Goal: Contribute content: Contribute content

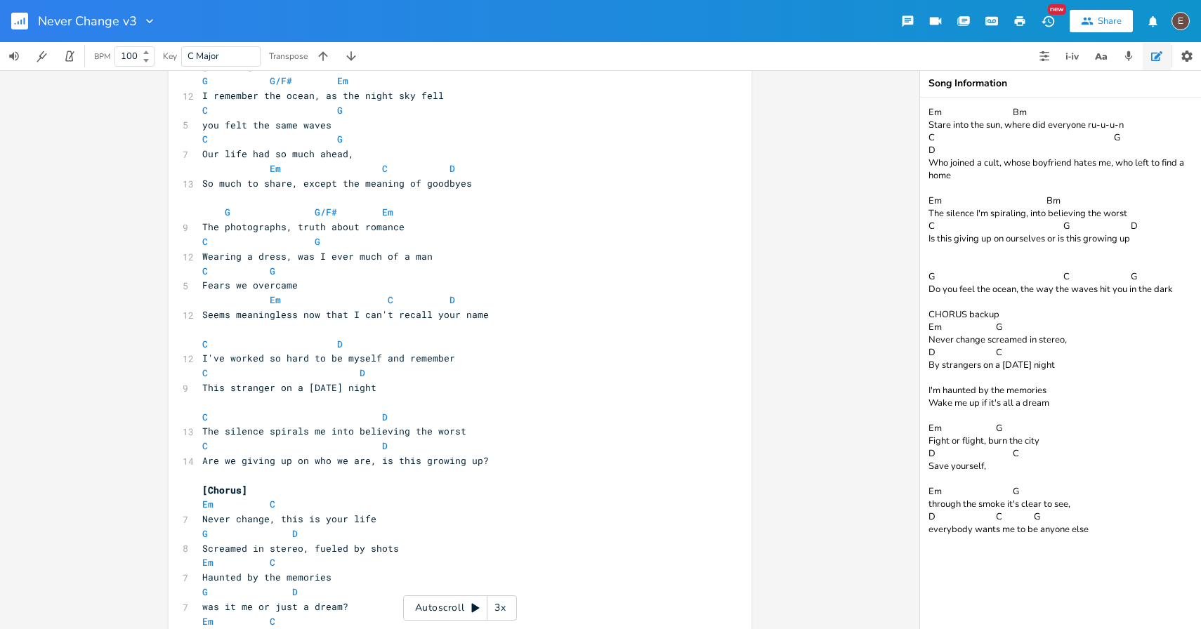
scroll to position [90, 0]
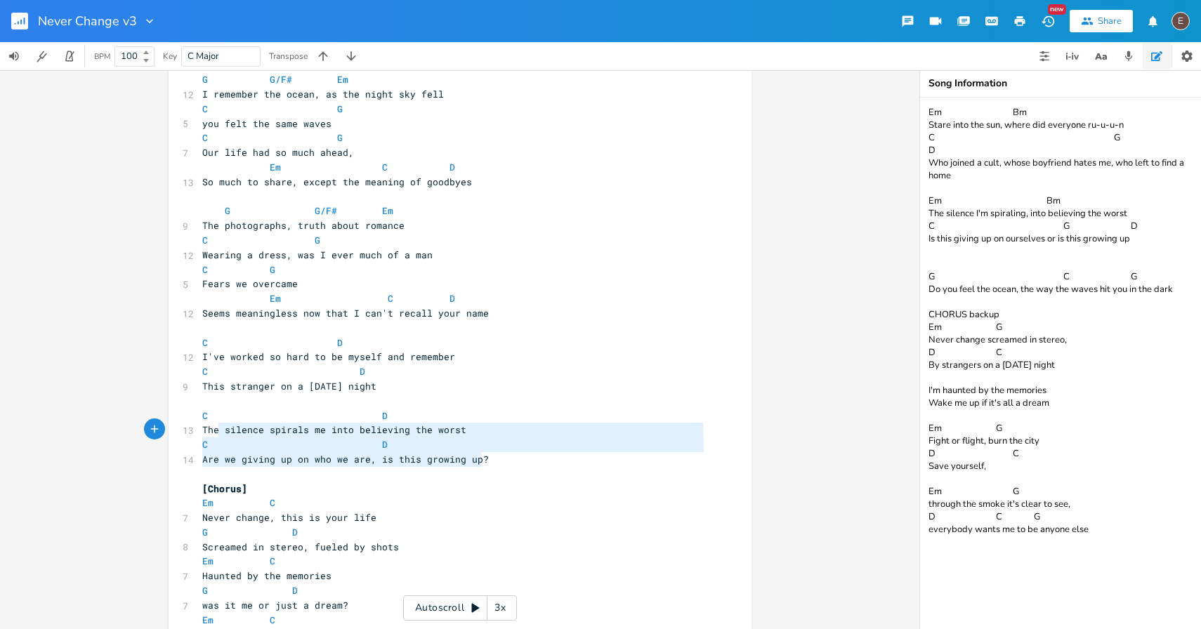
type textarea "C D The silence spirals me into believing the worst C D Are we giving up on who…"
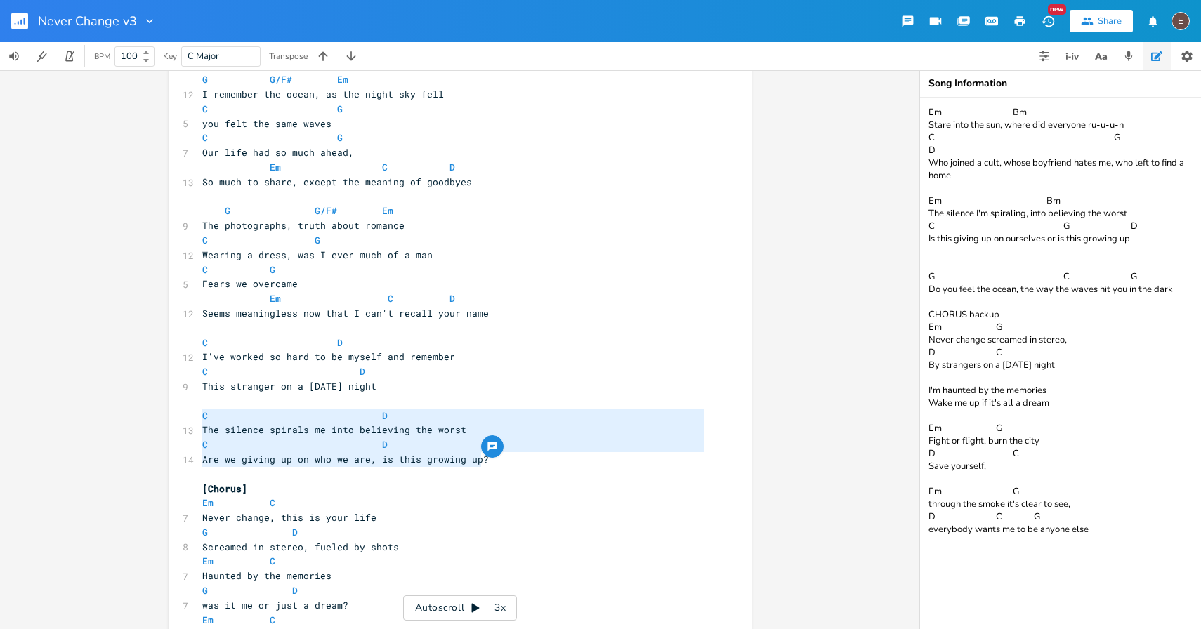
drag, startPoint x: 496, startPoint y: 462, endPoint x: 186, endPoint y: 421, distance: 312.4
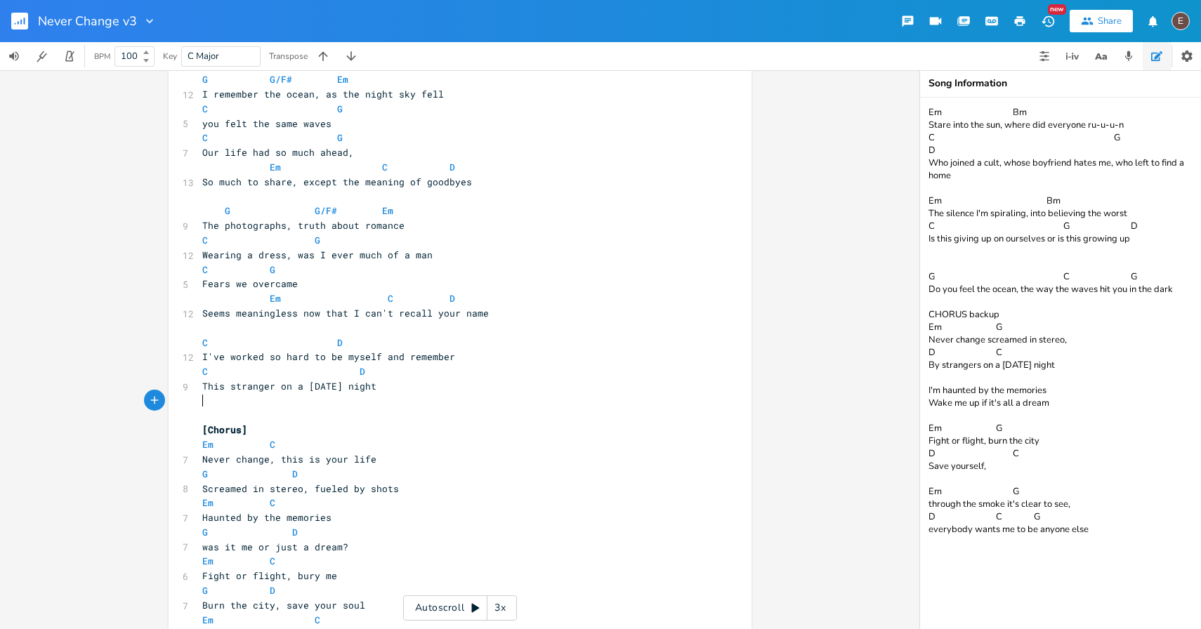
click at [1189, 285] on textarea "Em Bm Stare into the sun, where did everyone ru-u-u-n C G D Who joined a cult, …" at bounding box center [1060, 363] width 281 height 531
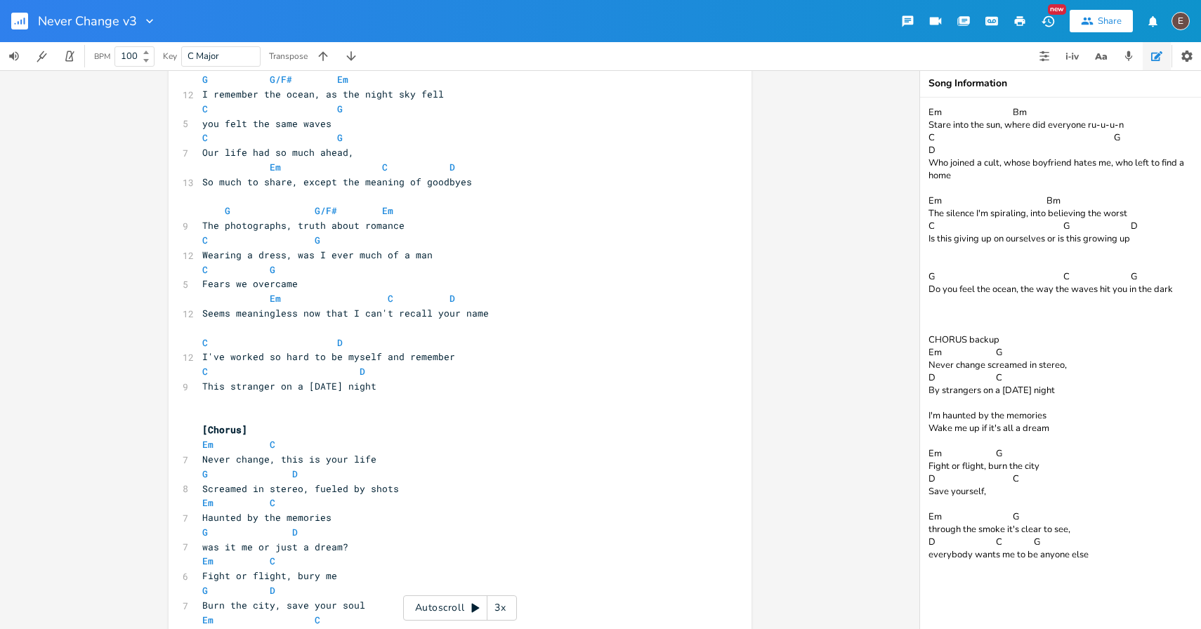
paste textarea "C D The silence spirals me into believing the worst C D Are we giving up on who…"
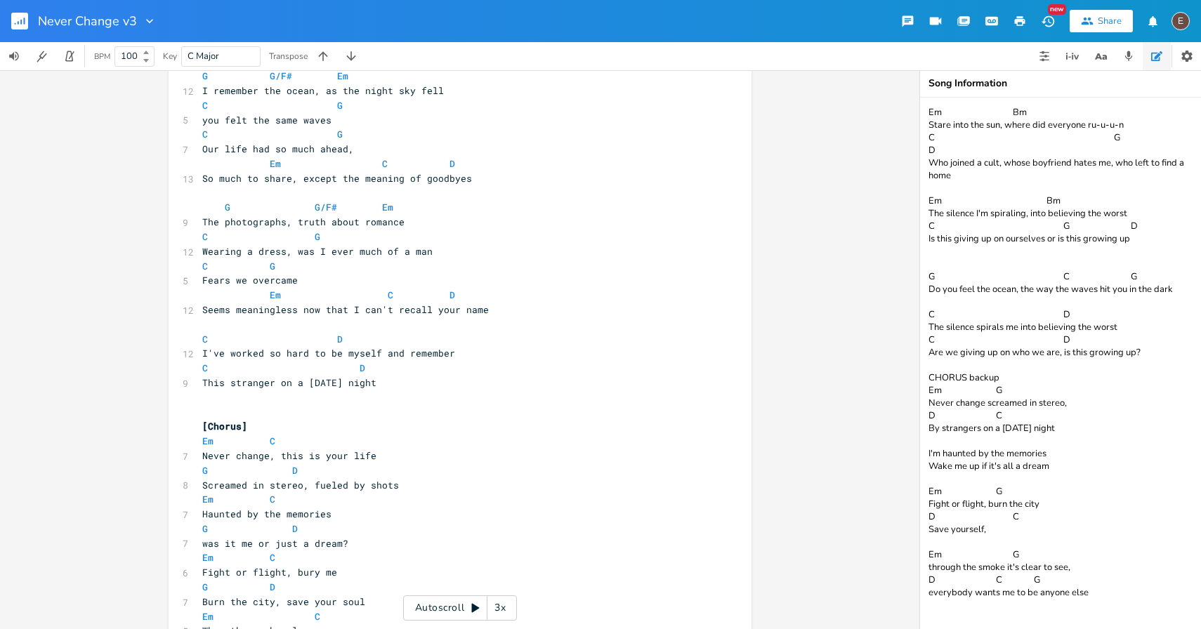
scroll to position [88, 0]
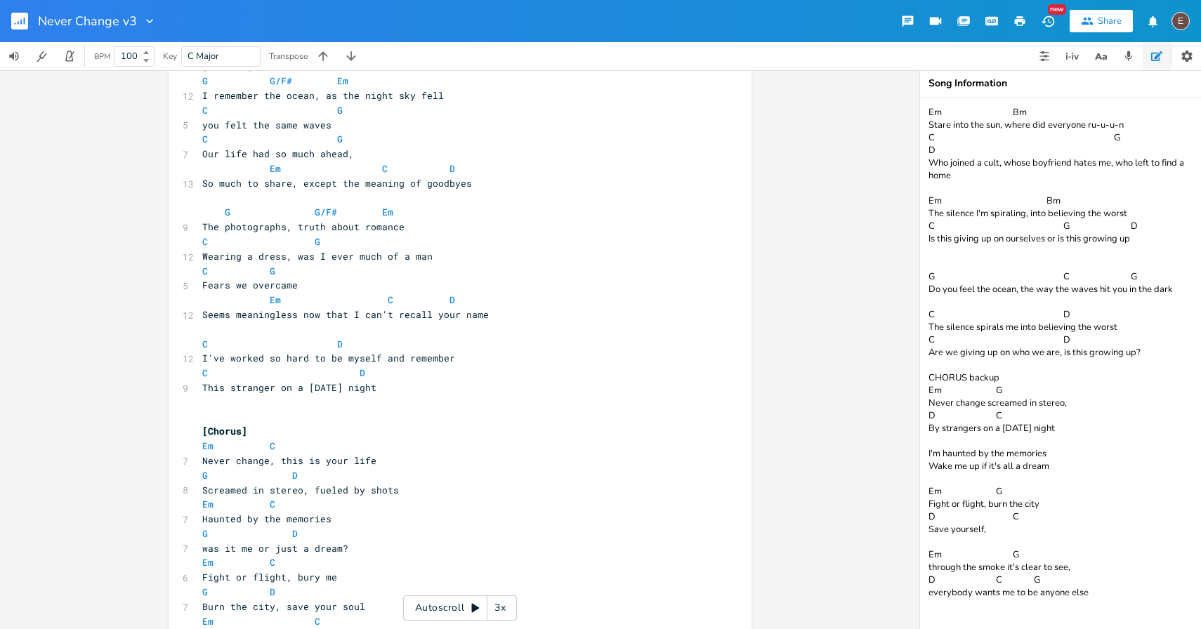
type textarea "Em Bm Stare into the sun, where did everyone ru-u-u-n C G D Who joined a cult, …"
click at [202, 362] on span "I've worked so hard to be myself and remember" at bounding box center [328, 358] width 253 height 13
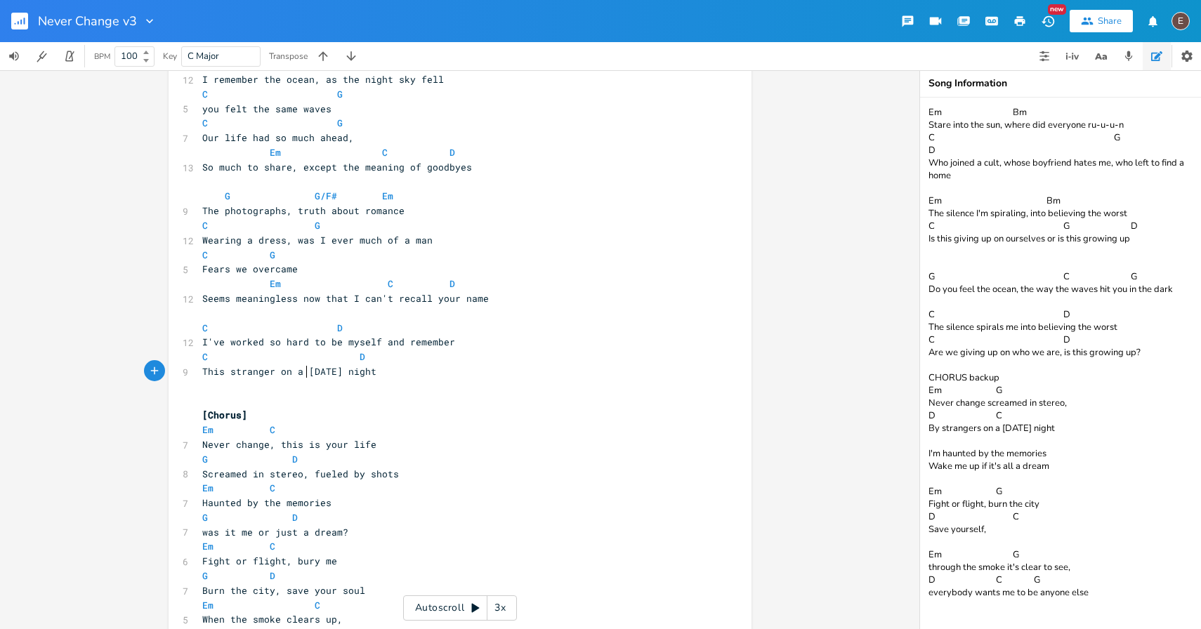
click at [300, 373] on span "This stranger on a [DATE] night" at bounding box center [289, 371] width 174 height 13
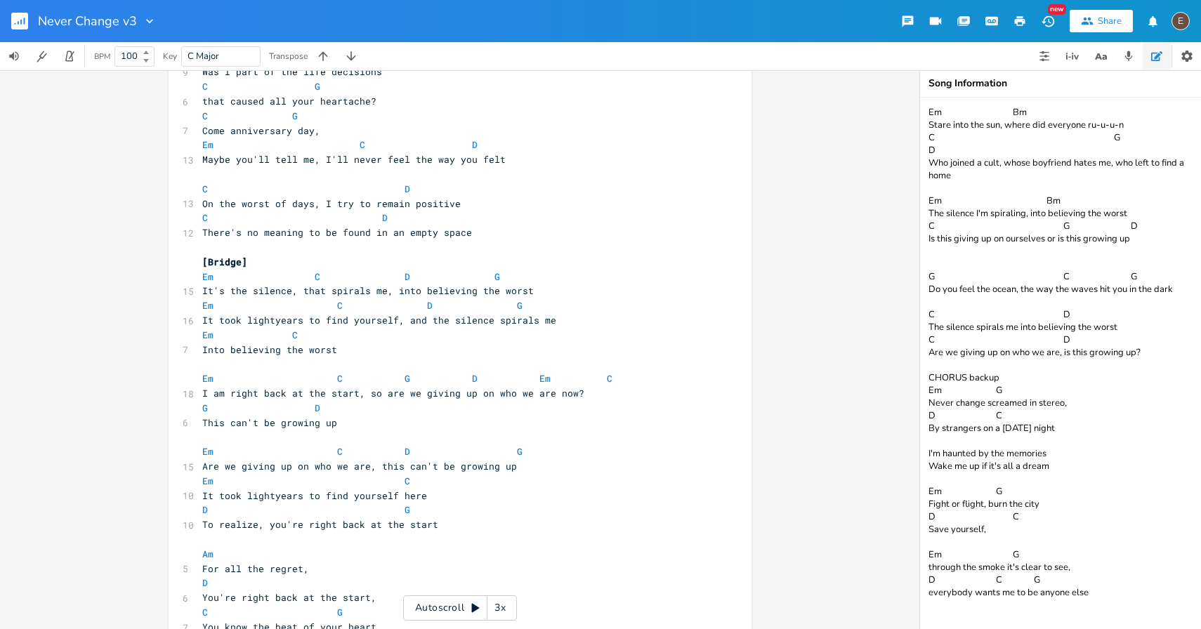
scroll to position [869, 0]
click at [284, 265] on pre "[Bridge]" at bounding box center [452, 264] width 507 height 15
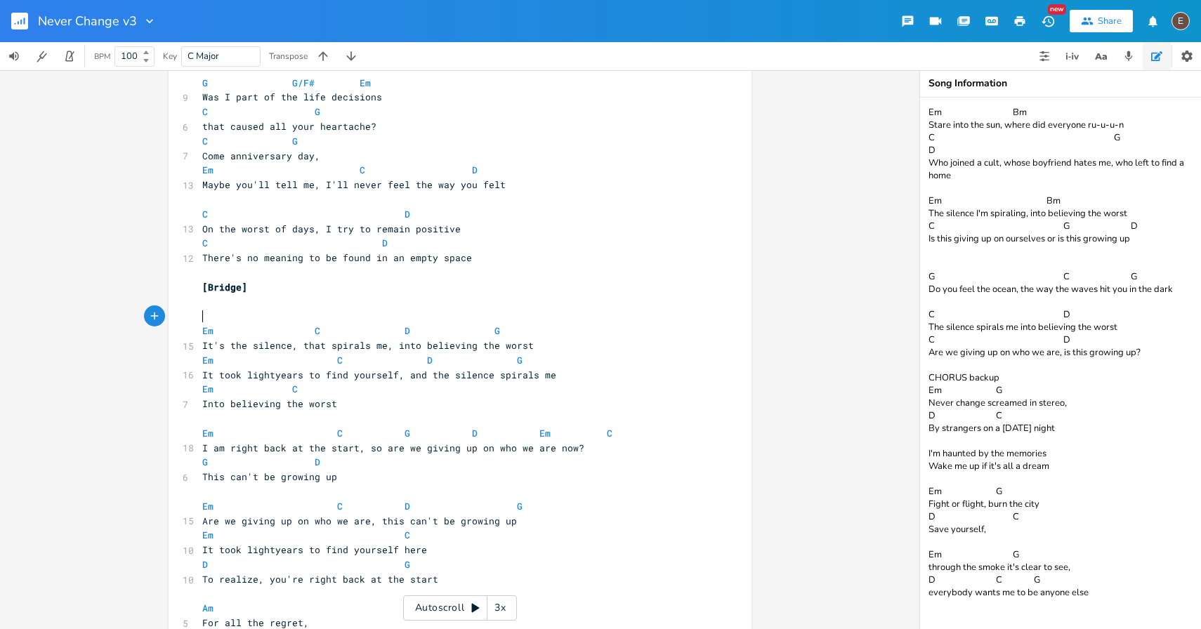
scroll to position [874, 0]
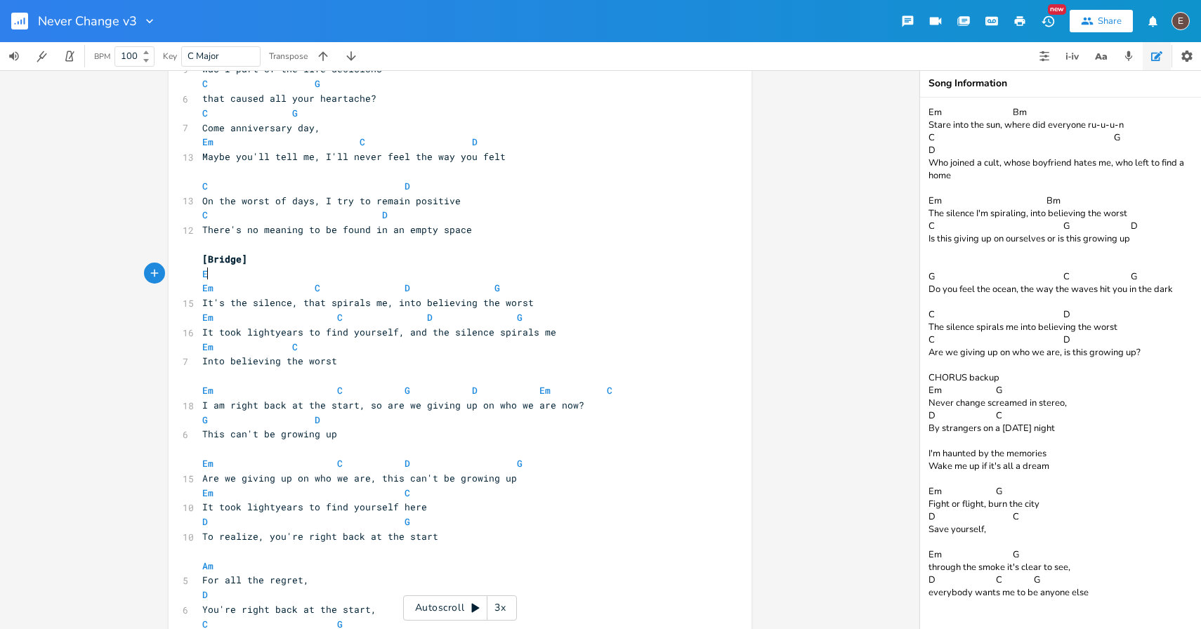
type textarea "Em"
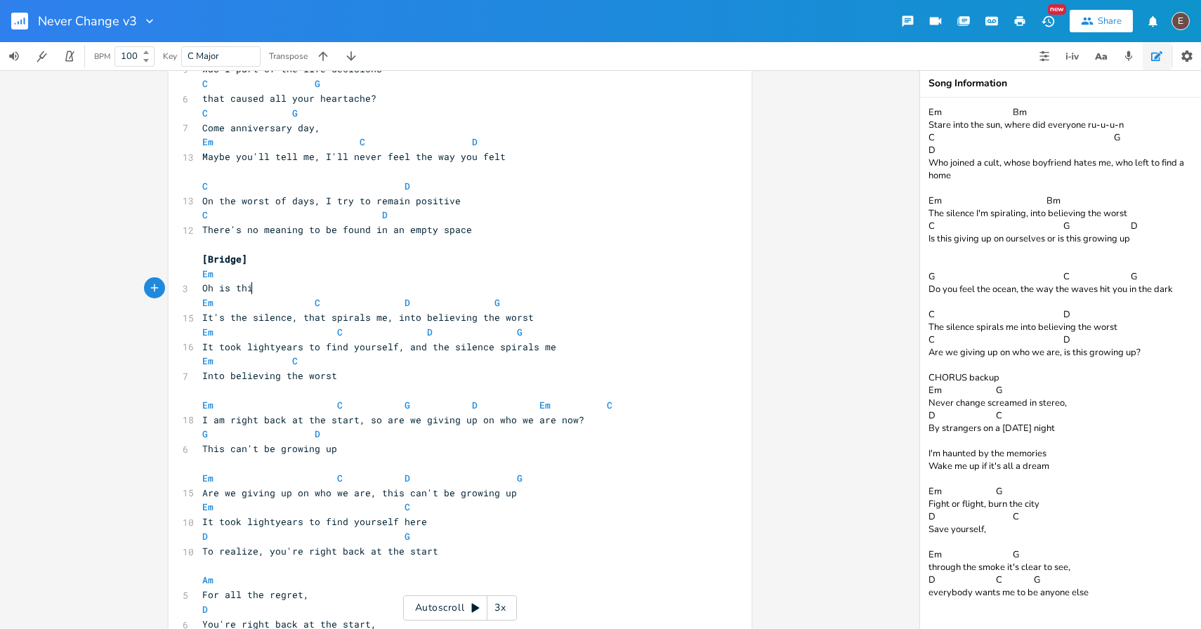
scroll to position [0, 41]
type textarea "Oh is this"
type textarea "do we just"
type textarea "gi"
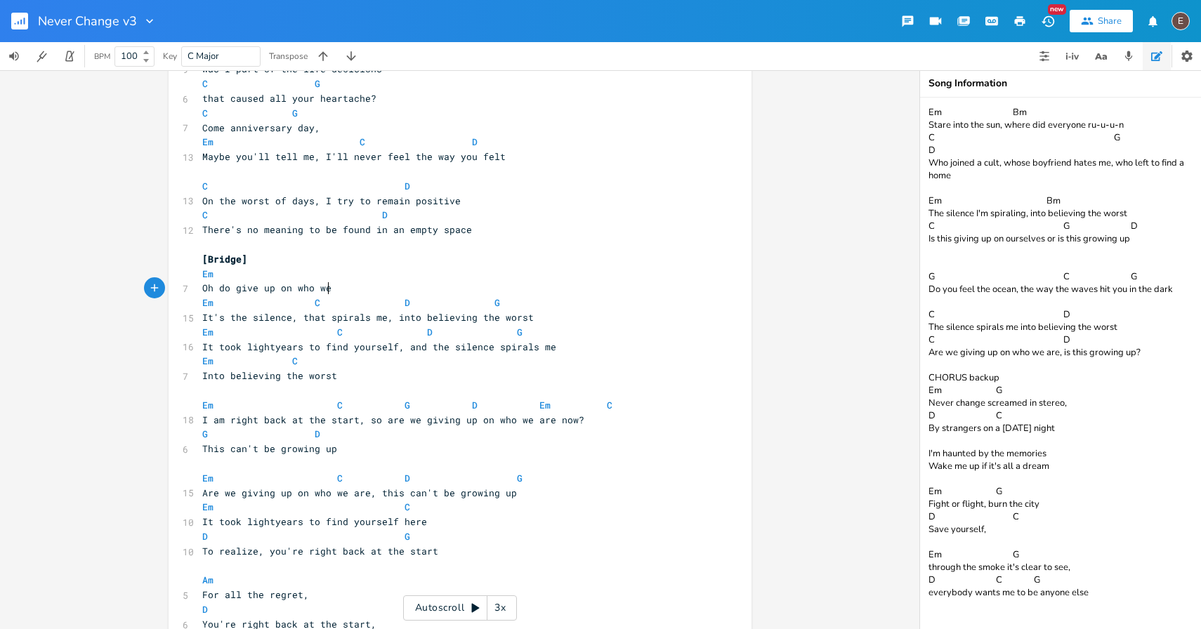
scroll to position [0, 81]
type textarea "give up on who we think we truely are"
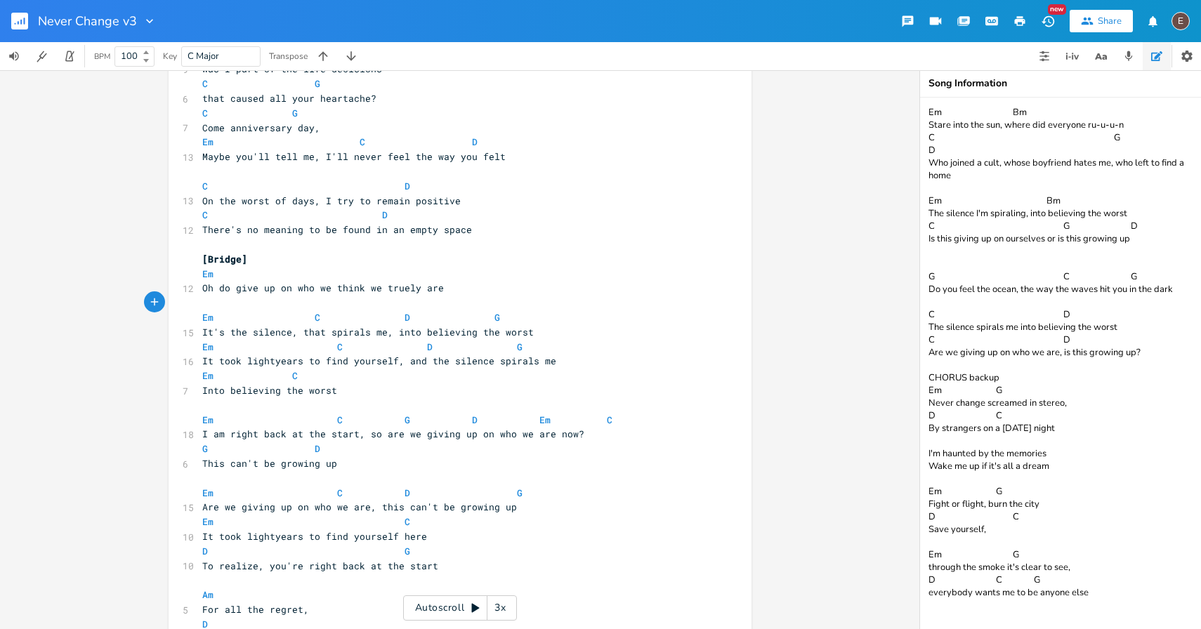
type textarea "C"
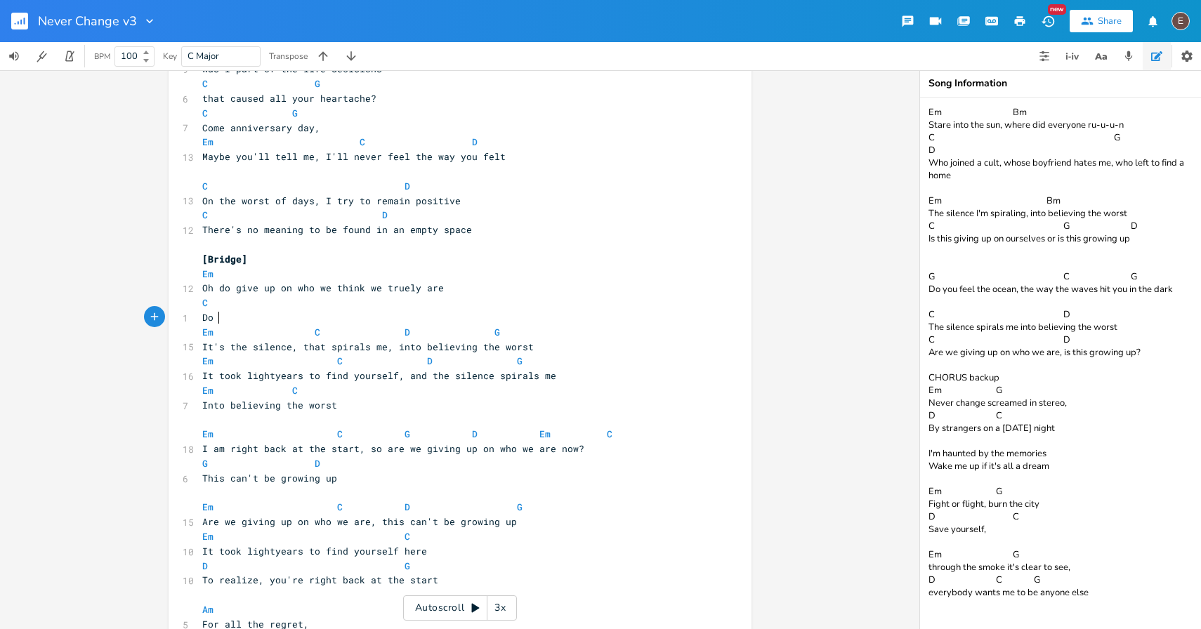
type textarea "Do we"
type textarea "I"
type textarea "Is this giving up onr"
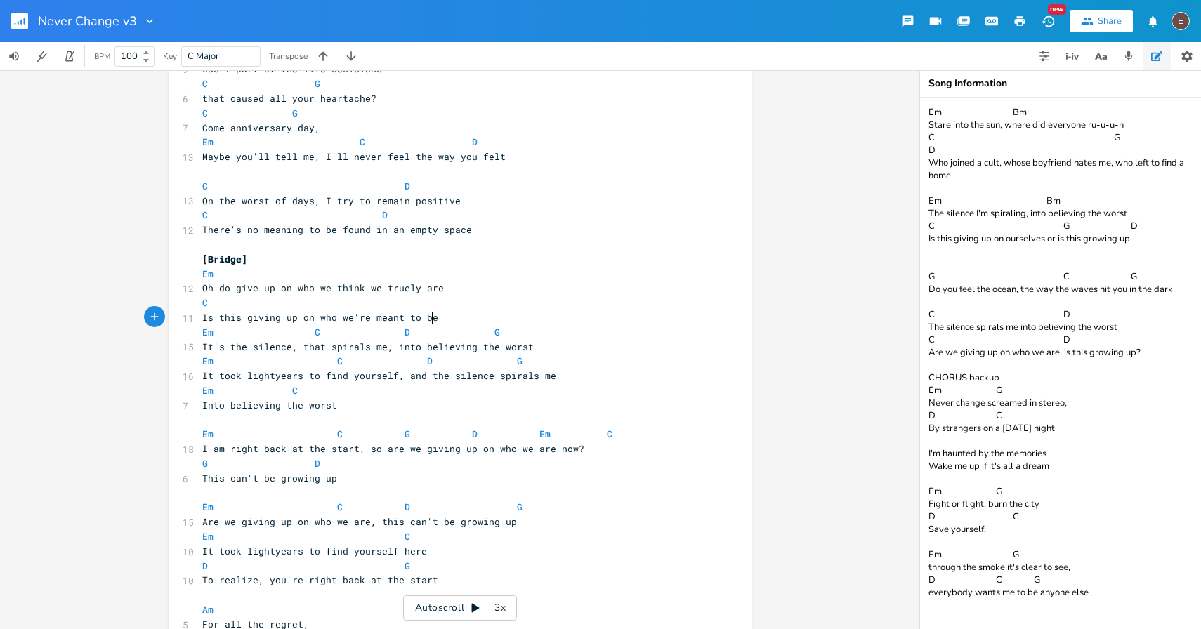
scroll to position [0, 98]
type textarea "who we're meant to be,"
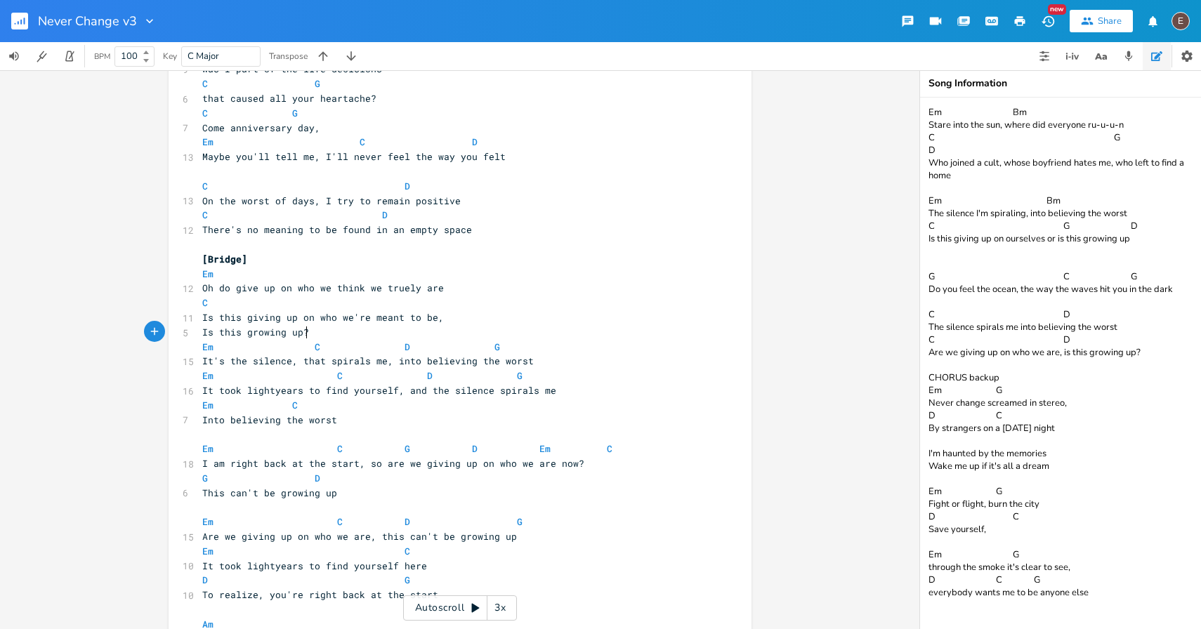
type textarea "Is this growing up?"
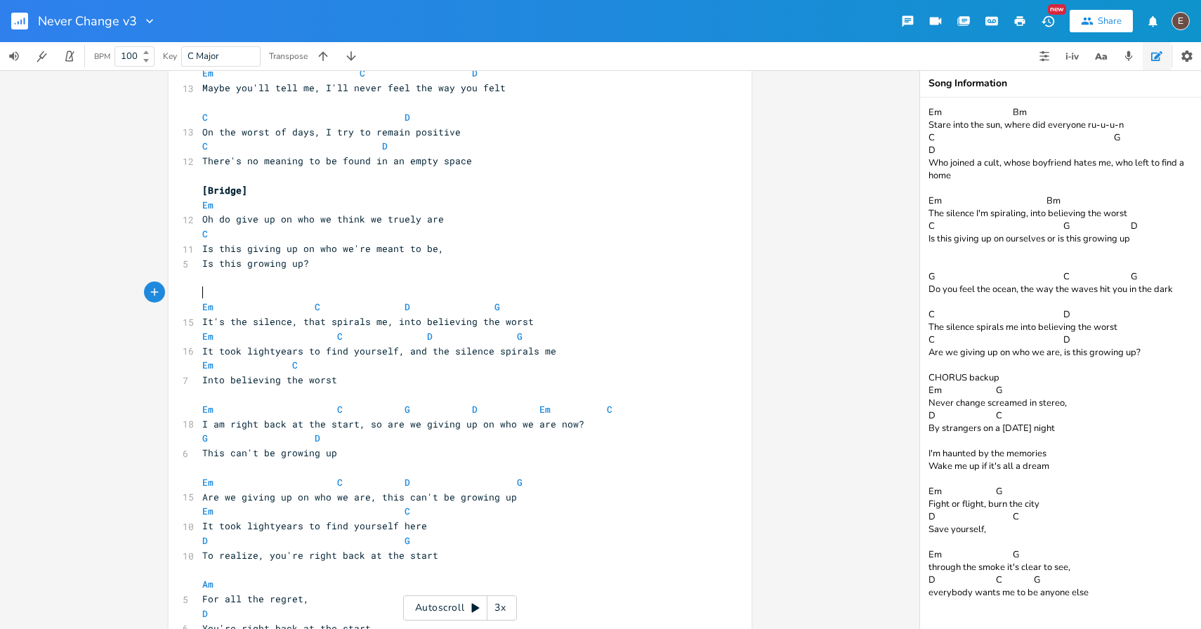
scroll to position [934, 0]
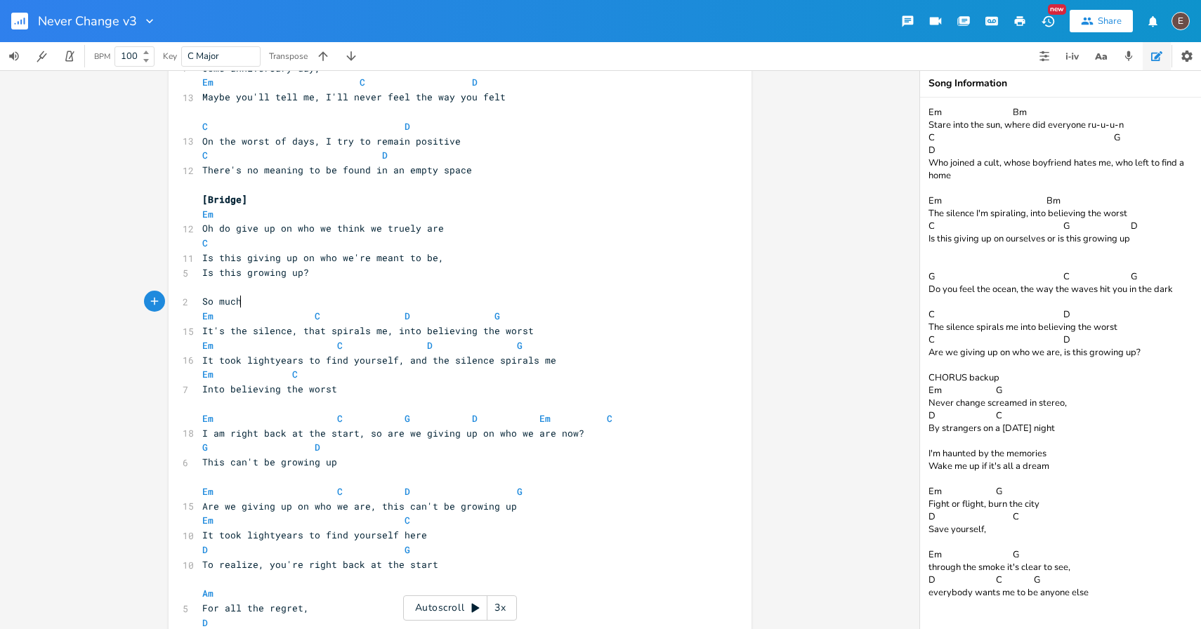
type textarea "So much"
type textarea "It took lightyears to find yourself here, to realize"
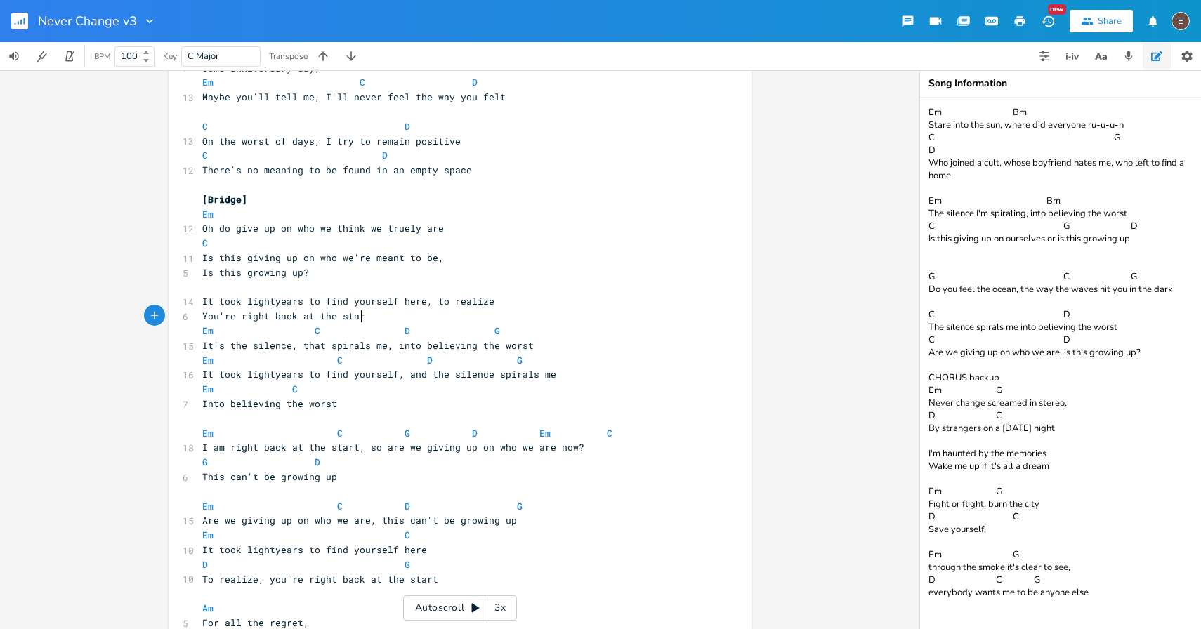
type textarea "You're right back at the start"
click at [334, 277] on pre "Is this growing up?" at bounding box center [452, 272] width 507 height 15
drag, startPoint x: 237, startPoint y: 305, endPoint x: 199, endPoint y: 305, distance: 37.9
click at [202, 305] on span "It took lightyears to find yourself here, to realize" at bounding box center [348, 301] width 292 height 13
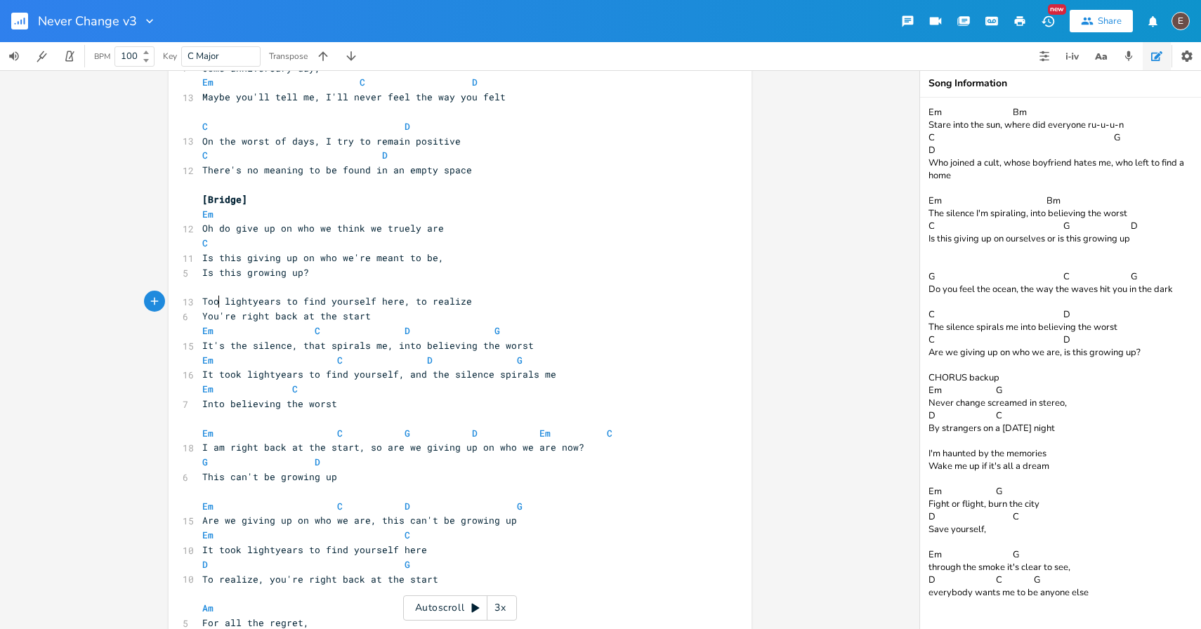
type textarea "Took"
click at [343, 300] on span "Took lightyears to find yourself here, to realize" at bounding box center [339, 301] width 275 height 13
type textarea "you"
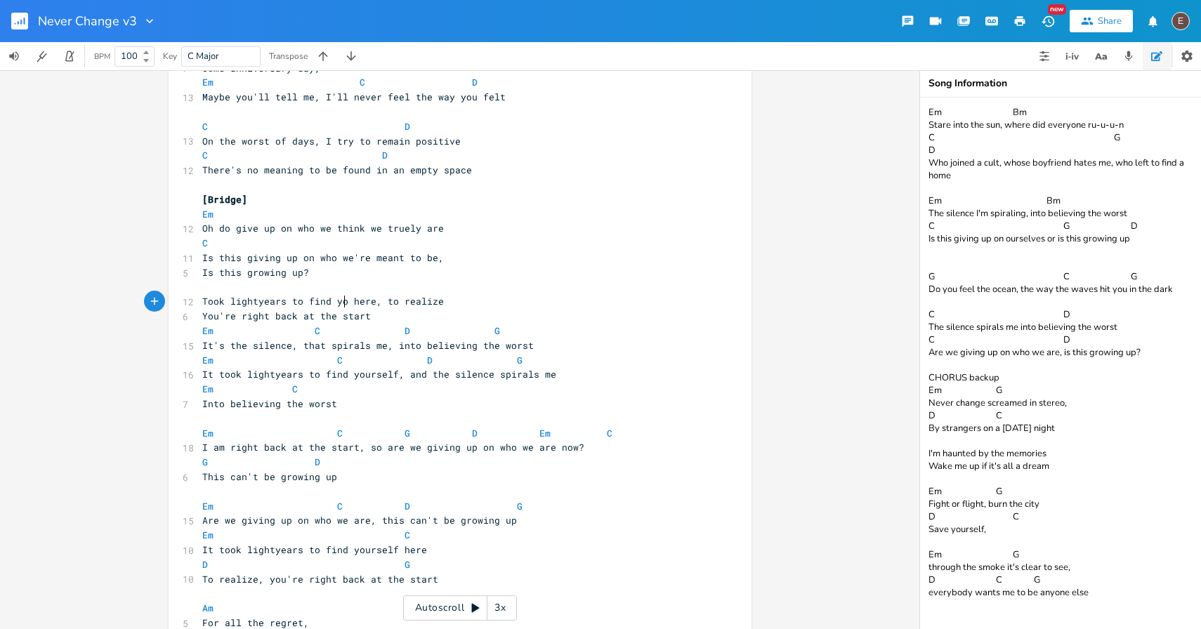
scroll to position [0, 14]
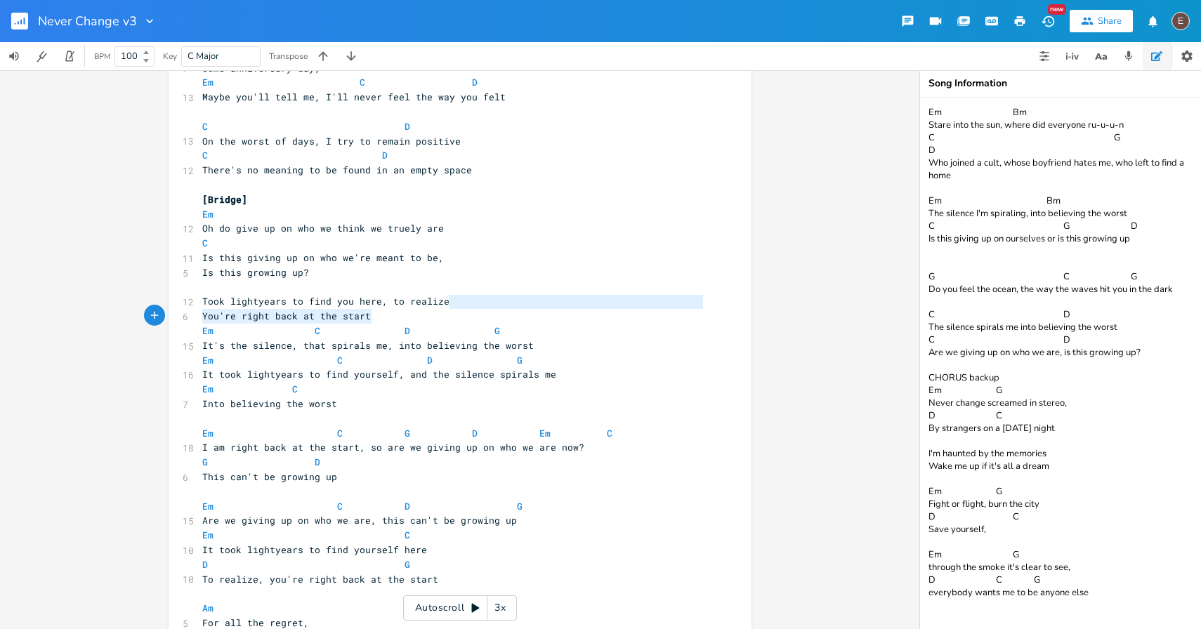
drag, startPoint x: 454, startPoint y: 302, endPoint x: 385, endPoint y: 311, distance: 70.1
type textarea "You're right back at the start"
click at [378, 300] on icon "button" at bounding box center [382, 303] width 9 height 9
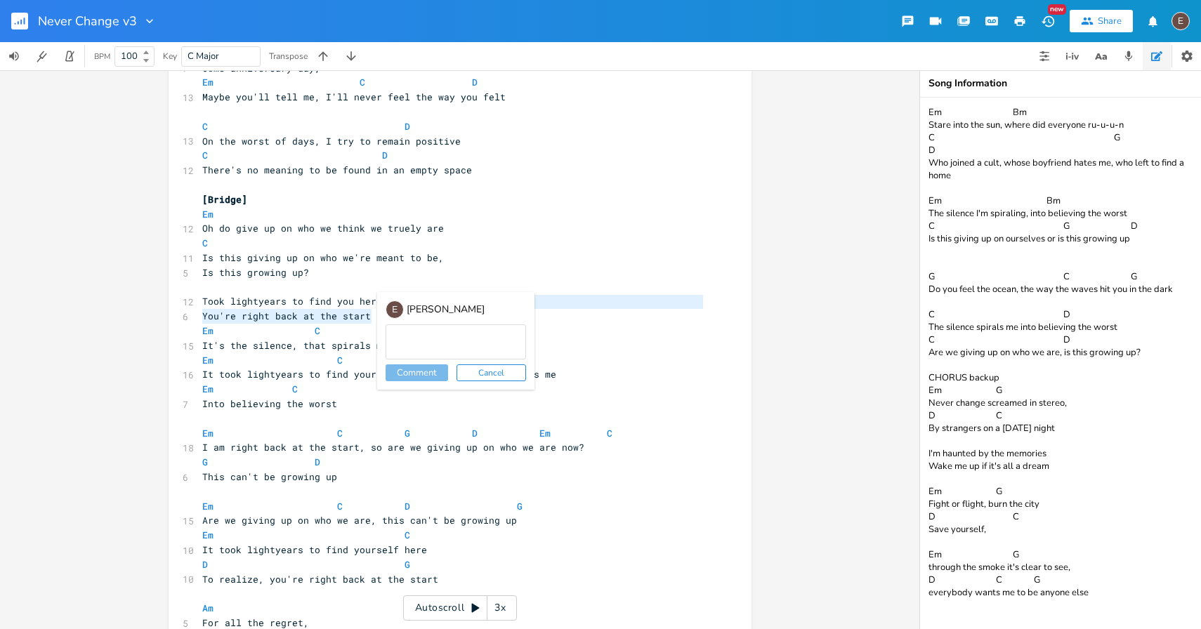
click at [377, 292] on div "E [PERSON_NAME] Comment Cancel" at bounding box center [455, 341] width 157 height 98
click at [478, 372] on button "Cancel" at bounding box center [491, 372] width 70 height 17
click at [404, 316] on pre "You're right back at the start" at bounding box center [452, 316] width 507 height 15
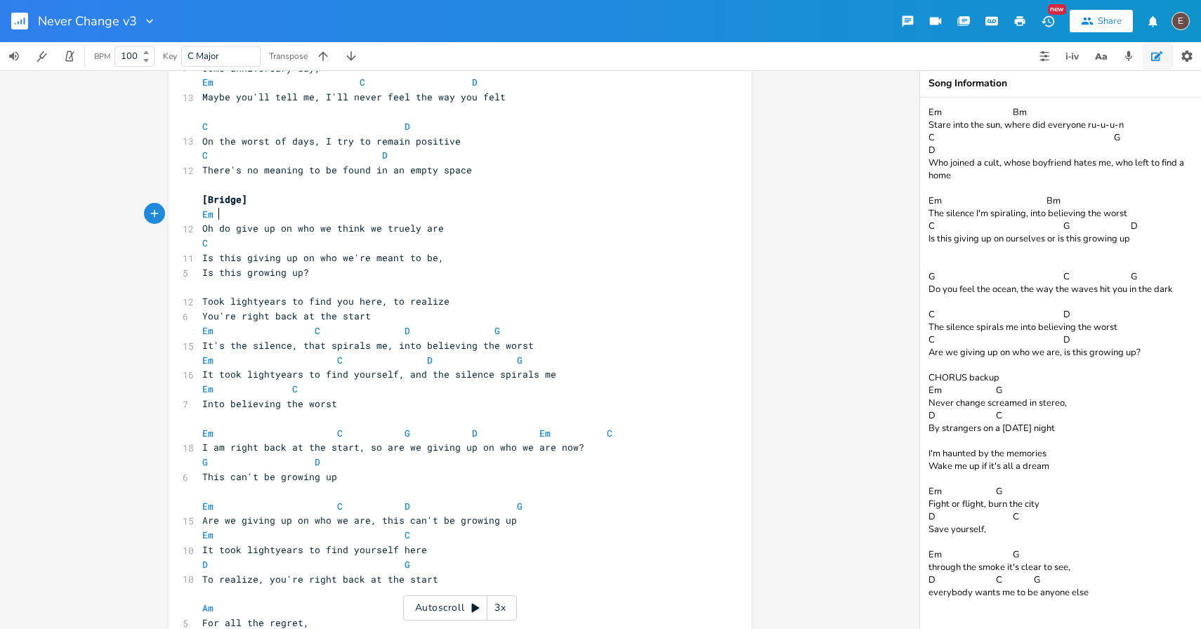
click at [298, 218] on pre "Em" at bounding box center [452, 214] width 507 height 15
type textarea "G"
click at [446, 241] on pre "C" at bounding box center [452, 243] width 507 height 15
click at [213, 242] on span at bounding box center [218, 243] width 11 height 15
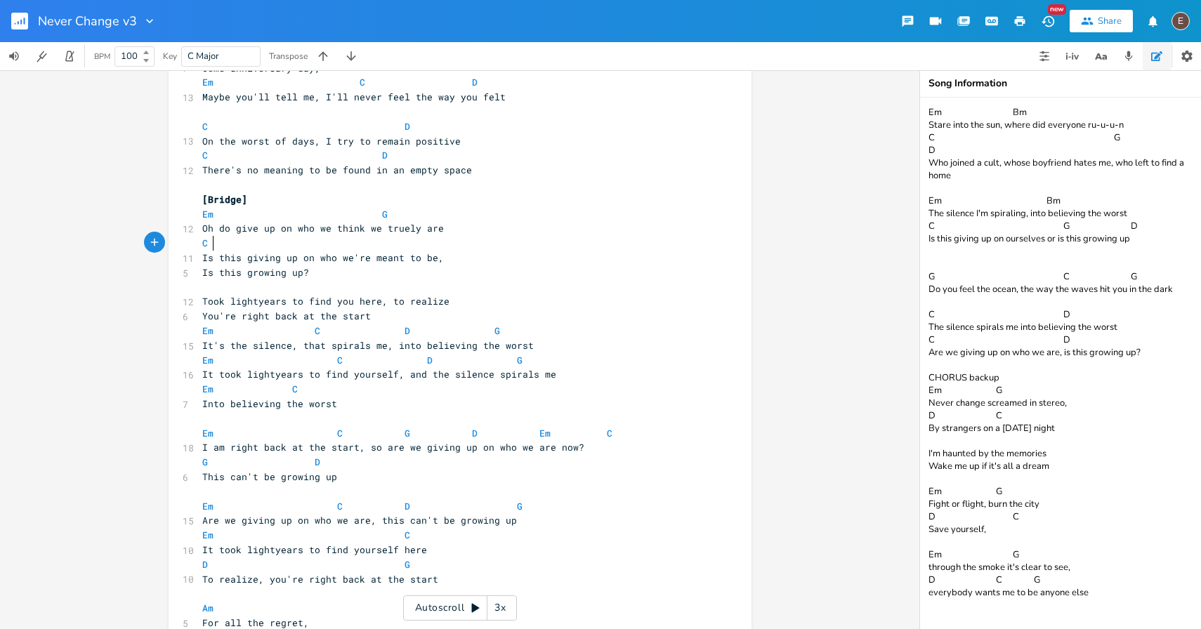
click at [330, 291] on pre "​" at bounding box center [452, 287] width 507 height 15
click at [242, 222] on pre "Oh do give up on who we think we truely are" at bounding box center [452, 228] width 507 height 15
click at [269, 221] on pre "Oh do give up on who we think we truely are" at bounding box center [452, 228] width 507 height 15
drag, startPoint x: 445, startPoint y: 230, endPoint x: 328, endPoint y: 234, distance: 117.3
click at [328, 234] on pre "Oh do give up on who we think we truely are" at bounding box center [452, 228] width 507 height 15
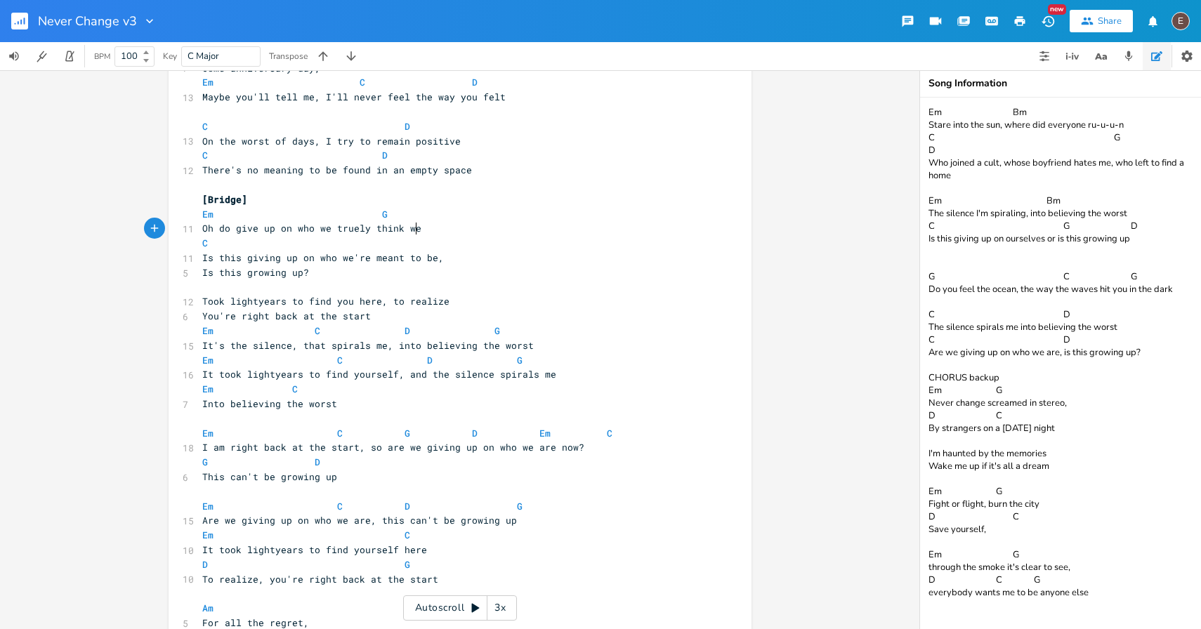
scroll to position [0, 65]
type textarea "truely think we are,"
click at [382, 214] on pre "Em G" at bounding box center [452, 214] width 507 height 15
click at [437, 227] on span "Oh do give up on who we truely think we are," at bounding box center [325, 228] width 247 height 13
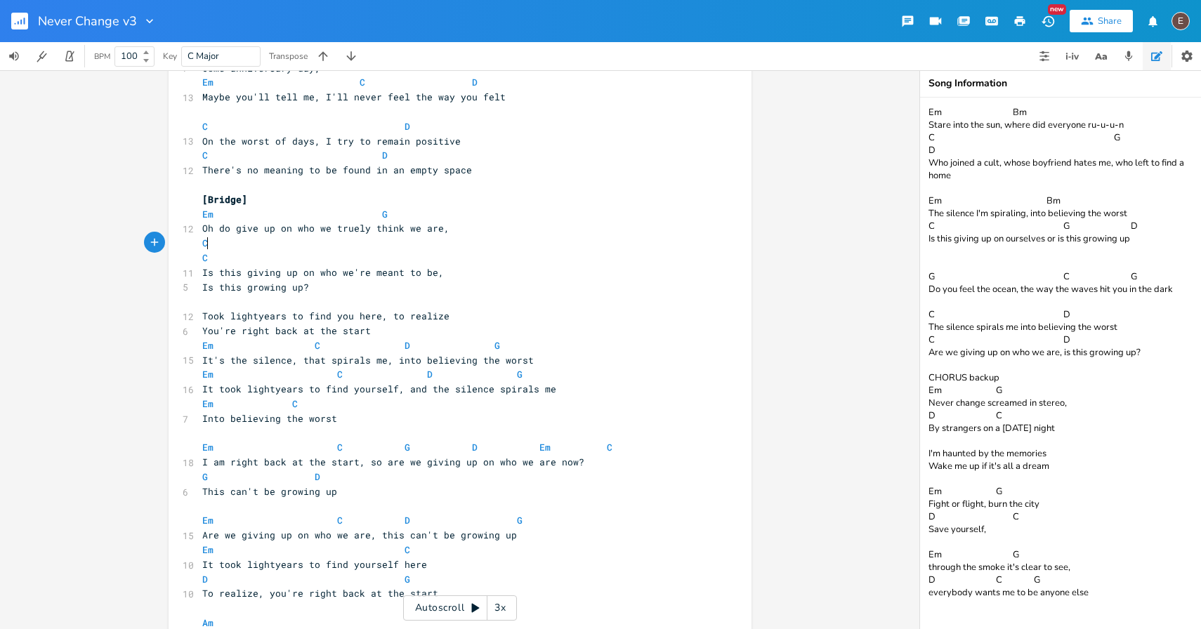
type textarea "C"
click at [367, 218] on span at bounding box center [370, 214] width 22 height 15
click at [405, 220] on pre "Em G" at bounding box center [452, 214] width 507 height 15
type textarea "C"
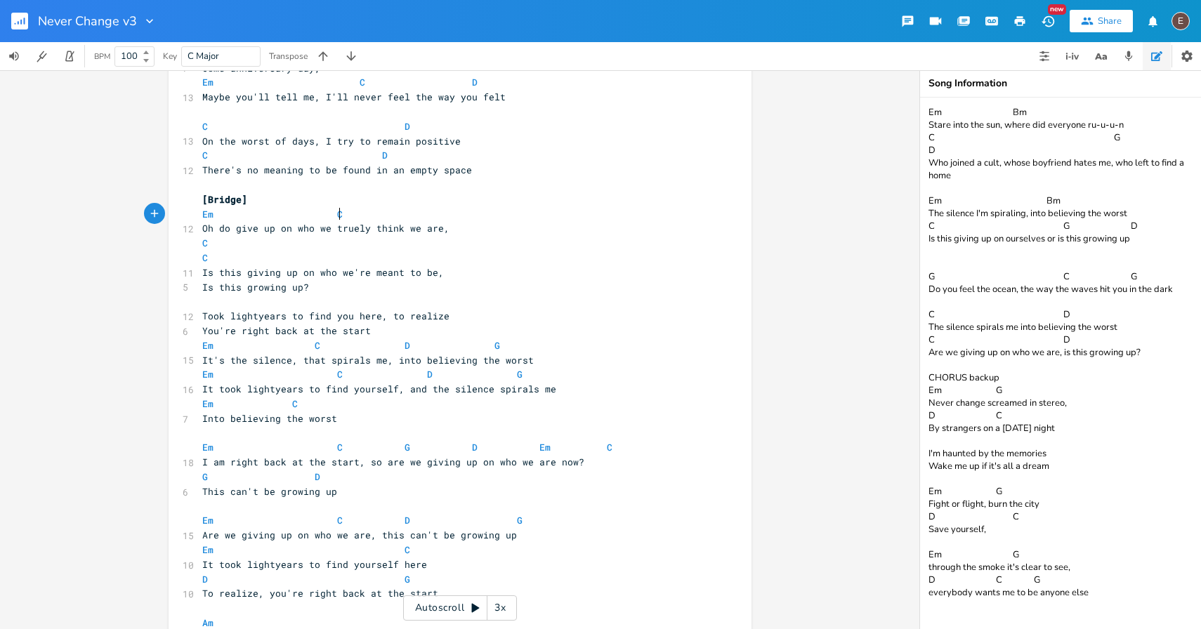
scroll to position [0, 6]
type textarea "G"
type textarea "C"
click at [461, 232] on pre "Oh do give up on who we truely think we are," at bounding box center [452, 228] width 507 height 15
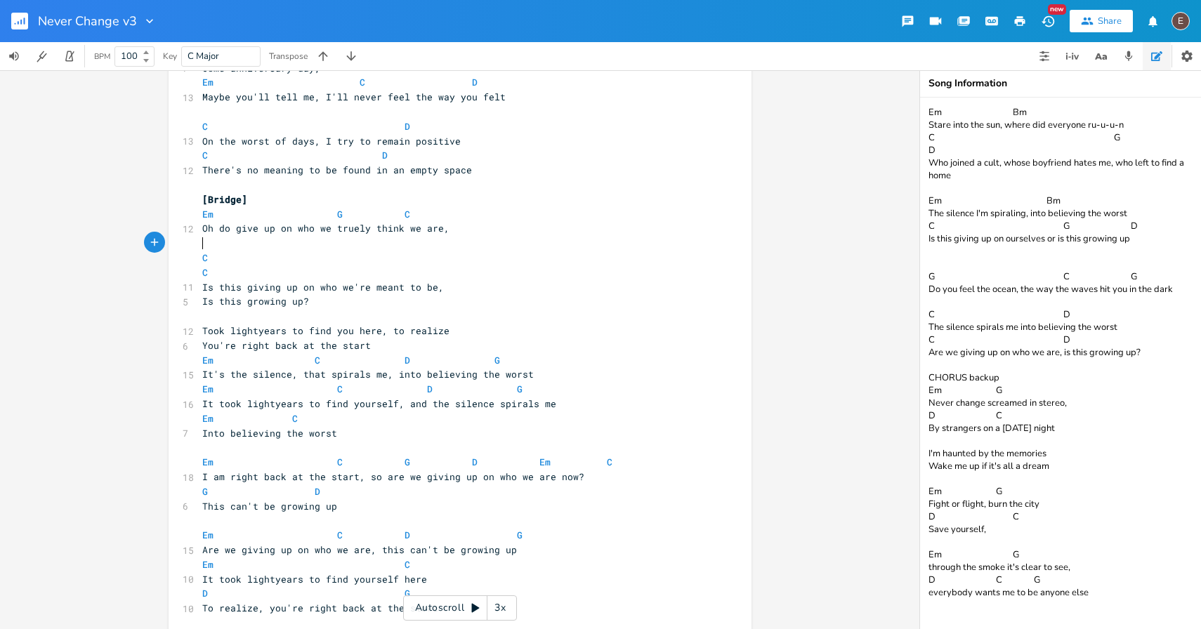
type textarea "FG"
type textarea "G"
type textarea "D"
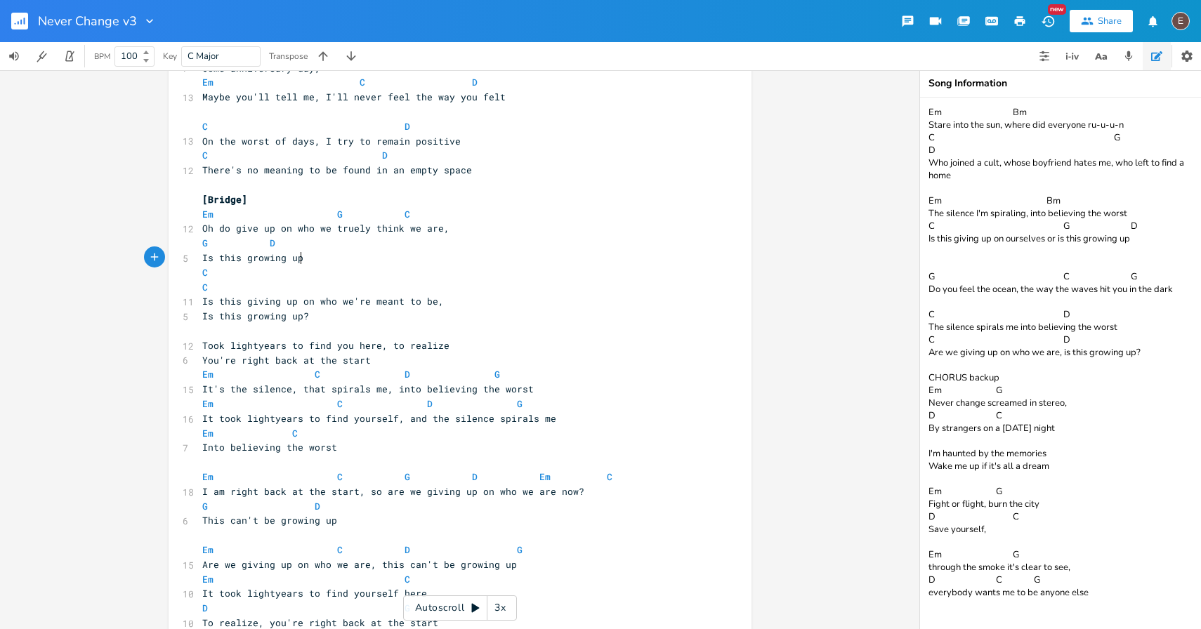
scroll to position [0, 81]
type textarea "Is this growing up?"
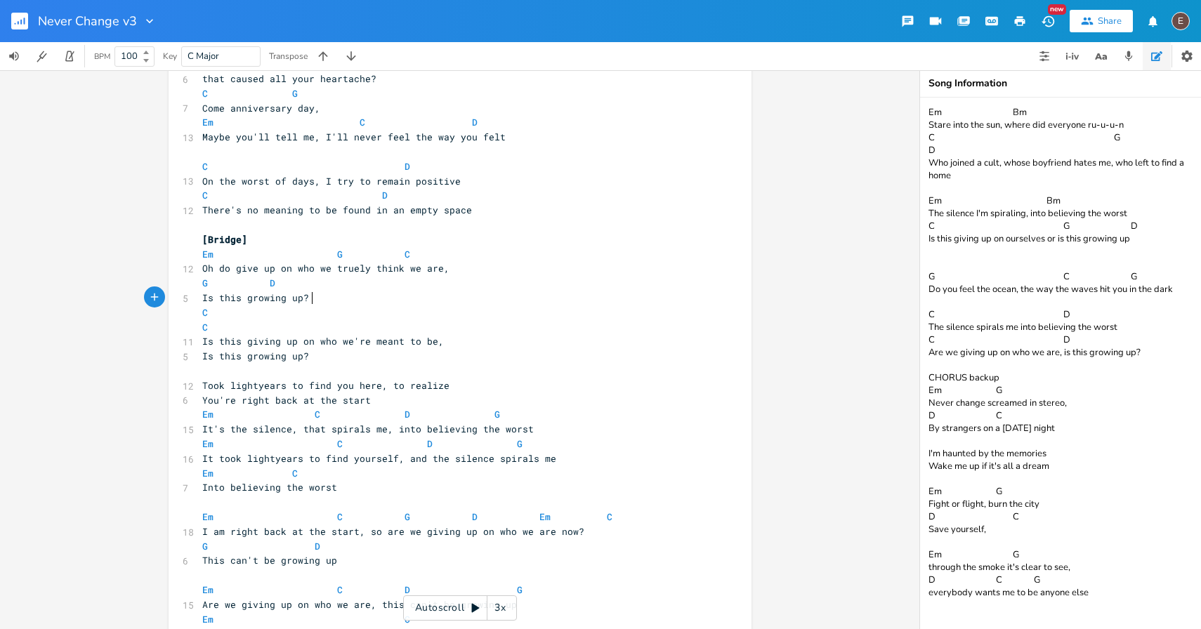
scroll to position [890, 0]
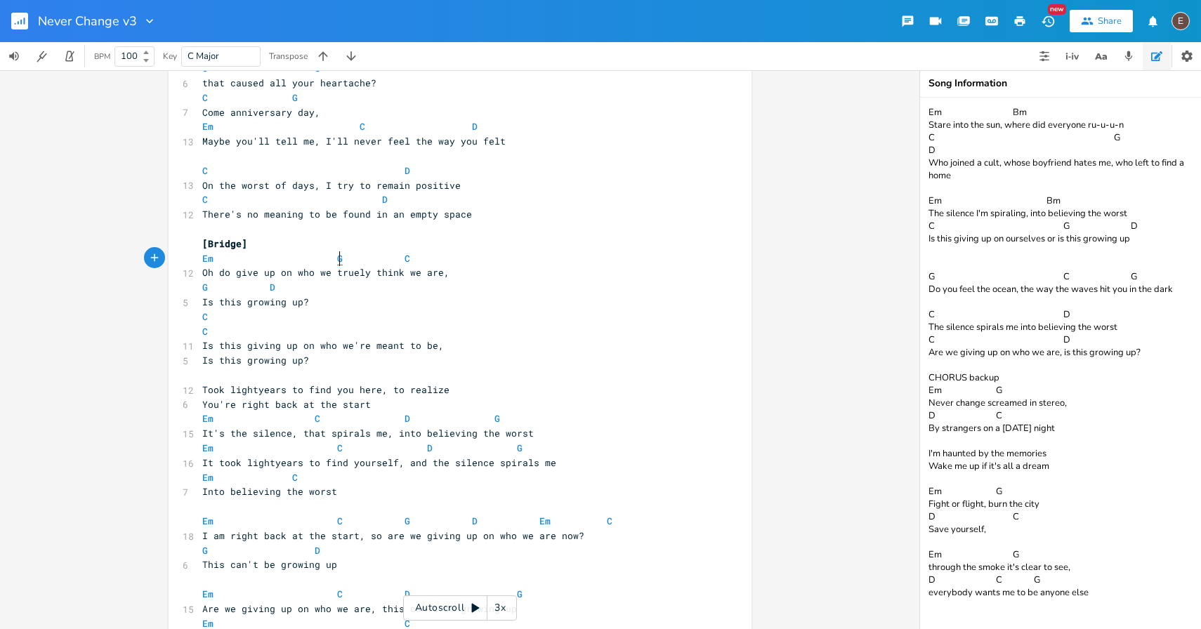
type textarea "G"
click at [331, 259] on span "Em G C" at bounding box center [306, 258] width 208 height 13
click at [202, 263] on span "Em" at bounding box center [207, 258] width 11 height 13
type textarea "G"
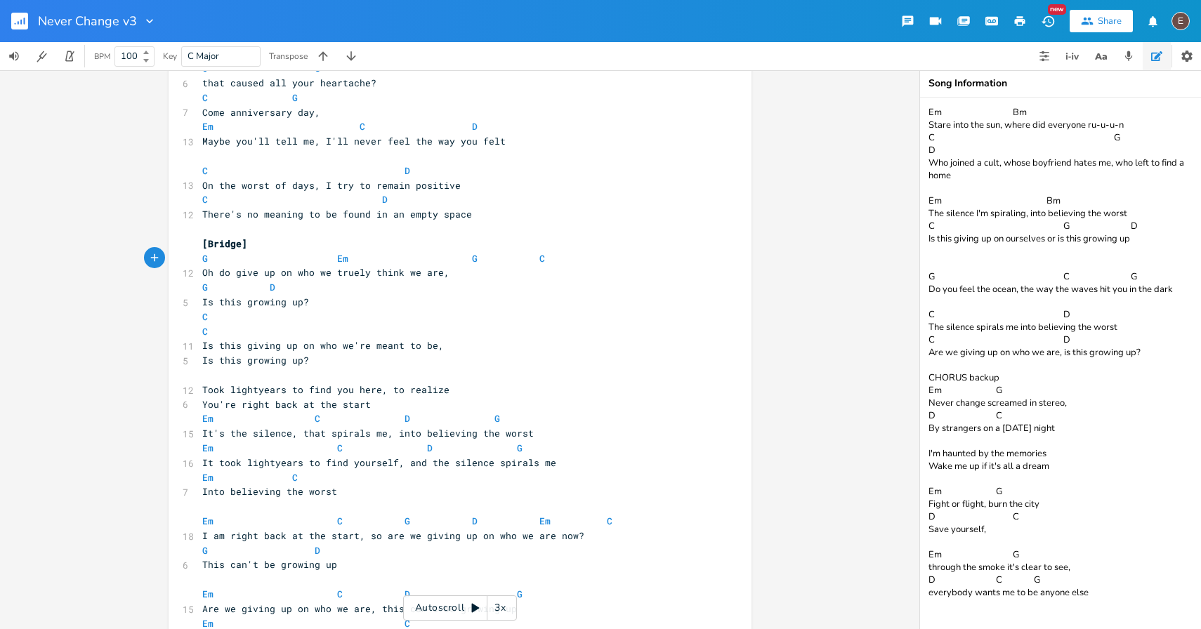
click at [455, 260] on span at bounding box center [460, 258] width 22 height 15
type textarea "C"
type textarea "G C"
drag, startPoint x: 547, startPoint y: 260, endPoint x: 473, endPoint y: 260, distance: 73.7
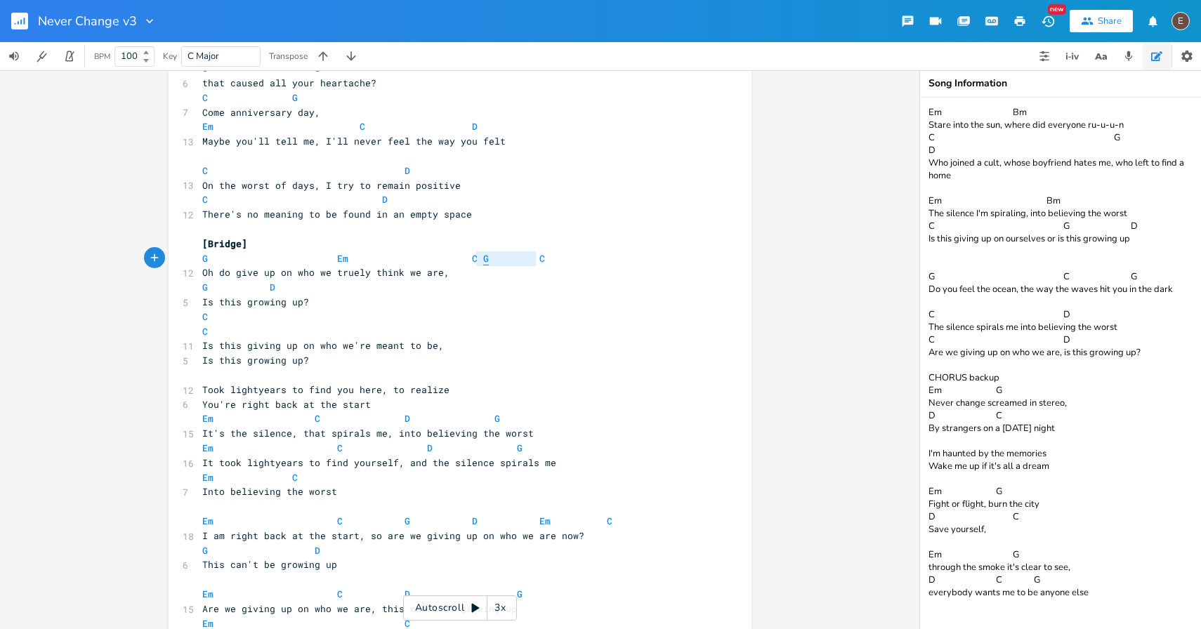
click at [473, 260] on pre "G Em C G C" at bounding box center [452, 258] width 507 height 15
type textarea "C"
click at [463, 248] on pre "[Bridge]" at bounding box center [452, 244] width 507 height 15
click at [439, 280] on pre "G D" at bounding box center [452, 287] width 507 height 15
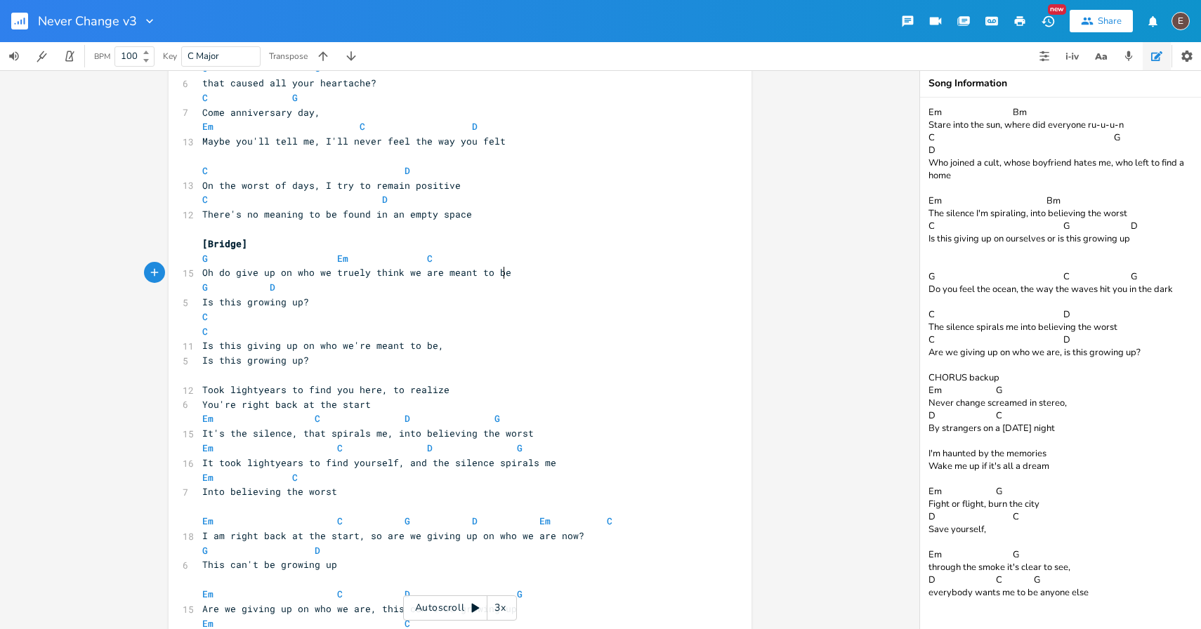
type textarea "meant to be,"
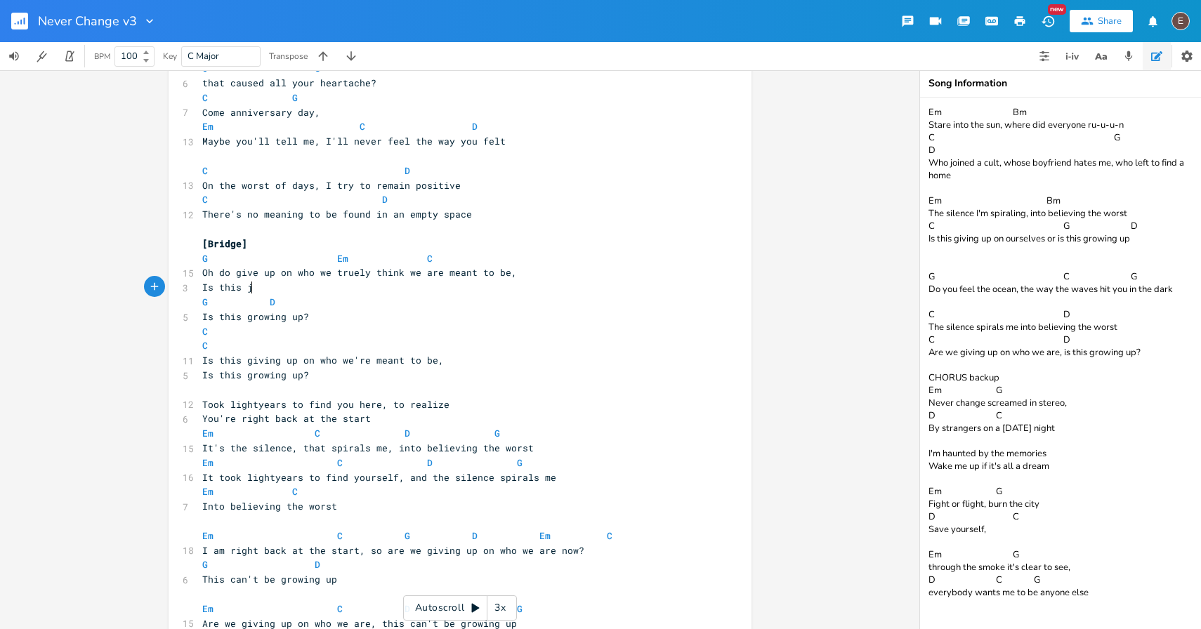
type textarea "Is this ju"
type textarea "This can't be growing up"
click at [556, 279] on pre "Oh do give up on who we truely think we are meant to be," at bounding box center [452, 272] width 507 height 15
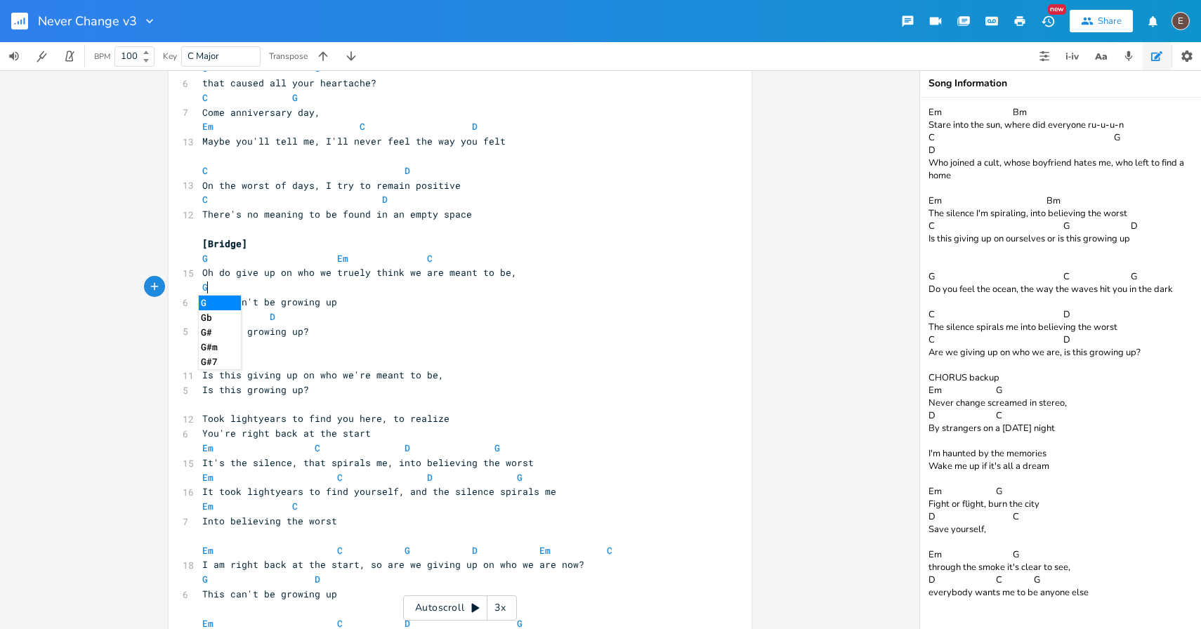
type textarea "G"
type textarea "D"
click at [446, 313] on pre "G D" at bounding box center [452, 317] width 507 height 15
click at [454, 306] on pre "This can't be growing up" at bounding box center [452, 302] width 507 height 15
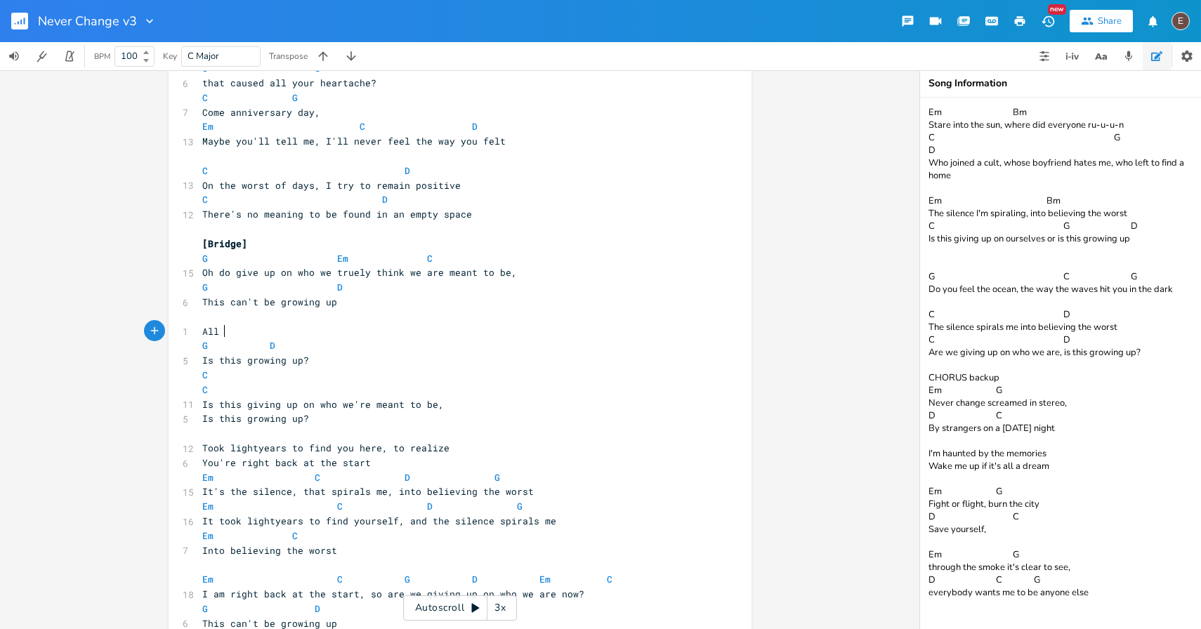
type textarea "All h"
type textarea "the lightyears to find you here"
click at [411, 311] on pre "​" at bounding box center [452, 317] width 507 height 15
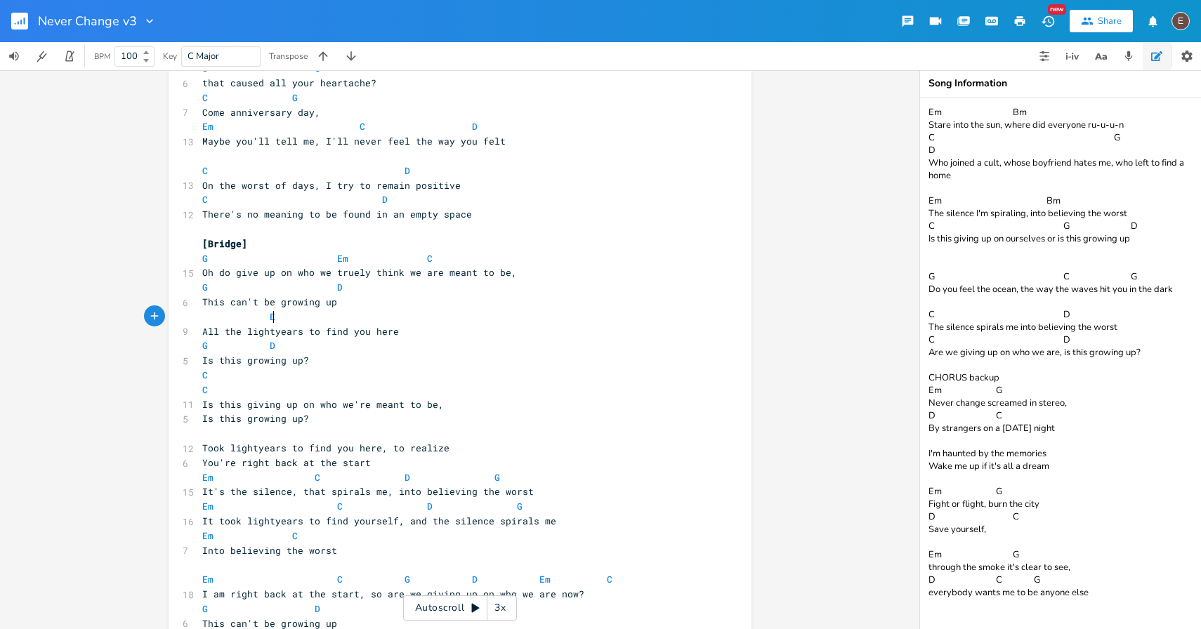
type textarea "Em"
type textarea "C"
click at [454, 330] on pre "All the lightyears to find you here" at bounding box center [452, 331] width 507 height 15
type textarea ", you"
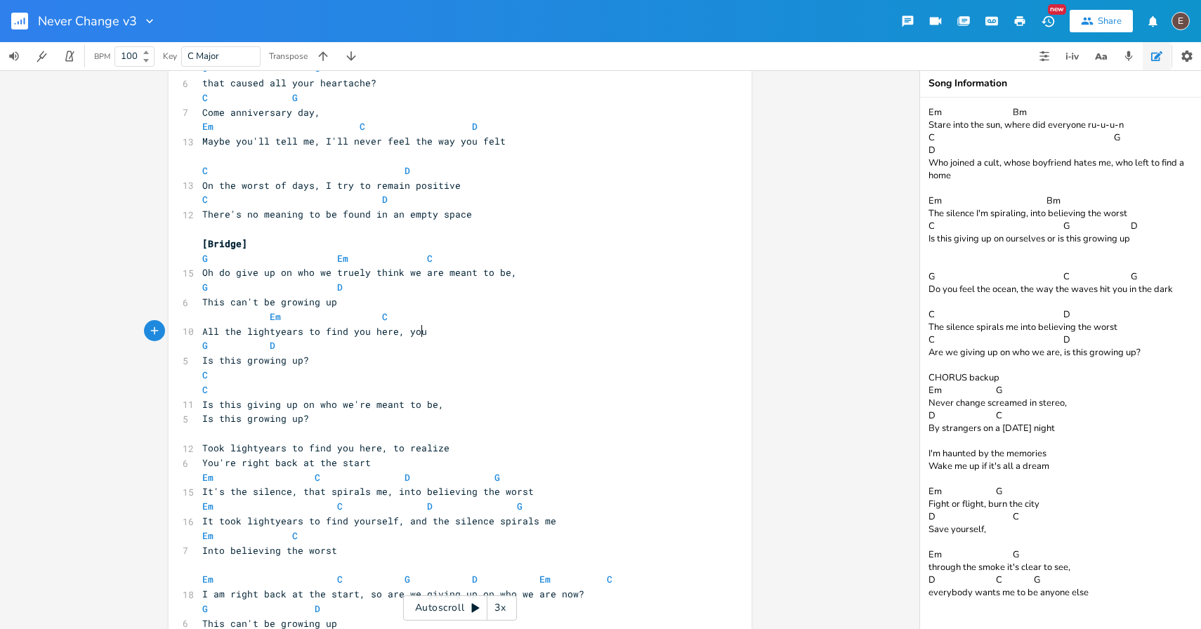
scroll to position [0, 21]
type textarea "to realize"
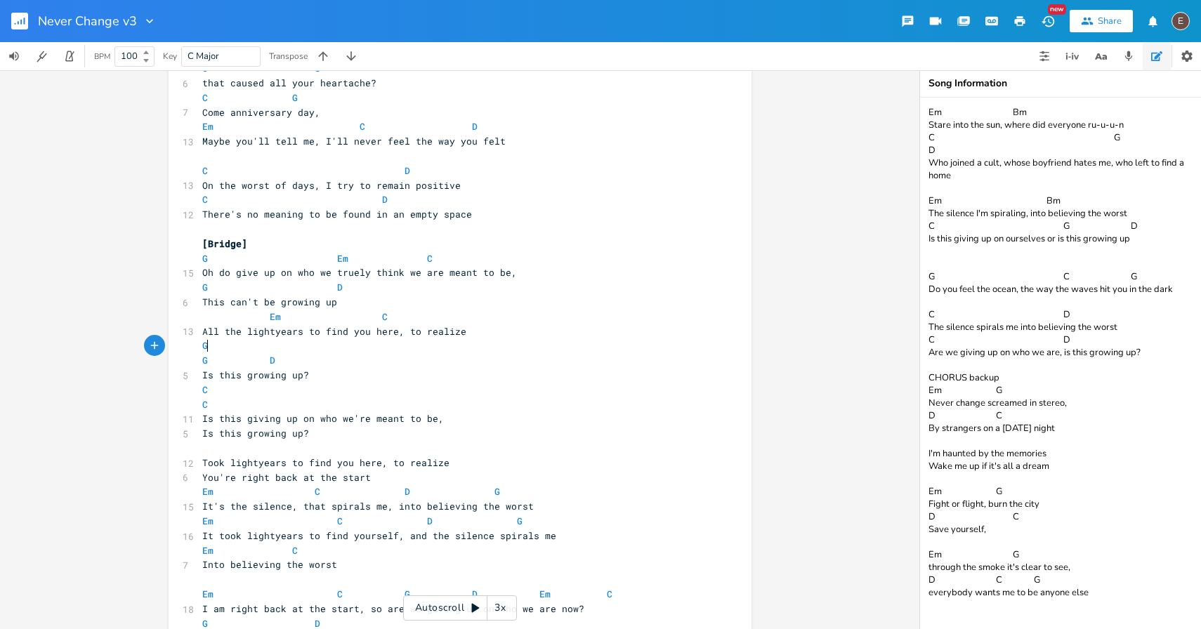
type textarea "G"
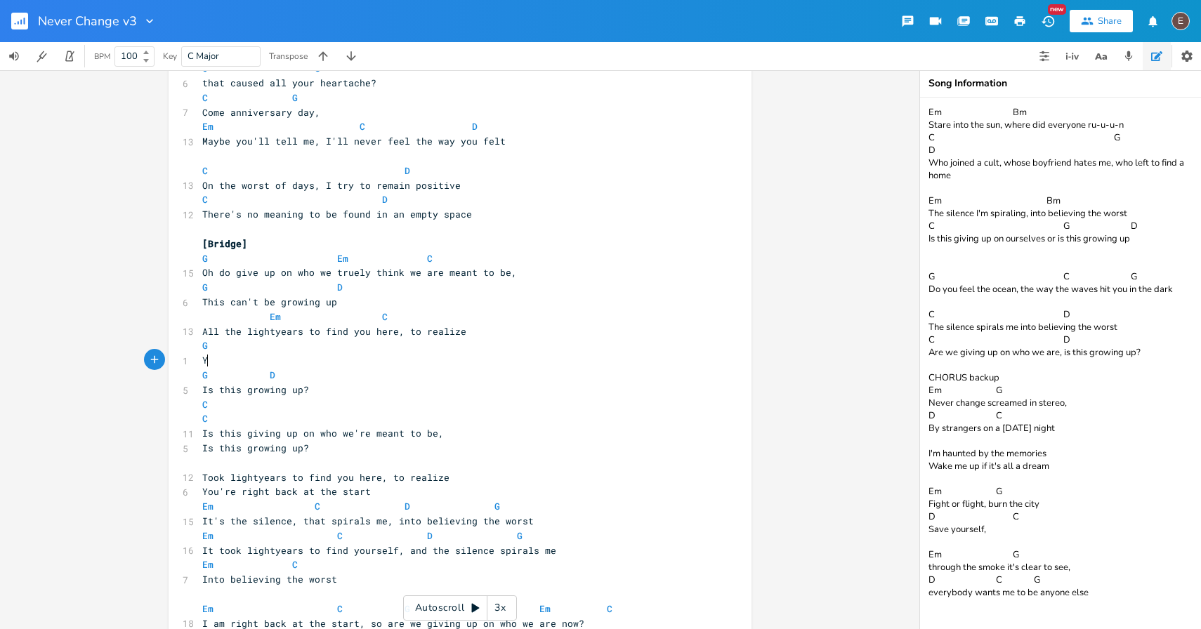
type textarea "Your"
type textarea "'re right back at the start"
click at [422, 343] on pre "G" at bounding box center [452, 345] width 507 height 15
type textarea "D"
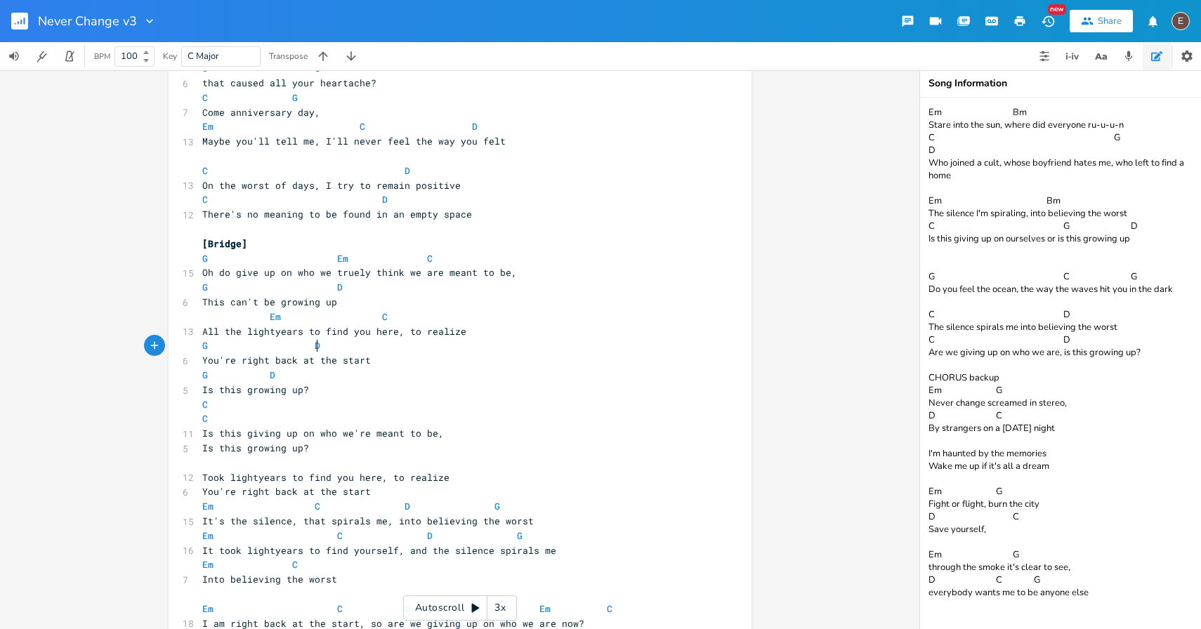
scroll to position [0, 7]
type textarea "G"
click at [442, 362] on pre "You're right back at the start" at bounding box center [452, 360] width 507 height 15
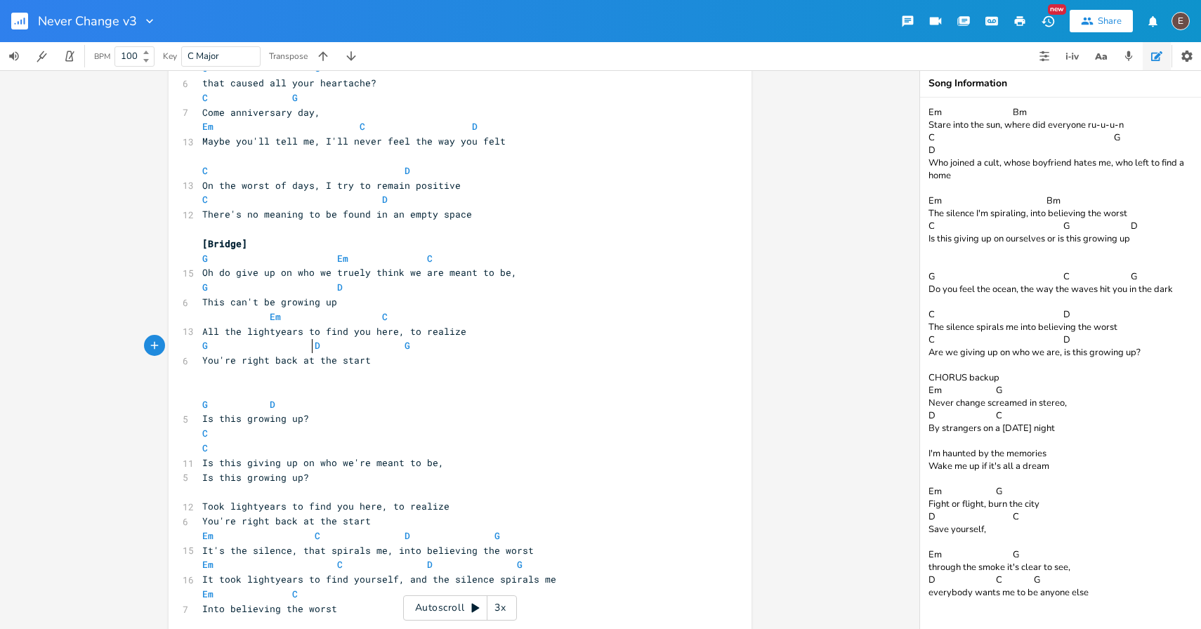
click at [304, 345] on span at bounding box center [303, 345] width 22 height 15
click at [439, 352] on pre "G D G" at bounding box center [452, 345] width 507 height 15
click at [208, 258] on span at bounding box center [216, 258] width 17 height 15
click at [318, 265] on pre "Oh do give up on who we truely think we are meant to be," at bounding box center [452, 272] width 507 height 15
click at [325, 260] on span at bounding box center [326, 258] width 22 height 15
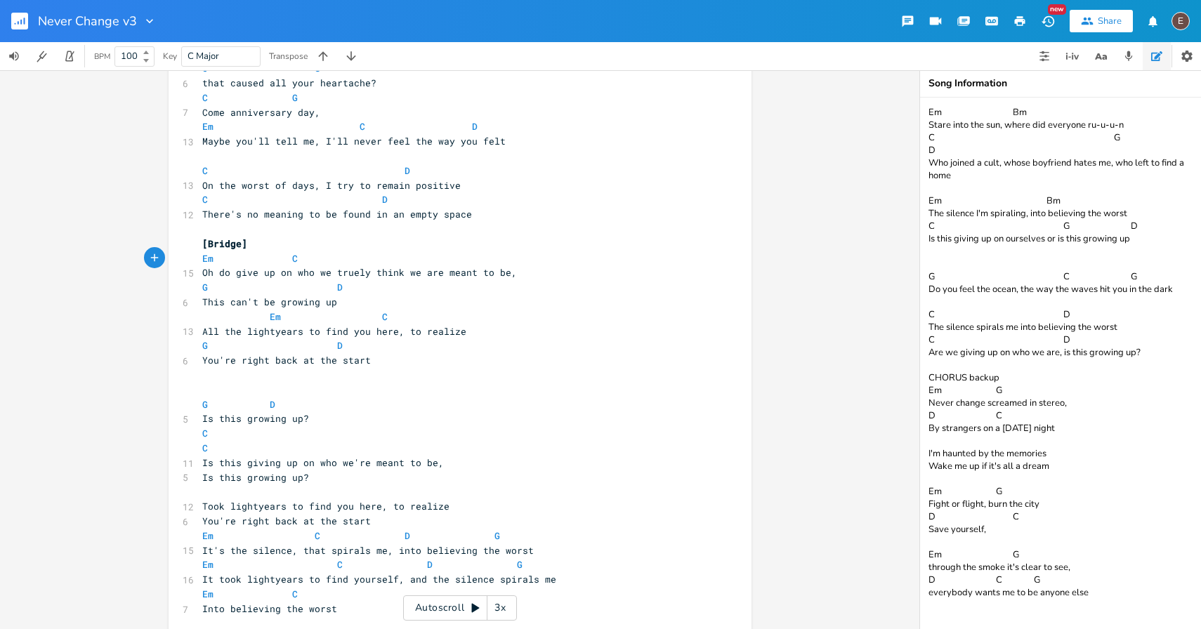
click at [281, 258] on span at bounding box center [281, 258] width 22 height 15
click at [362, 312] on span at bounding box center [370, 317] width 22 height 15
click at [199, 260] on pre "Em C" at bounding box center [452, 258] width 507 height 15
click at [383, 272] on span "Oh do give up on who we truely think we are meant to be," at bounding box center [359, 272] width 315 height 13
type textarea "think"
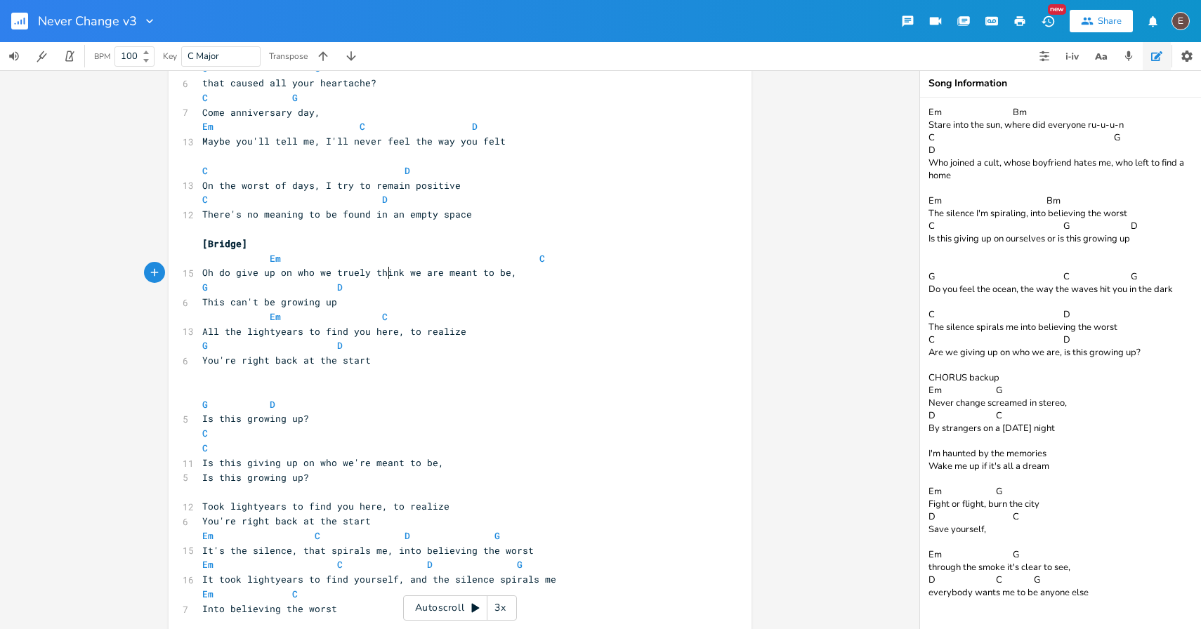
click at [383, 272] on span "Oh do give up on who we truely think we are meant to be," at bounding box center [359, 272] width 315 height 13
type textarea "'re truelyt"
click at [416, 279] on pre "Oh do give up on who we're truely we are meant to be," at bounding box center [452, 272] width 507 height 15
click at [501, 254] on span at bounding box center [505, 258] width 22 height 15
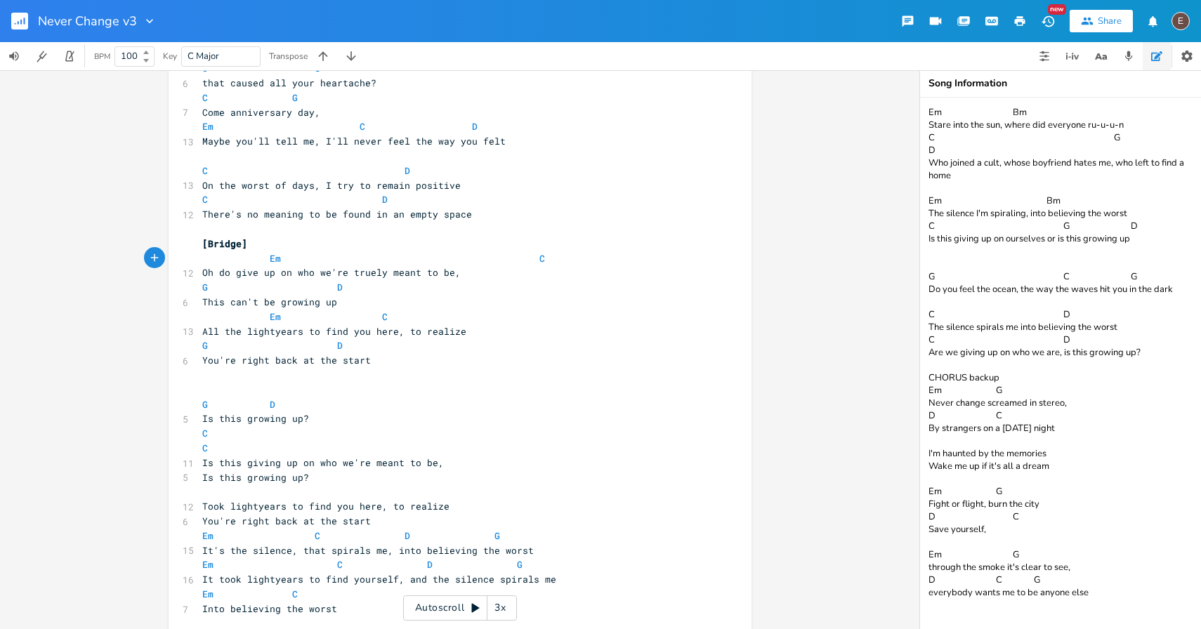
click at [517, 252] on span at bounding box center [528, 258] width 22 height 15
click at [517, 253] on span at bounding box center [528, 258] width 22 height 15
click at [206, 299] on span "This can't be growing up" at bounding box center [269, 302] width 135 height 13
type textarea "This"
click at [206, 299] on span "This can't be growing up" at bounding box center [269, 302] width 135 height 13
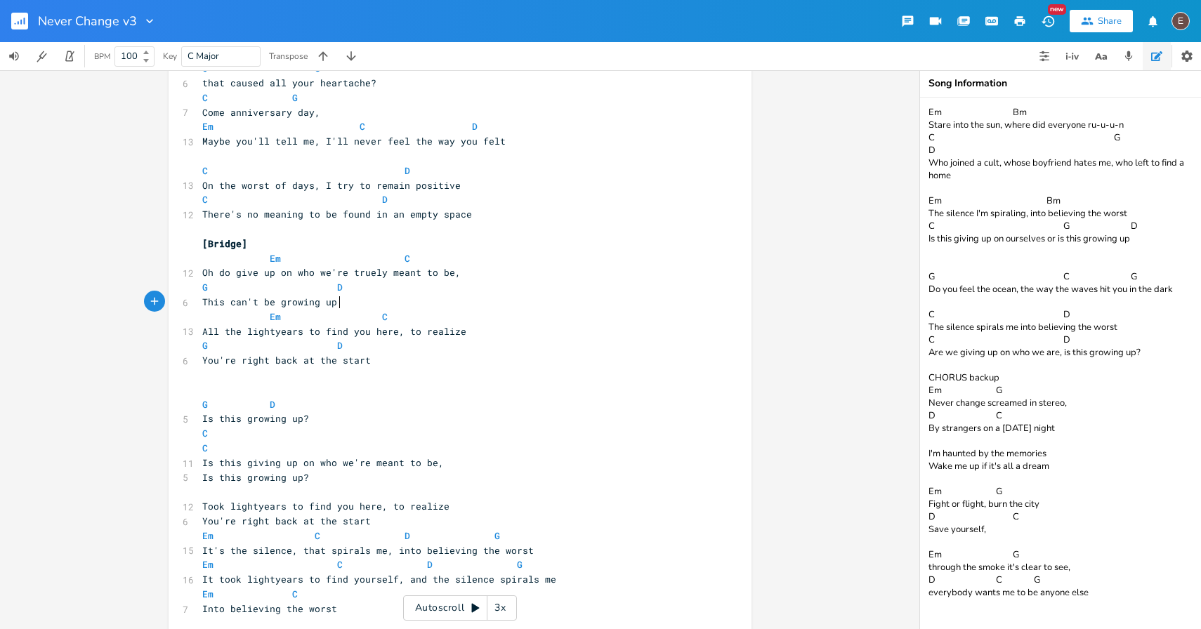
click at [355, 300] on pre "This can't be growing up" at bounding box center [452, 302] width 507 height 15
click at [226, 276] on span "Oh do give up on who we're truely meant to be," at bounding box center [331, 272] width 258 height 13
type textarea "id you"
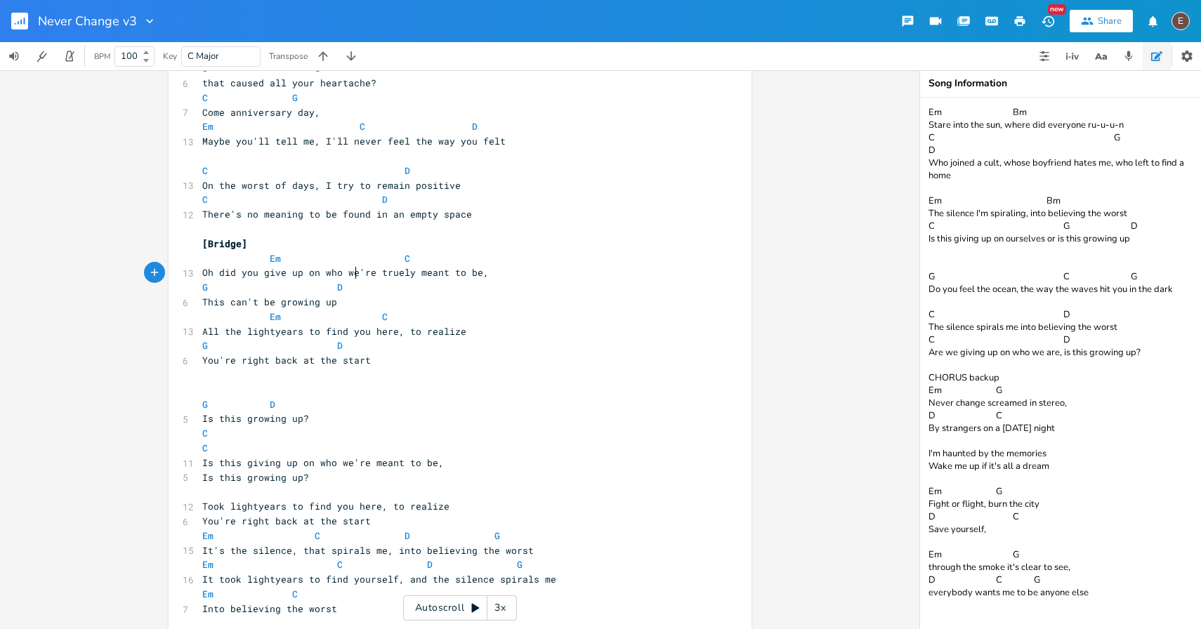
click at [352, 274] on span "Oh did you give up on who we're truely meant to be," at bounding box center [345, 272] width 286 height 13
type textarea "'"
click at [352, 274] on span "Oh did you give up on who we're truely meant to be," at bounding box center [345, 272] width 286 height 13
type textarea "y"
type textarea "you're"
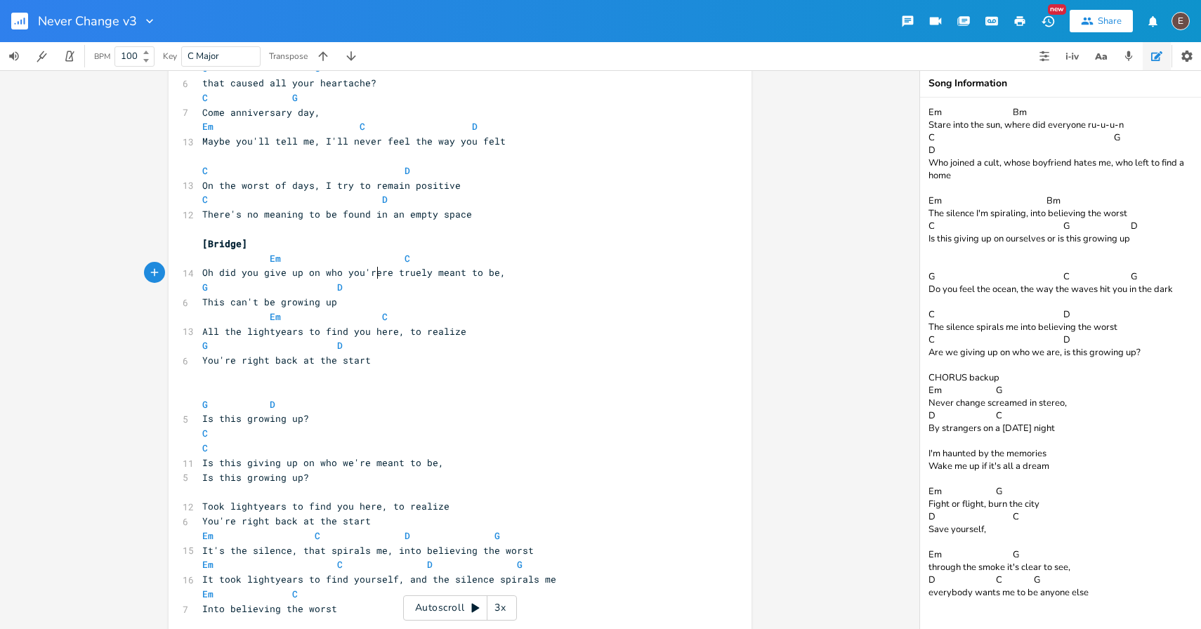
scroll to position [0, 25]
click at [335, 305] on pre "This can't be growing up" at bounding box center [452, 302] width 507 height 15
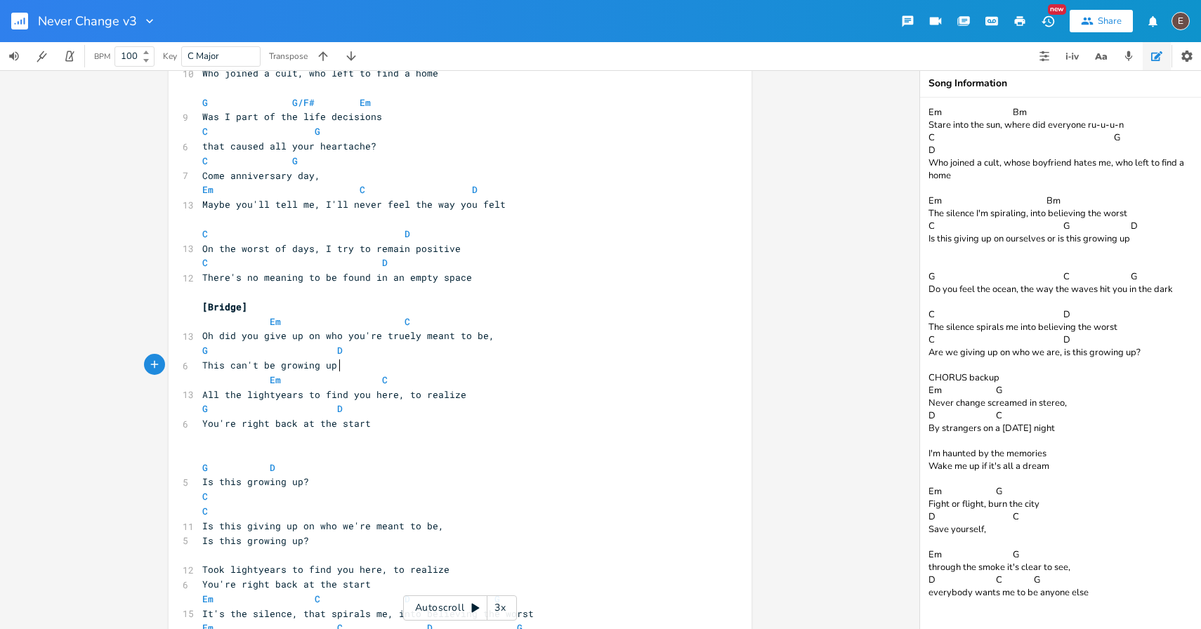
scroll to position [827, 0]
click at [414, 317] on pre "Em C" at bounding box center [452, 321] width 507 height 15
type textarea "Em C"
click at [414, 317] on pre "Em C" at bounding box center [452, 321] width 507 height 15
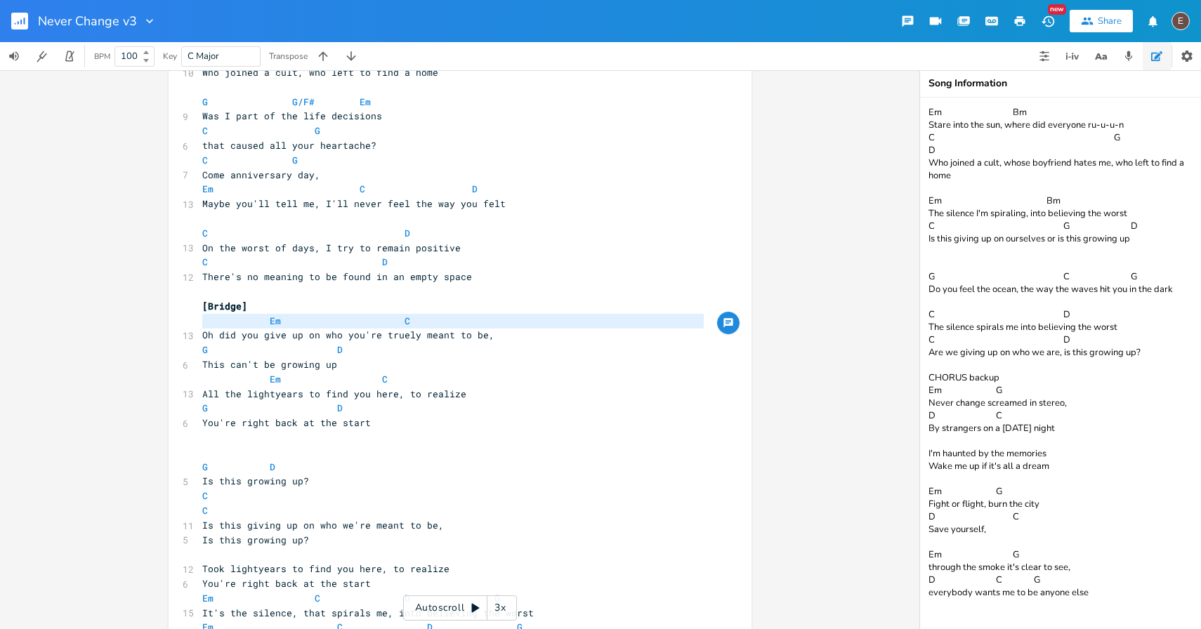
click at [411, 344] on pre "G D" at bounding box center [452, 350] width 507 height 15
type textarea "G D"
click at [411, 344] on pre "G D" at bounding box center [452, 350] width 507 height 15
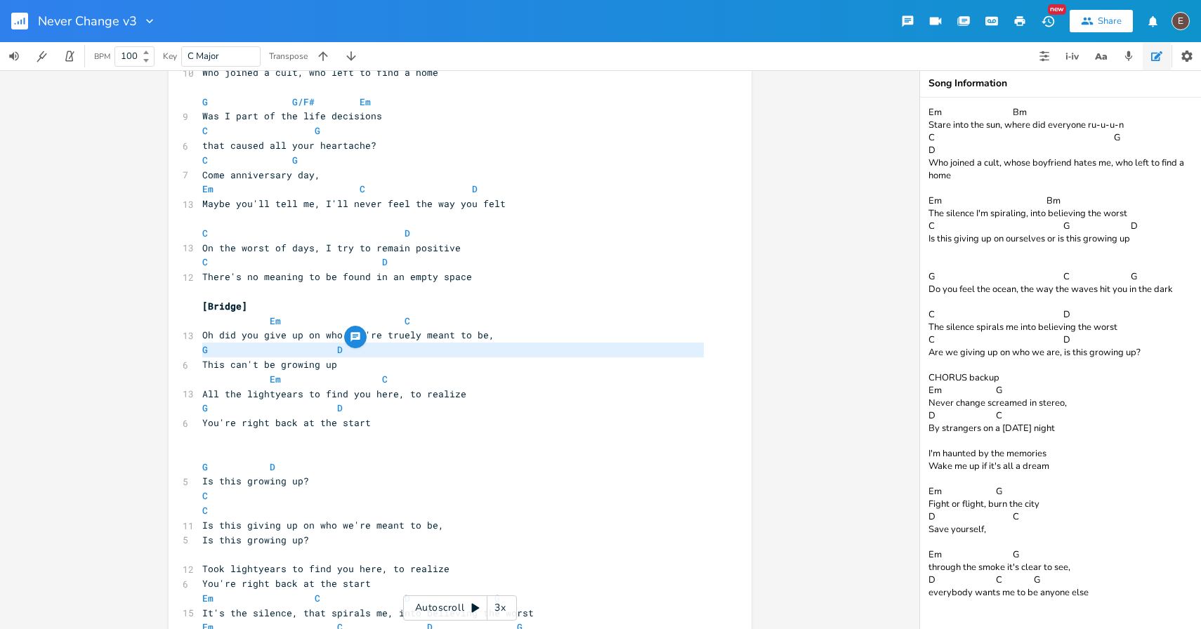
click at [411, 344] on pre "G D" at bounding box center [452, 350] width 507 height 15
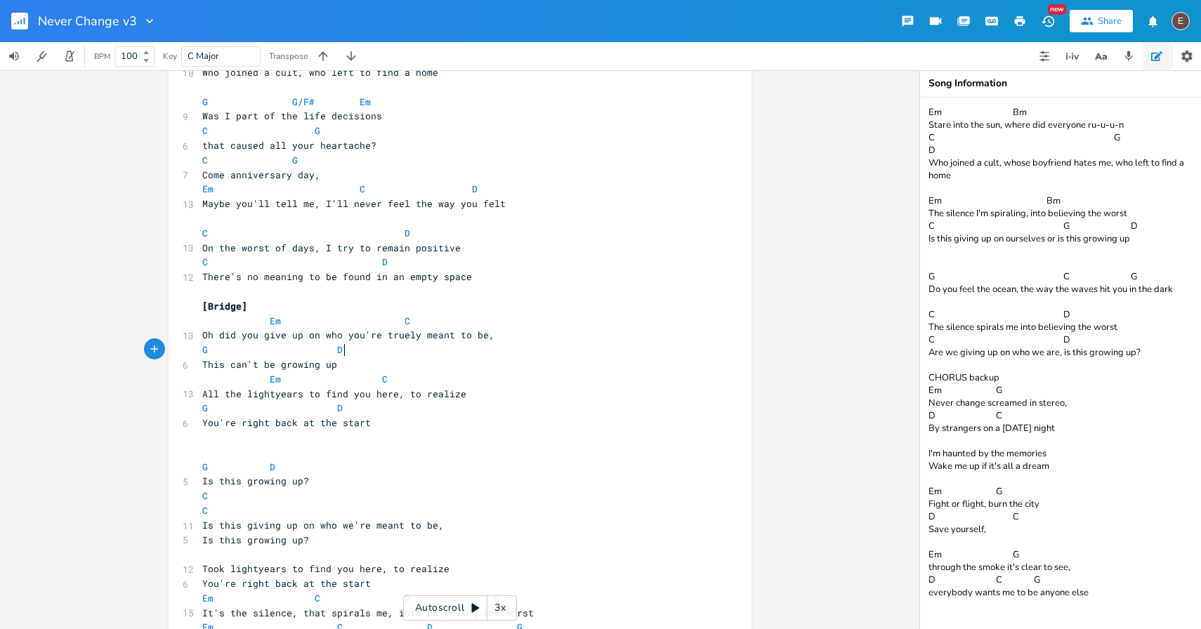
click at [397, 370] on pre "This can't be growing up" at bounding box center [452, 364] width 507 height 15
click at [397, 375] on pre "Em C" at bounding box center [452, 379] width 507 height 15
type textarea "Em C"
click at [397, 375] on pre "Em C" at bounding box center [452, 379] width 507 height 15
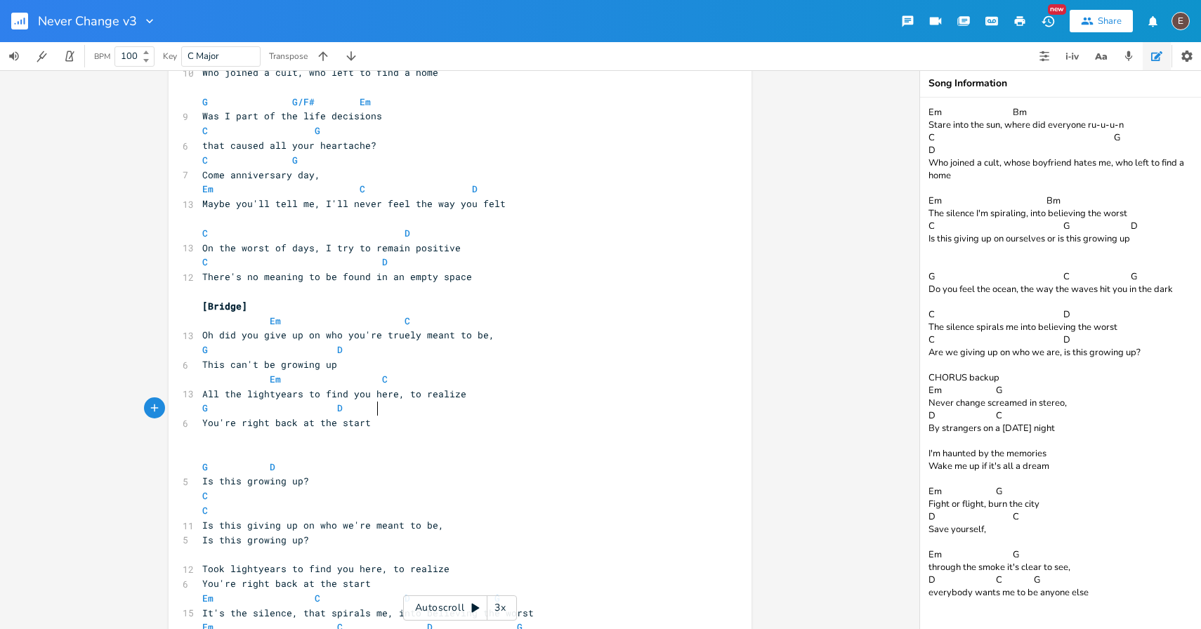
click at [382, 414] on span at bounding box center [393, 408] width 22 height 15
type textarea "G D"
click at [382, 414] on span at bounding box center [393, 408] width 22 height 15
click at [385, 416] on pre "You're right back at the start" at bounding box center [452, 423] width 507 height 15
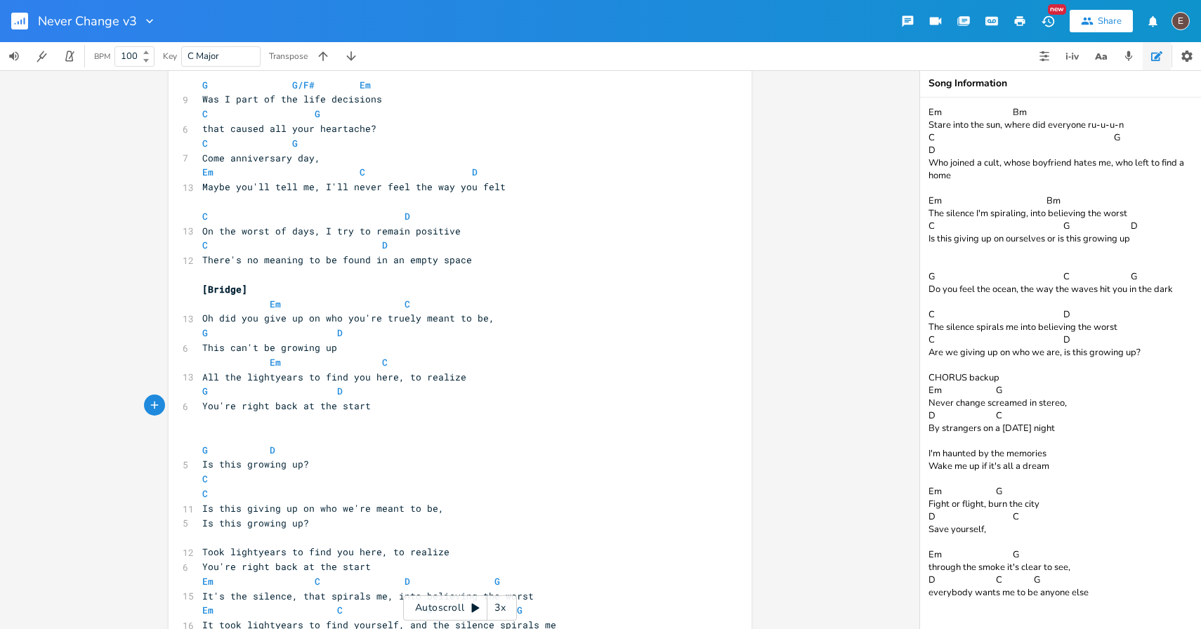
scroll to position [847, 0]
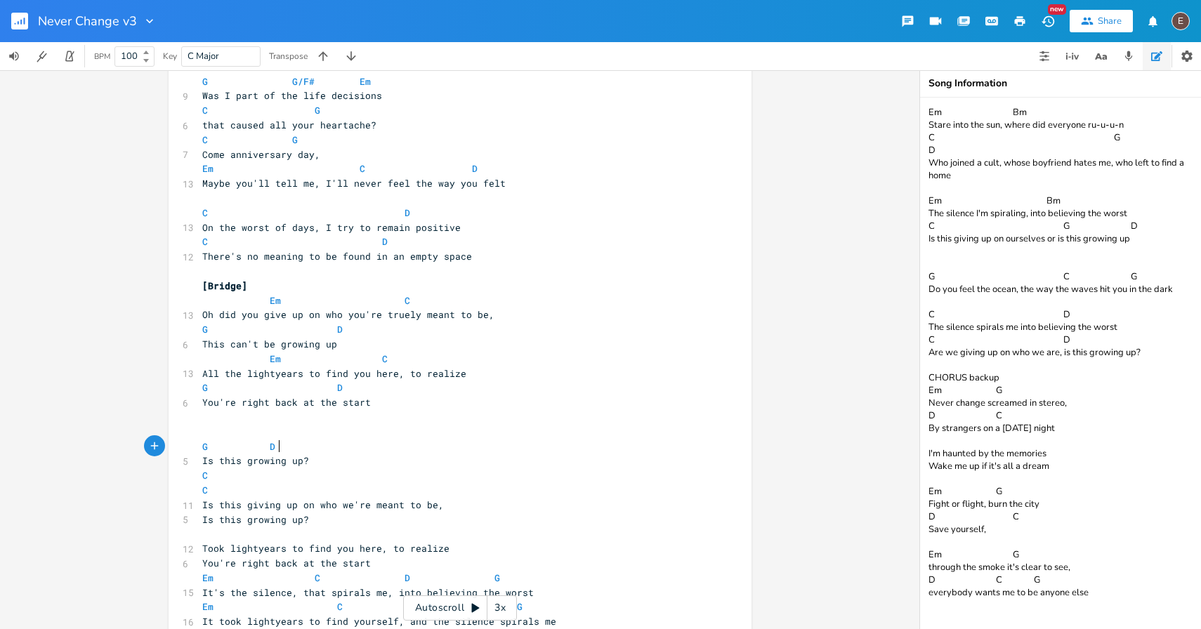
click at [381, 442] on pre "G D" at bounding box center [452, 446] width 507 height 15
type textarea "G D"
click at [381, 442] on pre "G D" at bounding box center [452, 446] width 507 height 15
click at [381, 476] on pre "C" at bounding box center [452, 475] width 507 height 15
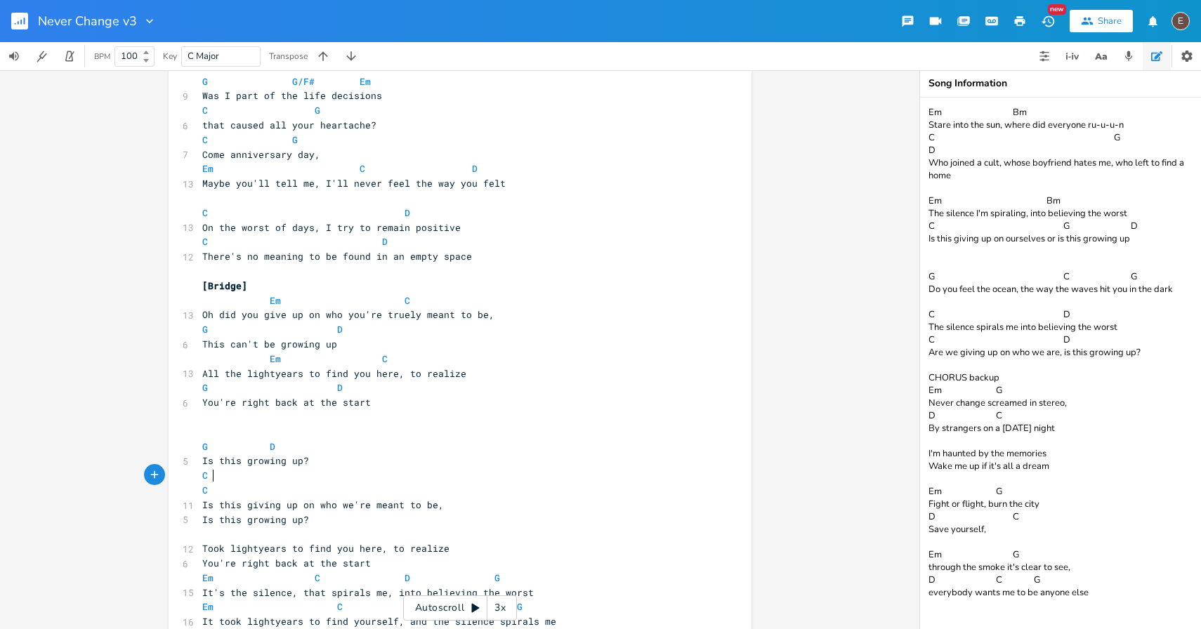
click at [381, 476] on pre "C" at bounding box center [452, 475] width 507 height 15
type textarea "C"
click at [381, 476] on pre "C" at bounding box center [452, 475] width 507 height 15
click at [381, 487] on pre "C" at bounding box center [452, 490] width 507 height 15
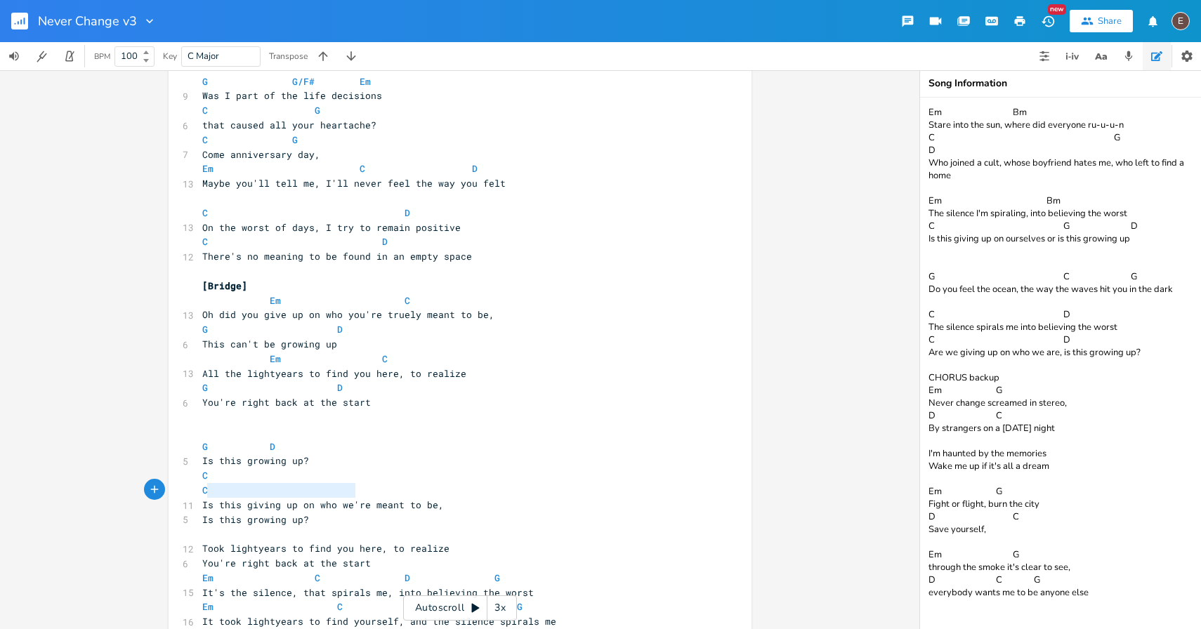
type textarea "C"
click at [381, 487] on pre "C" at bounding box center [452, 490] width 507 height 15
click at [388, 571] on span at bounding box center [393, 578] width 22 height 15
type textarea "Em C D G"
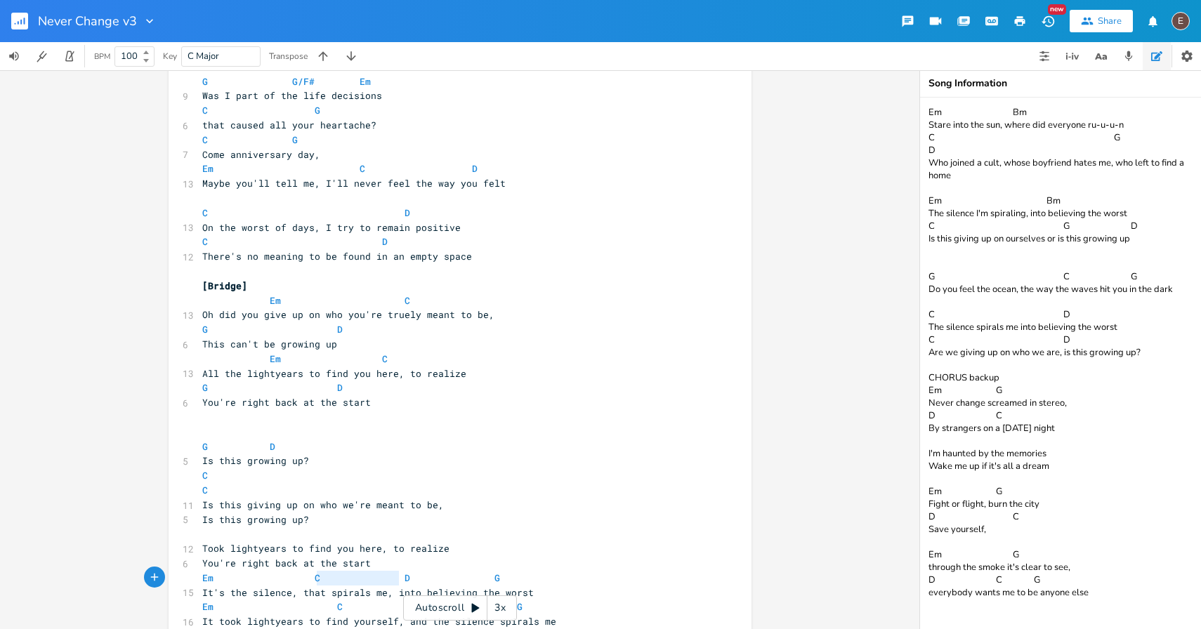
click at [388, 571] on span at bounding box center [393, 578] width 22 height 15
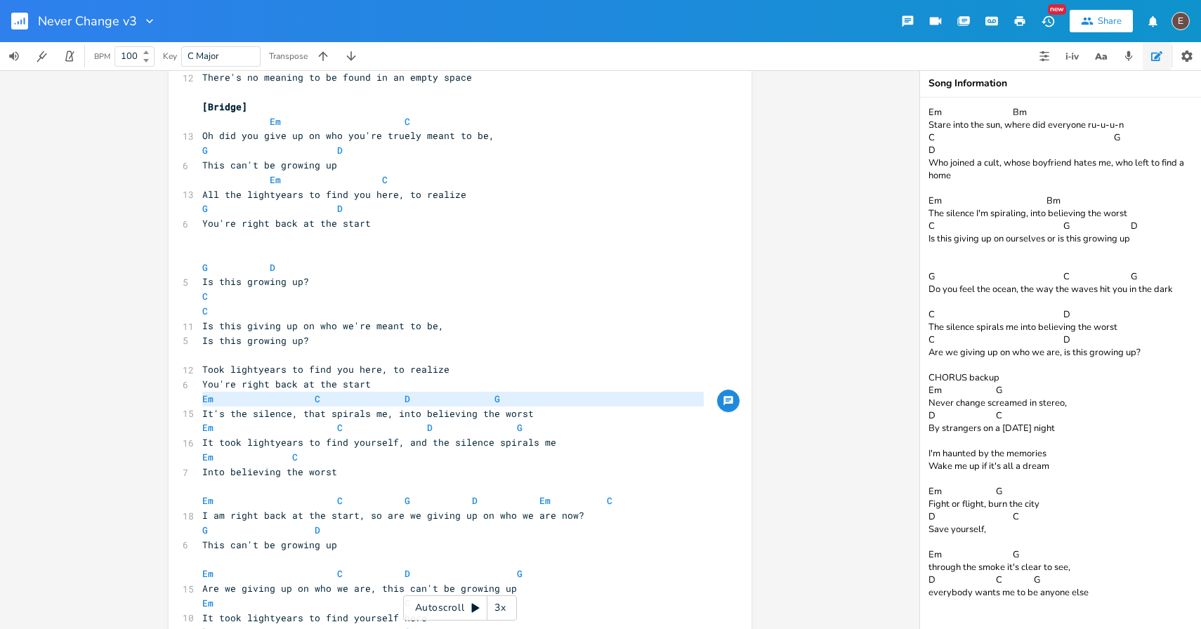
scroll to position [1027, 0]
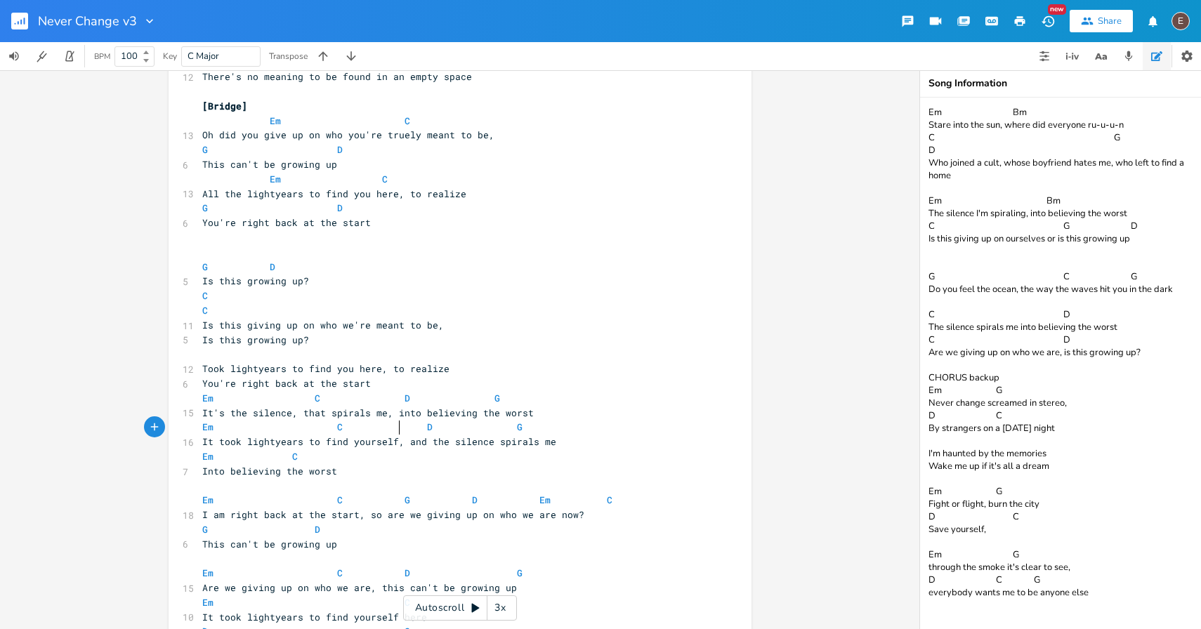
click at [392, 421] on span at bounding box center [393, 427] width 22 height 15
click at [392, 424] on span at bounding box center [393, 427] width 22 height 15
type textarea "Em C D G"
click at [392, 424] on span at bounding box center [393, 427] width 22 height 15
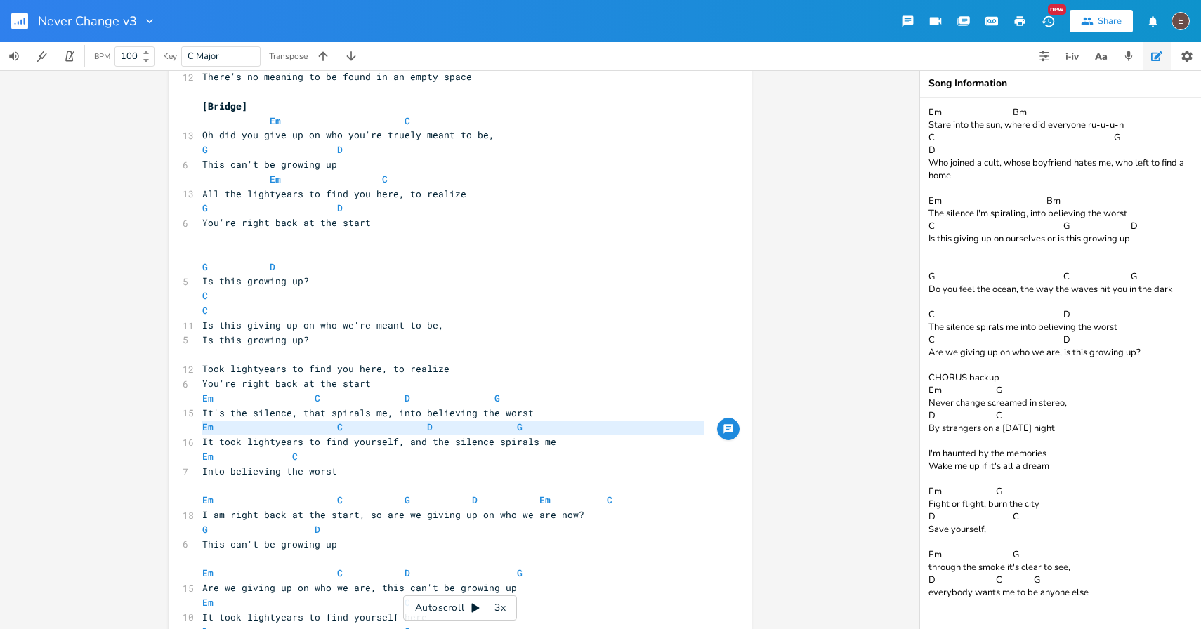
click at [388, 455] on pre "Em C" at bounding box center [452, 456] width 507 height 15
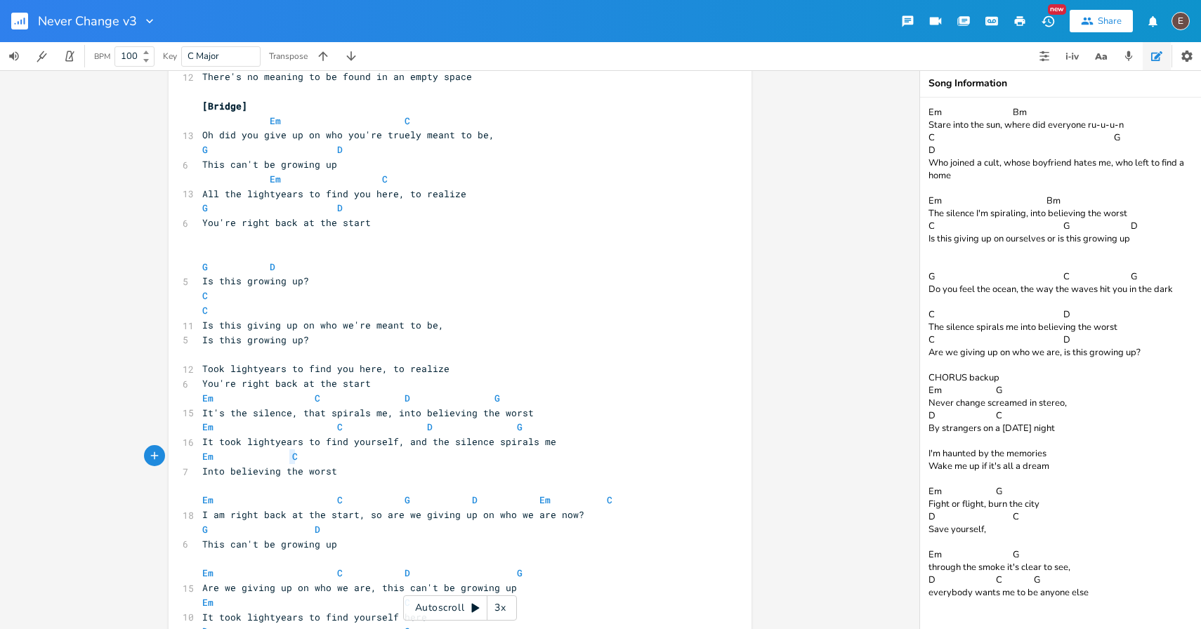
click at [388, 455] on pre "Em C" at bounding box center [452, 456] width 507 height 15
type textarea "Em C"
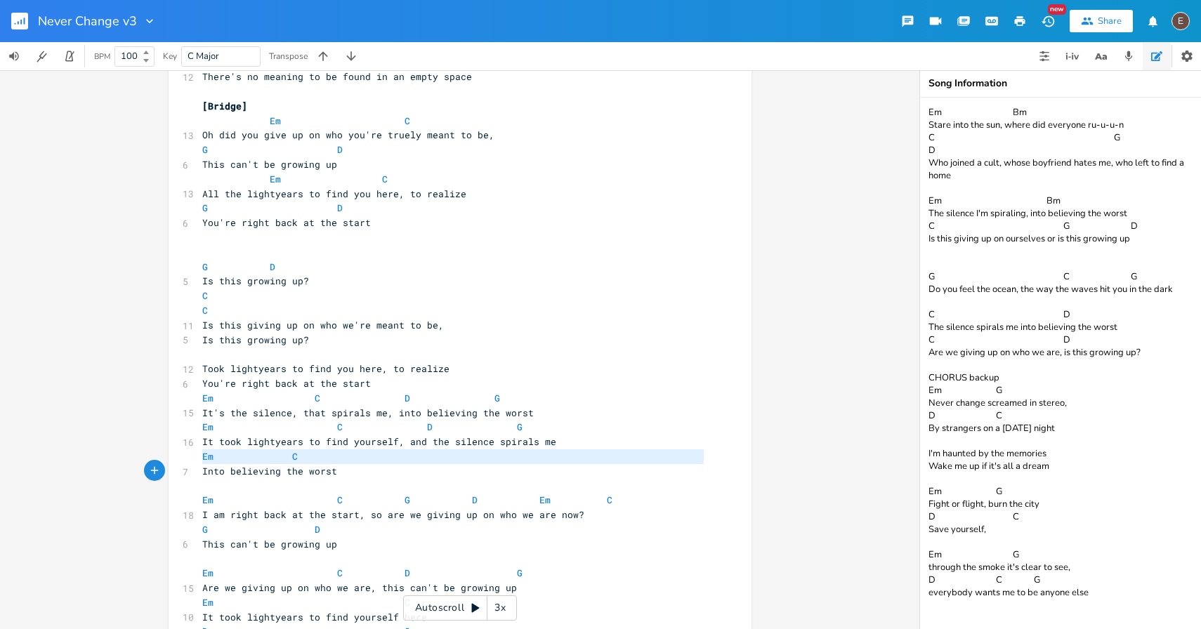
click at [388, 455] on pre "Em C" at bounding box center [452, 456] width 507 height 15
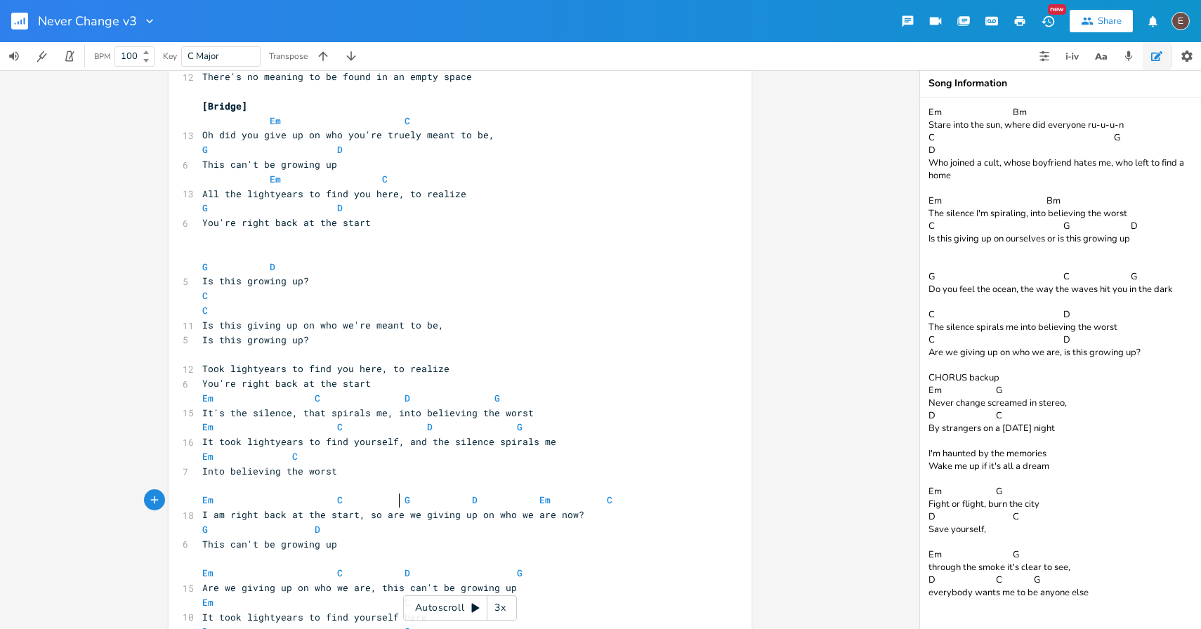
click at [388, 498] on span at bounding box center [393, 500] width 22 height 15
type textarea "Em C G D Em C"
click at [388, 498] on span at bounding box center [393, 500] width 22 height 15
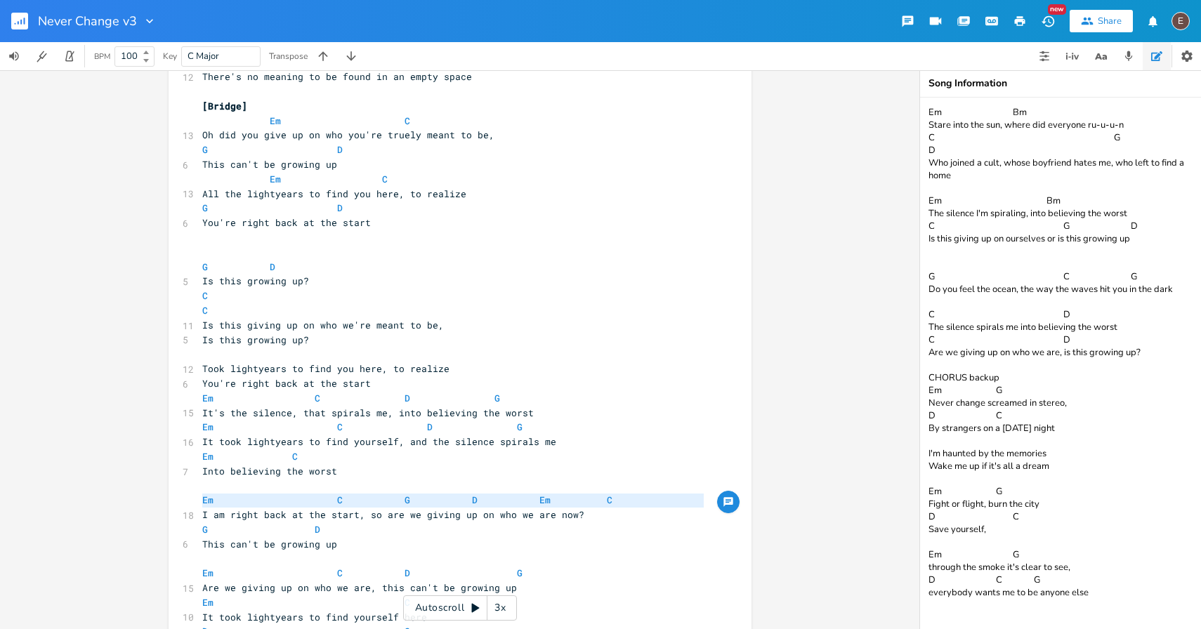
scroll to position [1084, 0]
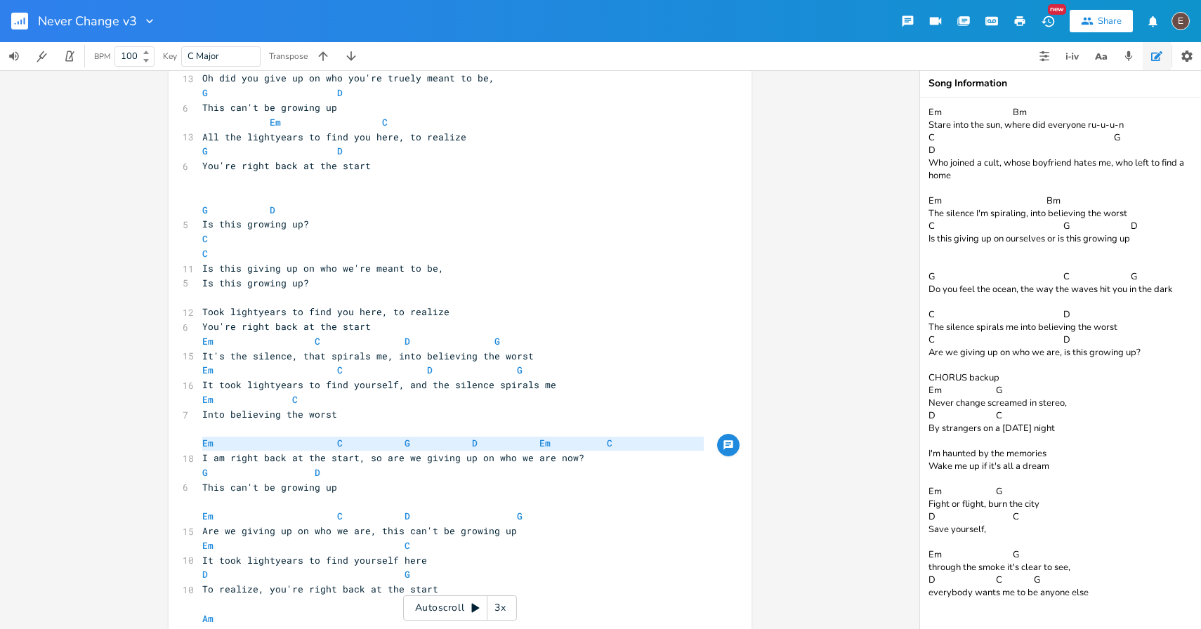
click at [383, 513] on span at bounding box center [393, 516] width 22 height 15
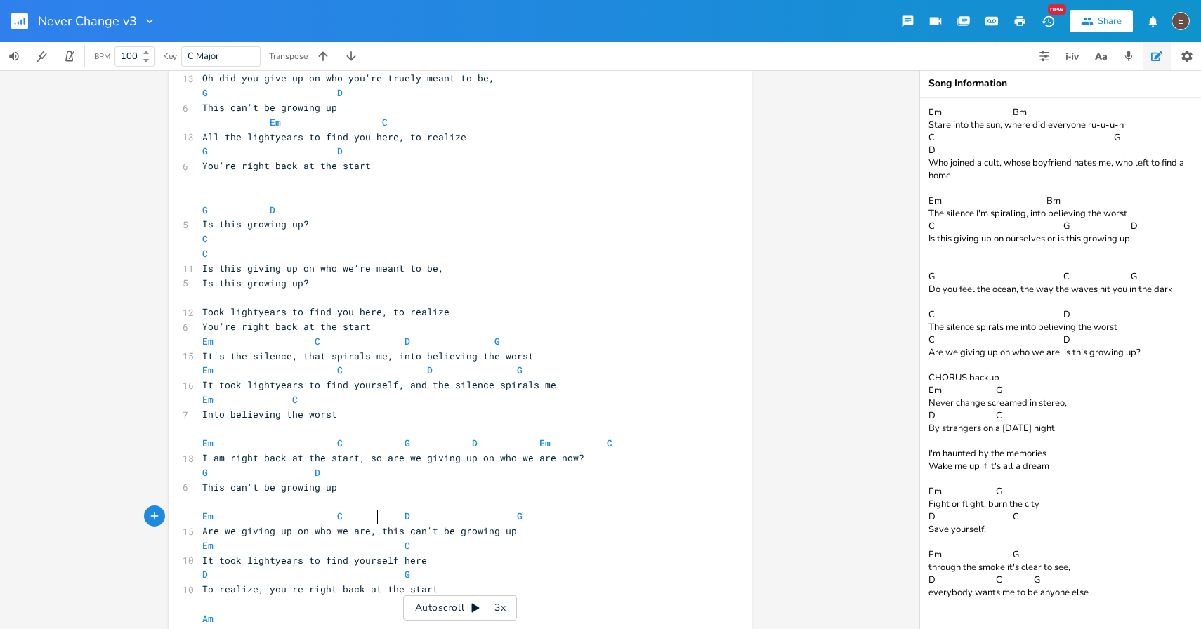
click at [383, 513] on span at bounding box center [393, 516] width 22 height 15
type textarea "Em C D G"
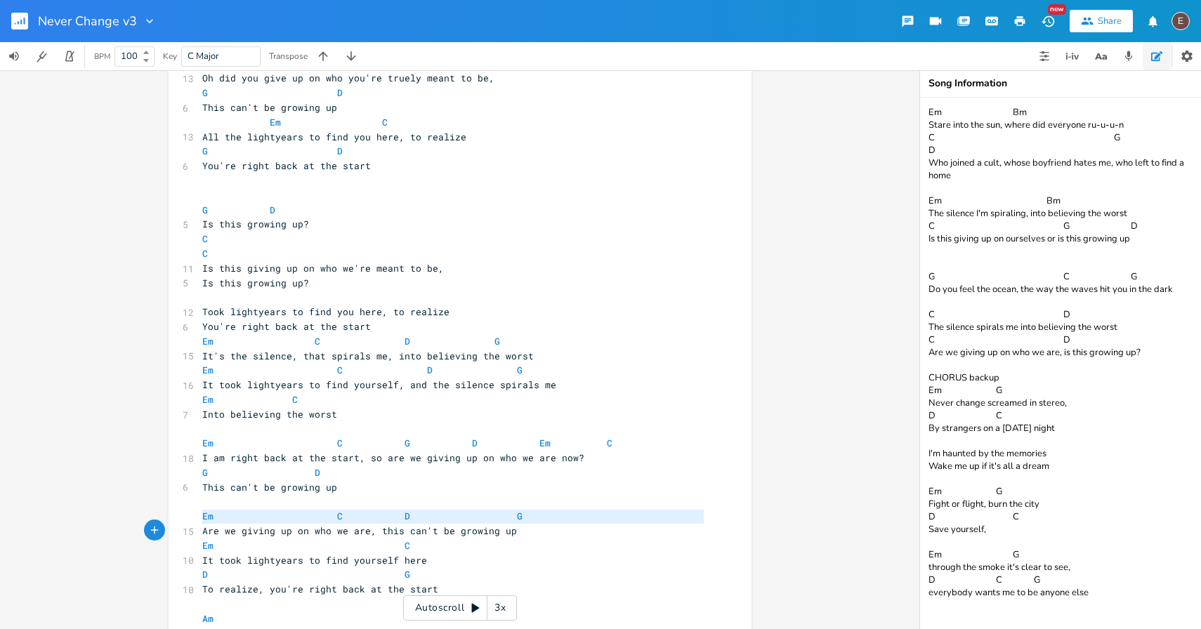
click at [383, 513] on span at bounding box center [393, 516] width 22 height 15
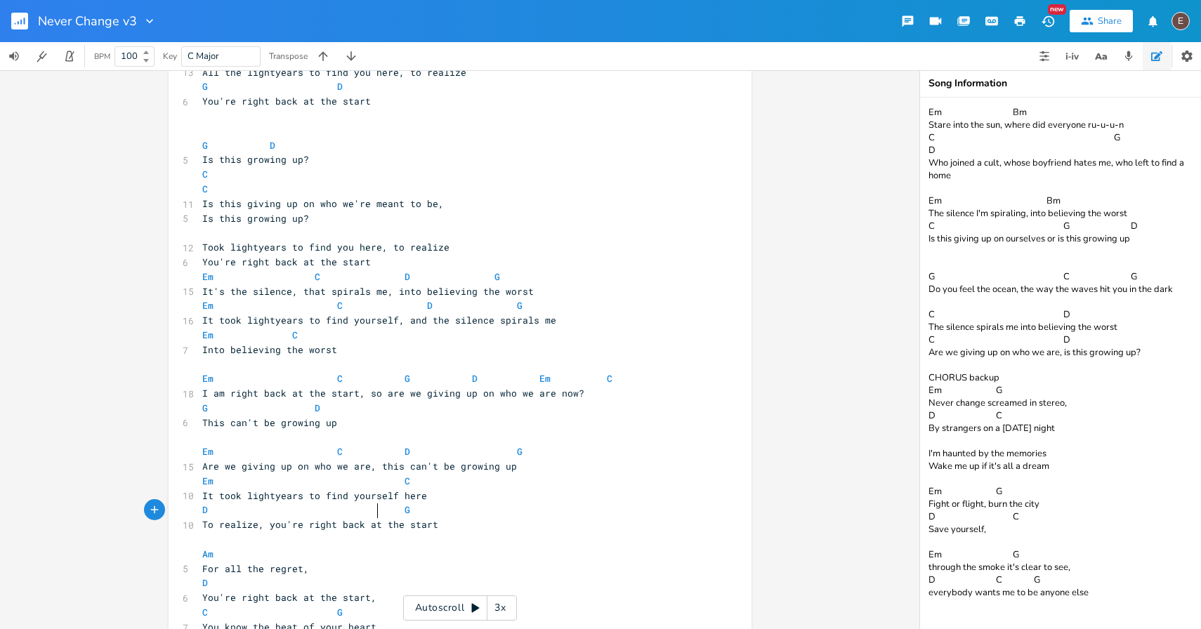
click at [383, 513] on span at bounding box center [393, 510] width 22 height 15
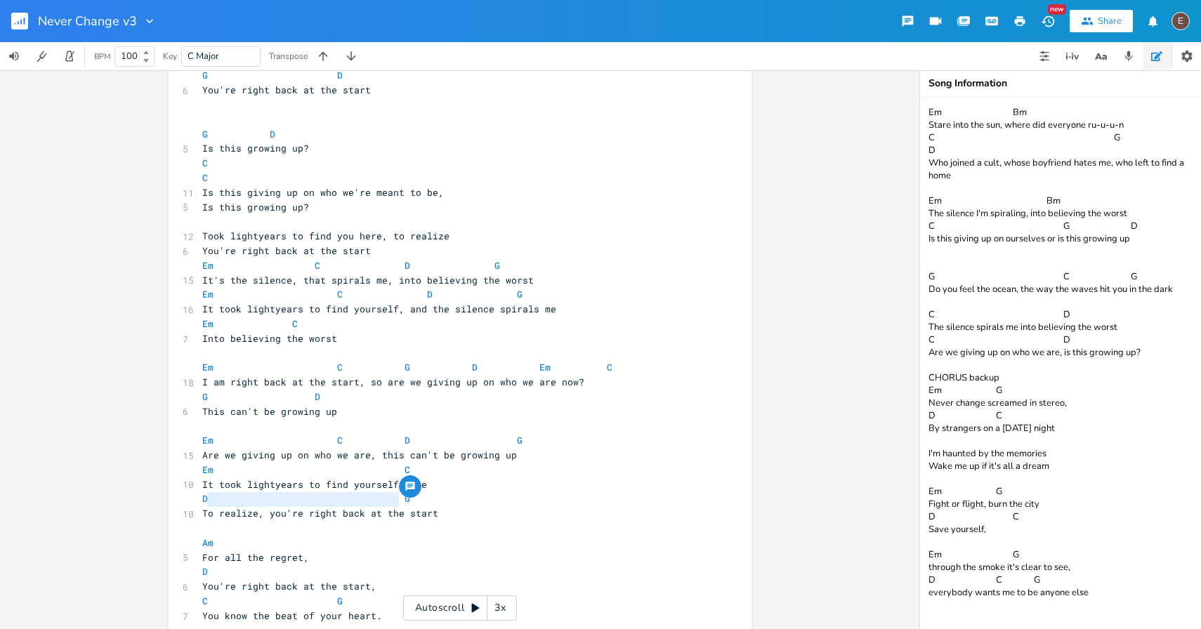
click at [378, 541] on pre "Am" at bounding box center [452, 543] width 507 height 15
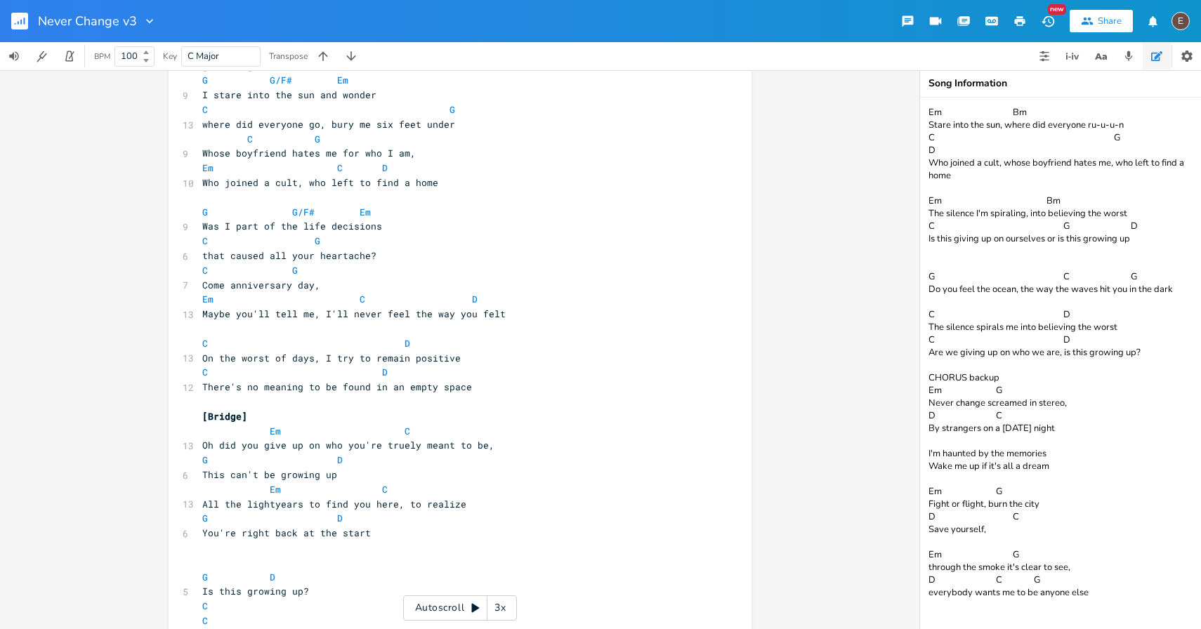
scroll to position [1116, 0]
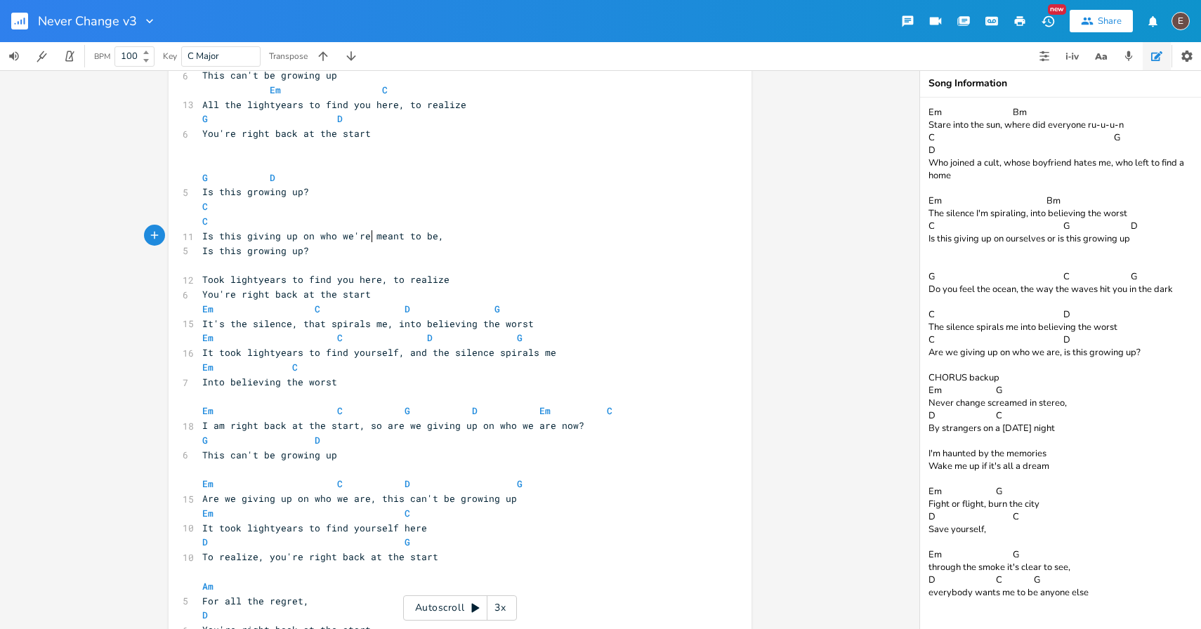
click at [369, 239] on span "Is this giving up on who we're meant to be," at bounding box center [323, 236] width 242 height 13
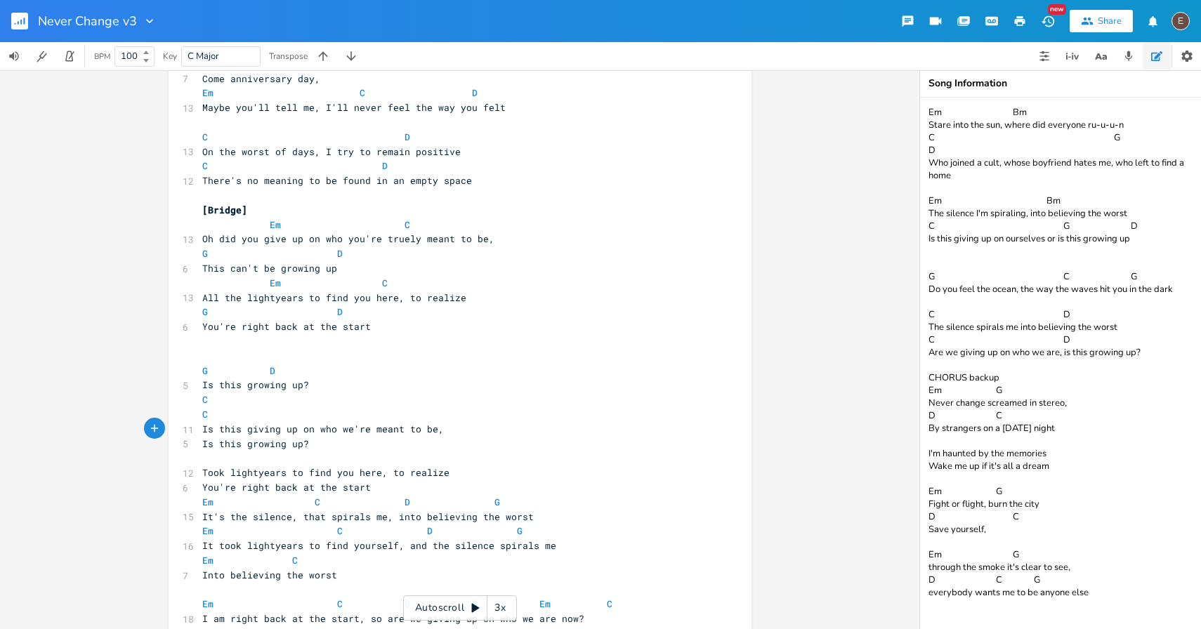
scroll to position [920, 0]
click at [202, 244] on span "Oh did you give up on who you're truely meant to be," at bounding box center [348, 242] width 292 height 13
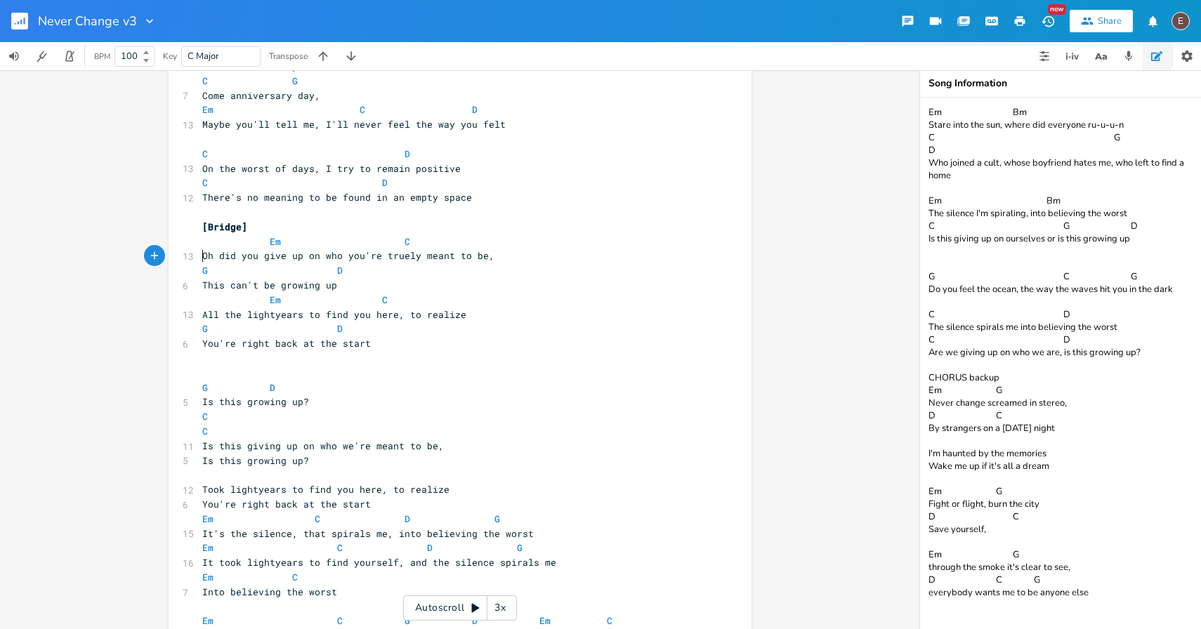
scroll to position [905, 0]
click at [211, 255] on span "Oh did you give up on who you're truely meant to be," at bounding box center [348, 257] width 292 height 13
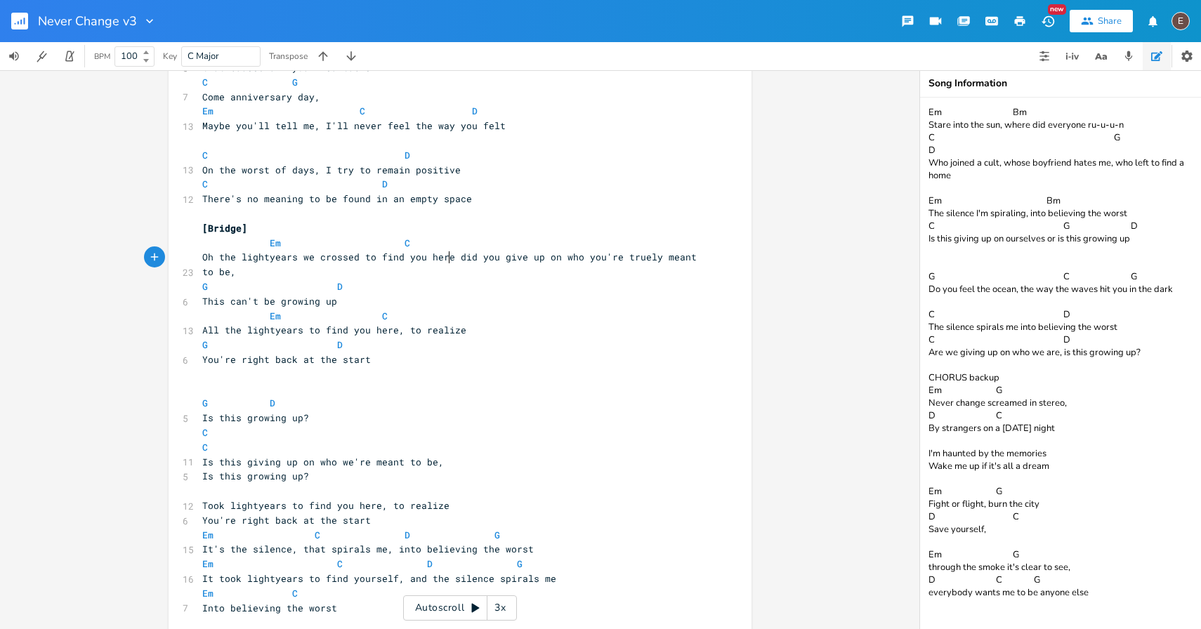
scroll to position [0, 179]
type textarea "the lightyears we crossed to find you here"
click at [299, 260] on span "Oh the lightyears we crossed to find you here did you give up on who you're tru…" at bounding box center [454, 264] width 505 height 27
type textarea "we"
click at [299, 260] on span "Oh the lightyears we crossed to find you here did you give up on who you're tru…" at bounding box center [454, 264] width 505 height 27
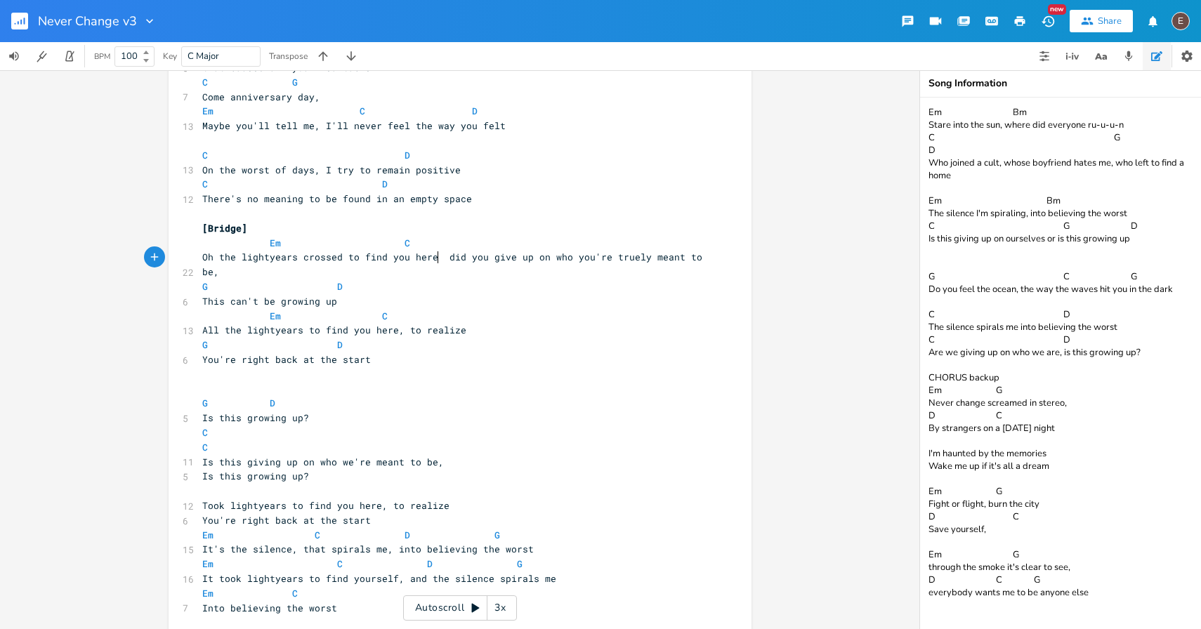
click at [434, 256] on span "Oh the lightyears crossed to find you here did you give up on who you're truely…" at bounding box center [454, 264] width 505 height 27
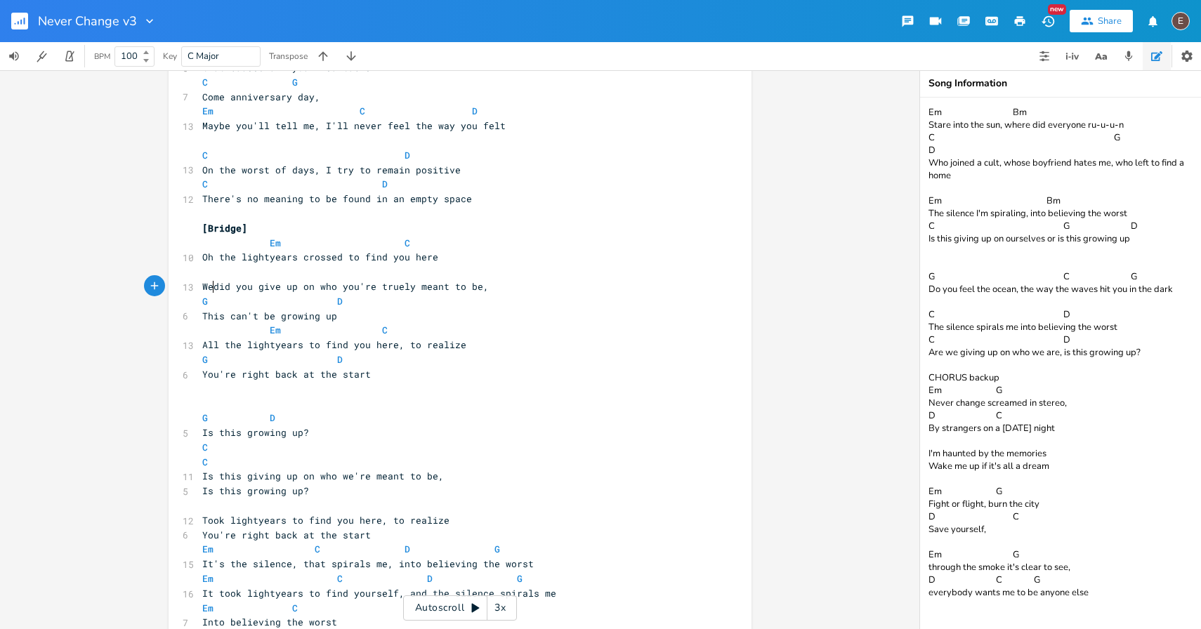
scroll to position [0, 16]
type textarea "We"
type textarea "Is this s"
type textarea "who we're truely meant to be?"
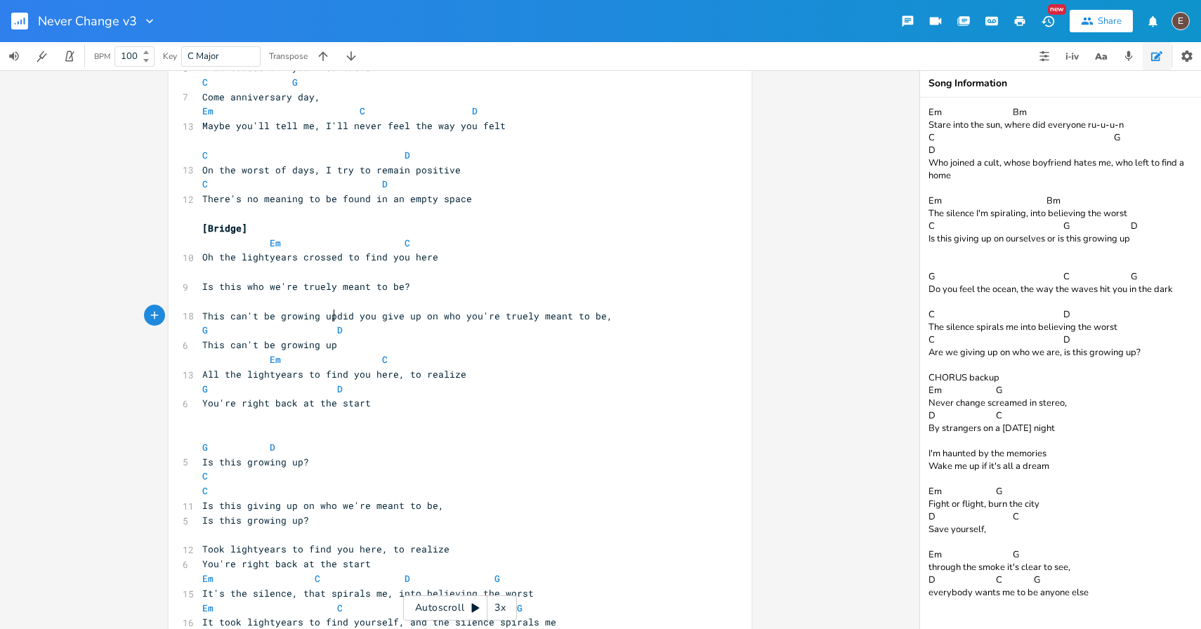
type textarea "This can't be growing up"
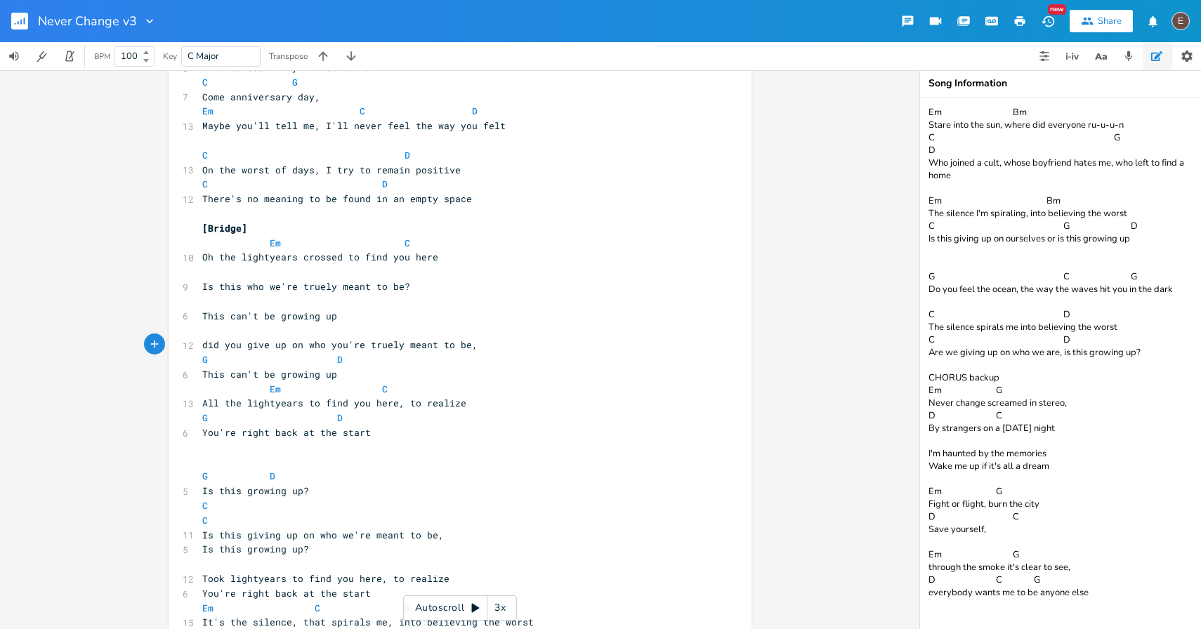
click at [493, 331] on pre "​" at bounding box center [452, 330] width 507 height 15
click at [451, 255] on pre "Oh the lightyears crossed to find you here" at bounding box center [452, 257] width 507 height 15
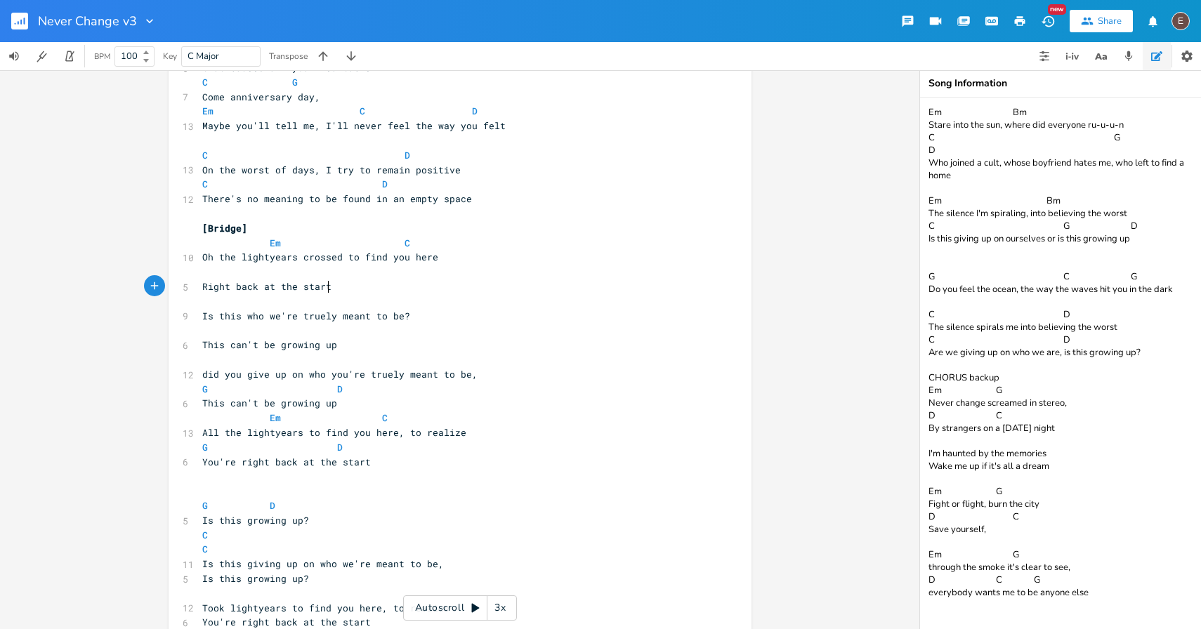
scroll to position [0, 95]
type textarea "Right back at the start"
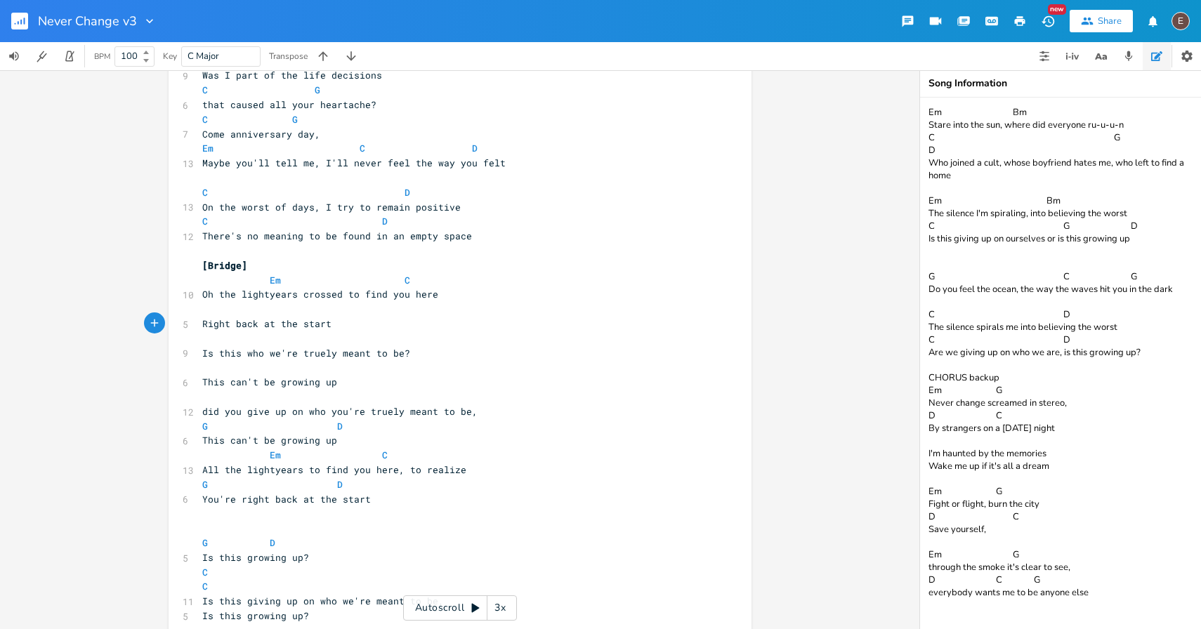
scroll to position [874, 0]
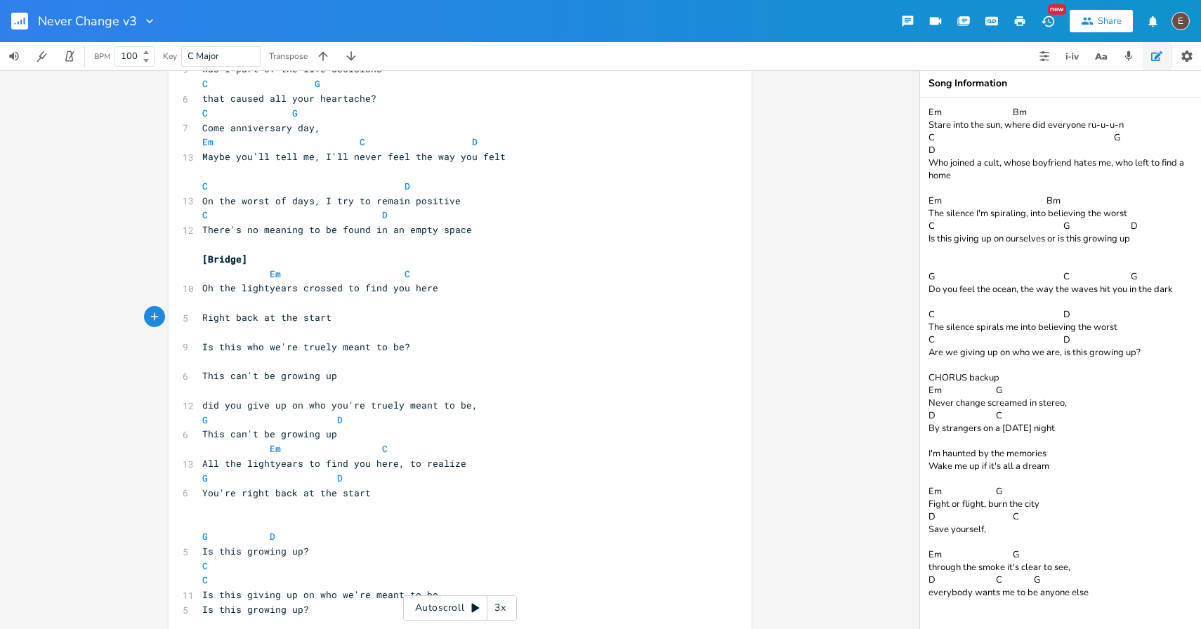
click at [202, 376] on span "This can't be growing up" at bounding box center [269, 375] width 135 height 13
type textarea "No"
type textarea "t"
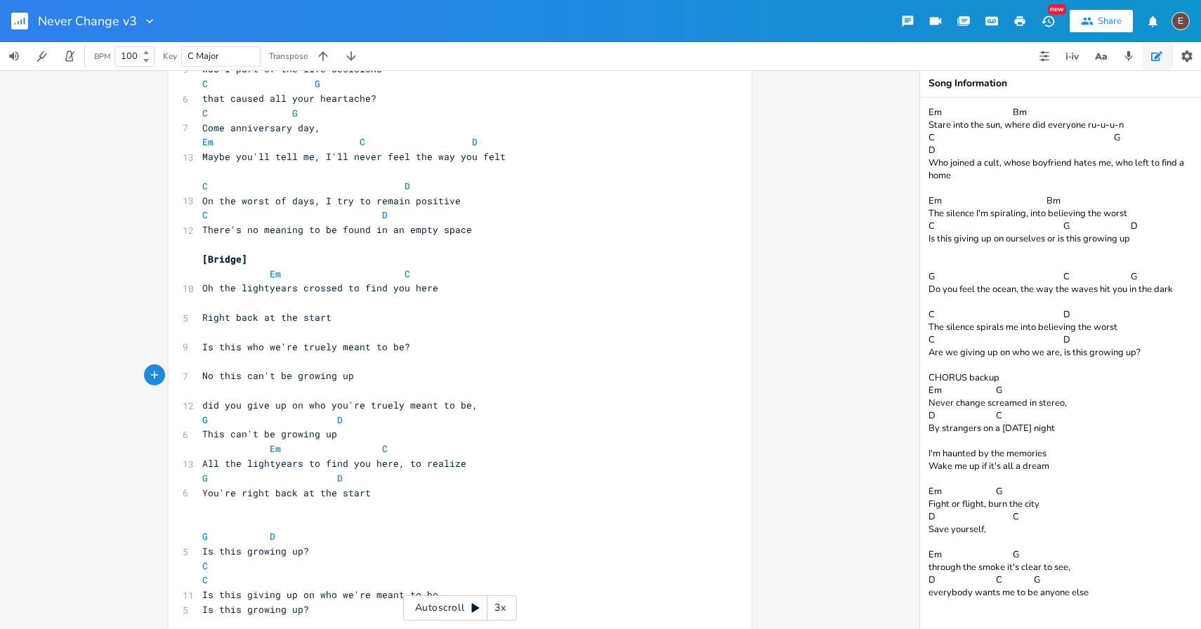
click at [357, 301] on pre "​" at bounding box center [452, 303] width 507 height 15
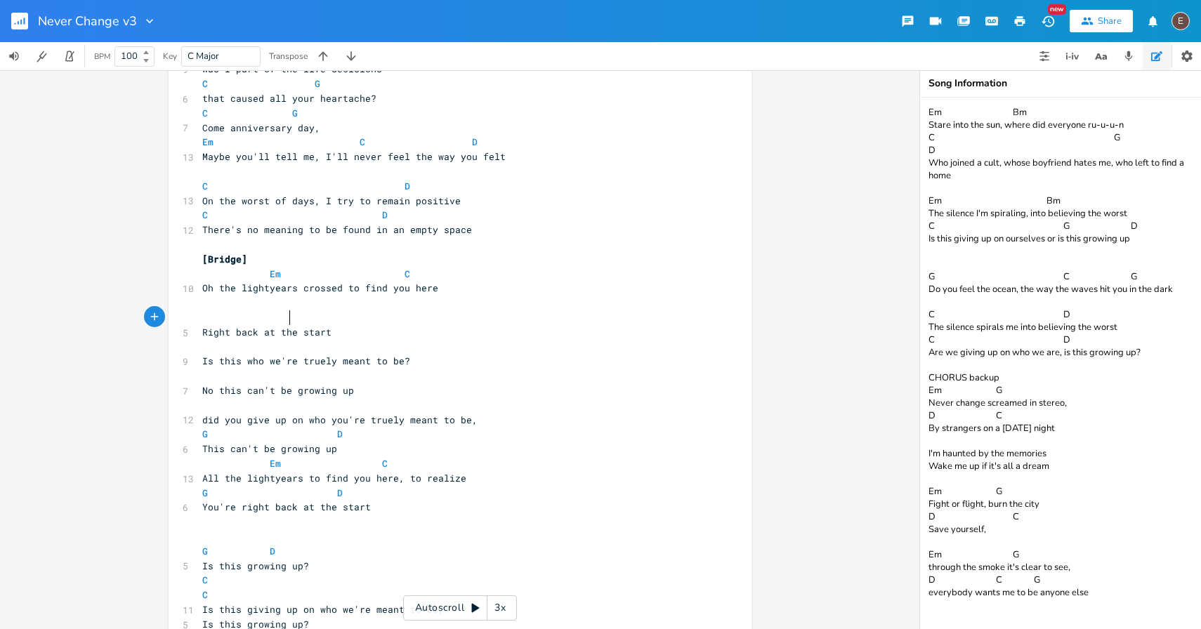
type textarea "G"
click at [455, 326] on pre "Right back at the start" at bounding box center [452, 332] width 507 height 15
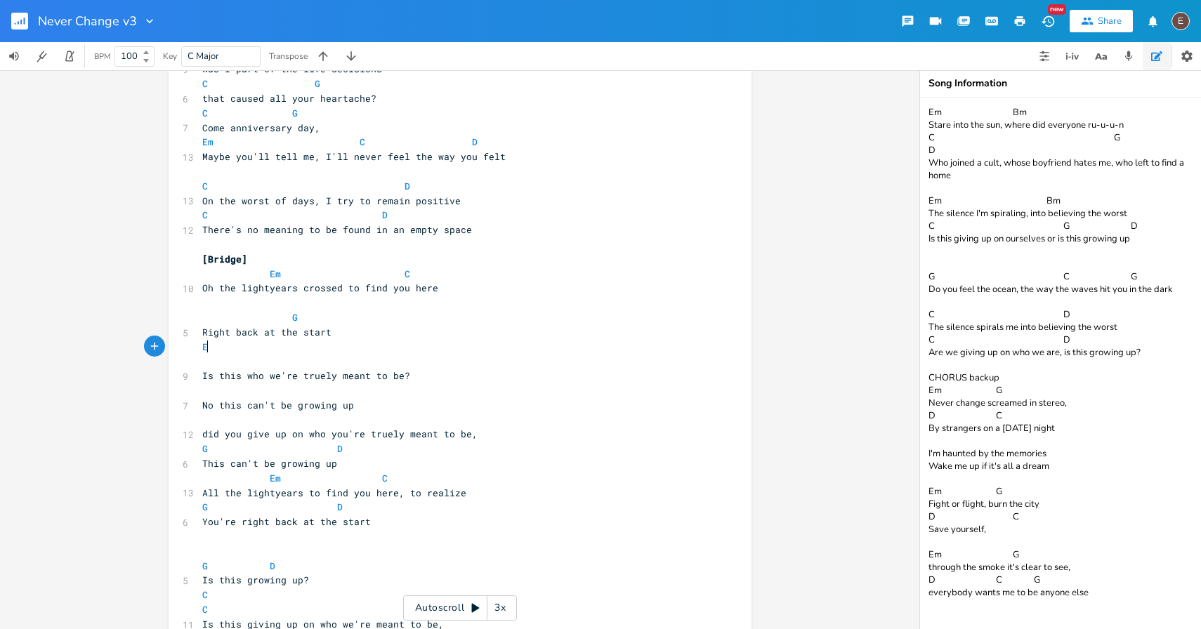
type textarea "Em"
type textarea "C"
click at [359, 373] on span "Is this who we're truely meant to be?" at bounding box center [306, 375] width 208 height 13
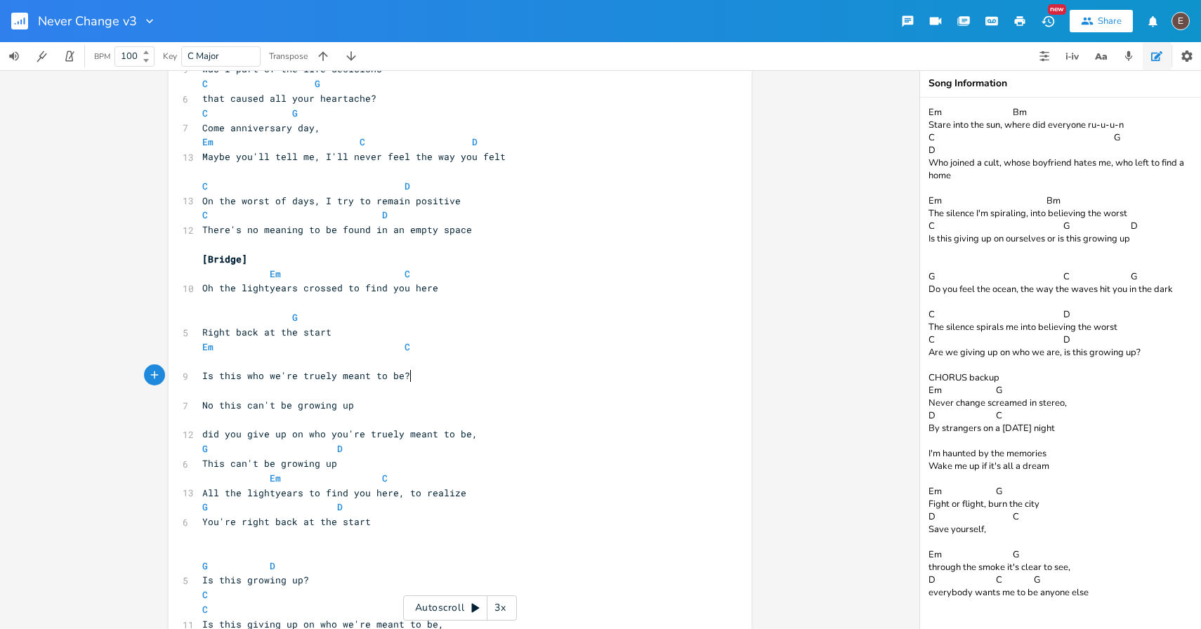
click at [418, 380] on pre "Is this who we're truely meant to be?" at bounding box center [452, 376] width 507 height 15
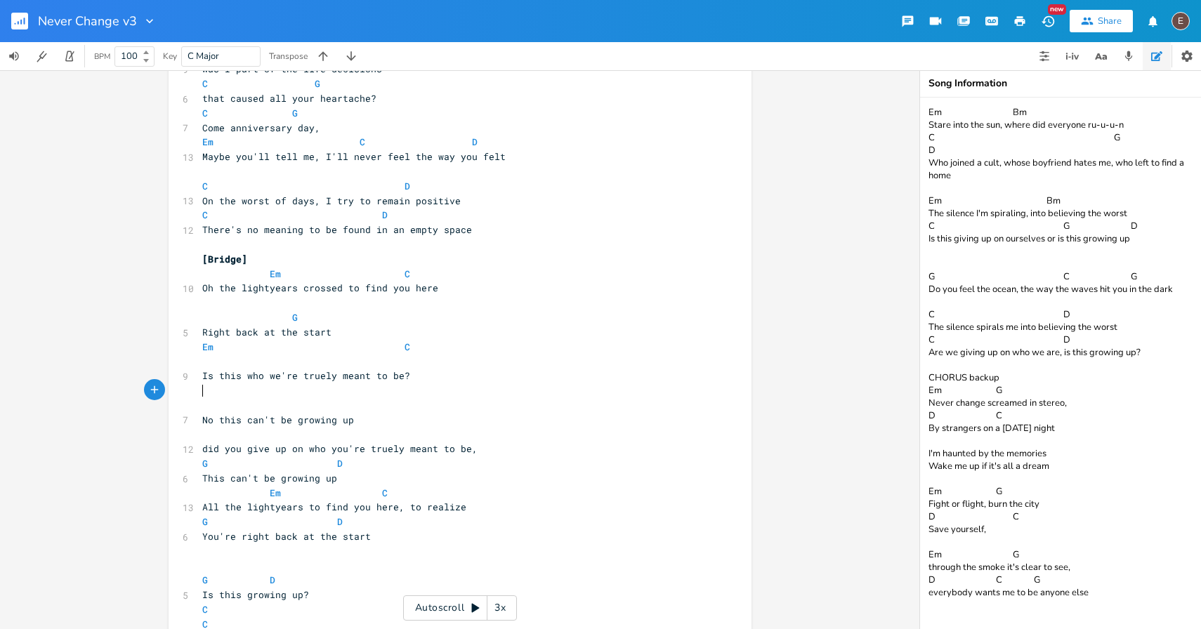
type textarea "F"
type textarea "G"
type textarea "D"
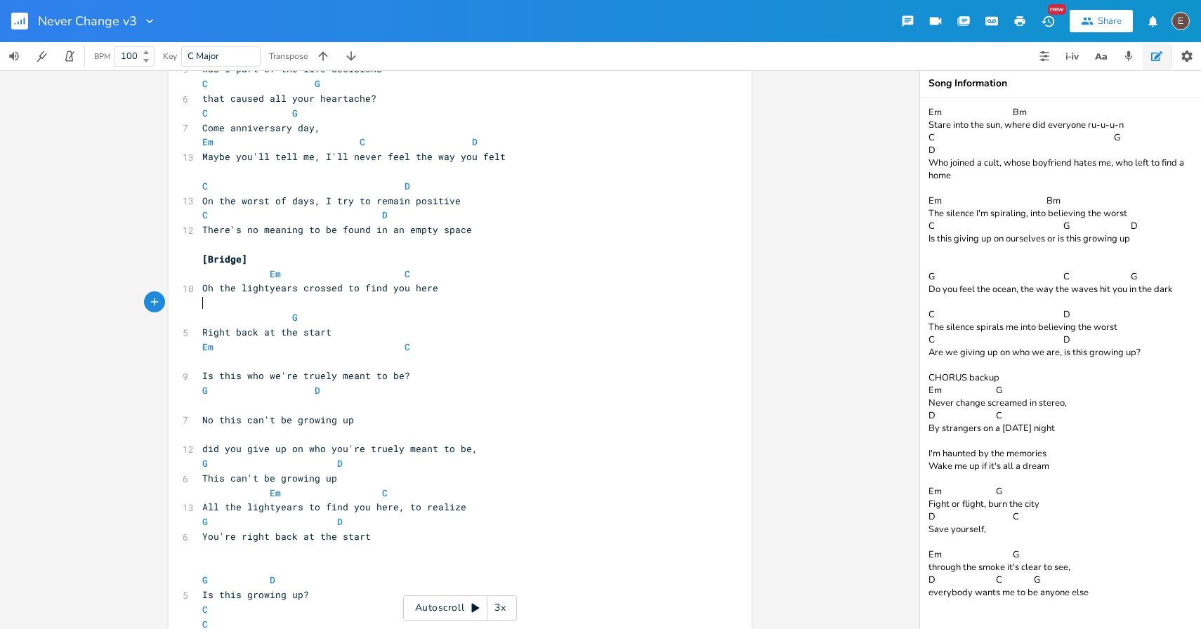
click at [247, 303] on pre "​" at bounding box center [452, 303] width 507 height 15
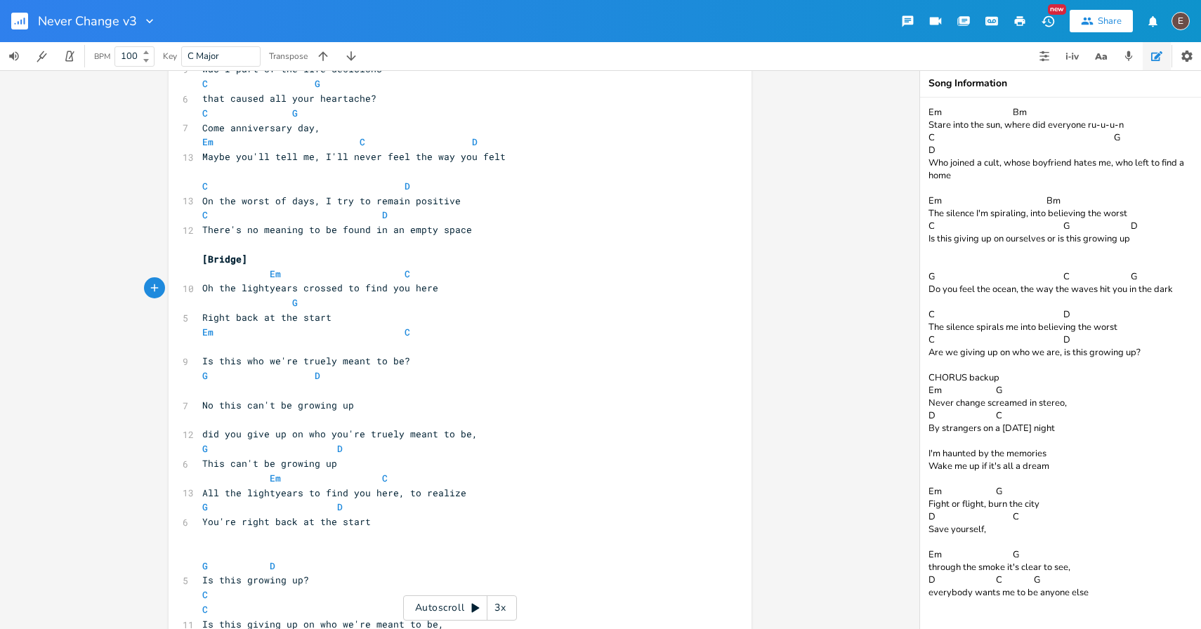
click at [249, 346] on pre "​" at bounding box center [452, 347] width 507 height 15
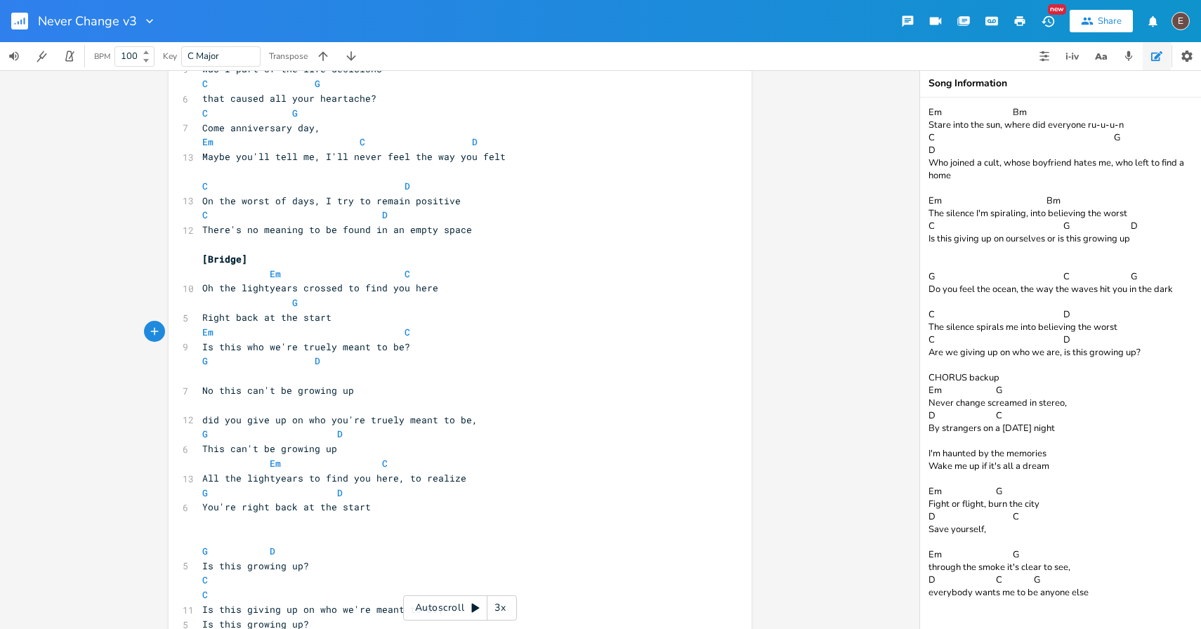
click at [296, 373] on pre "​" at bounding box center [452, 376] width 507 height 15
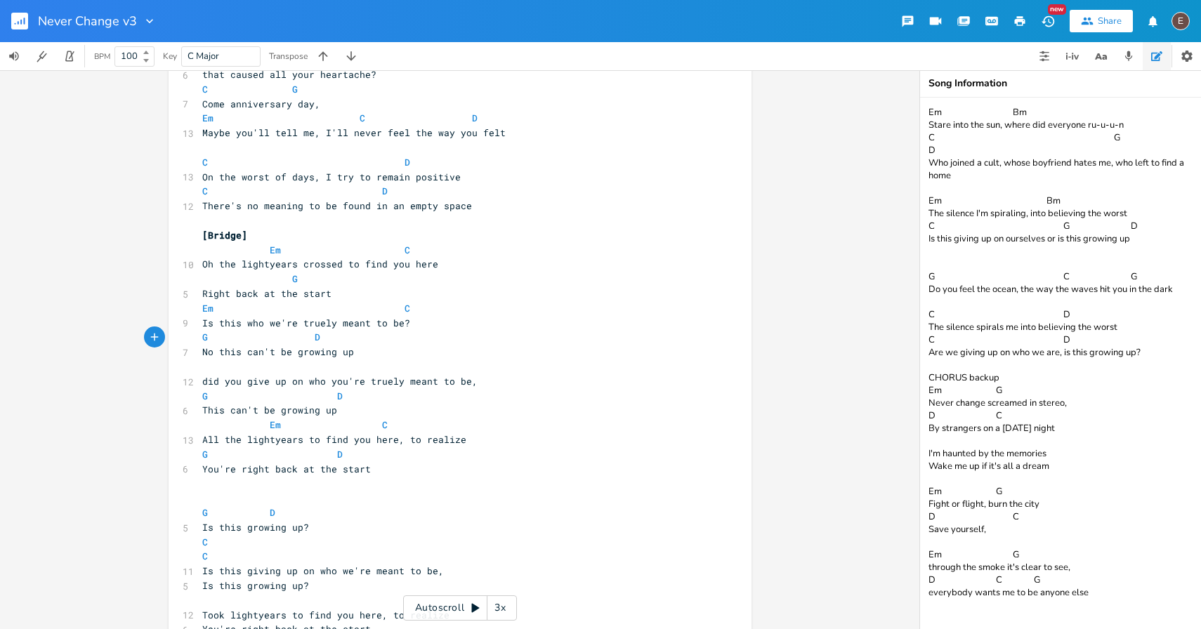
scroll to position [905, 0]
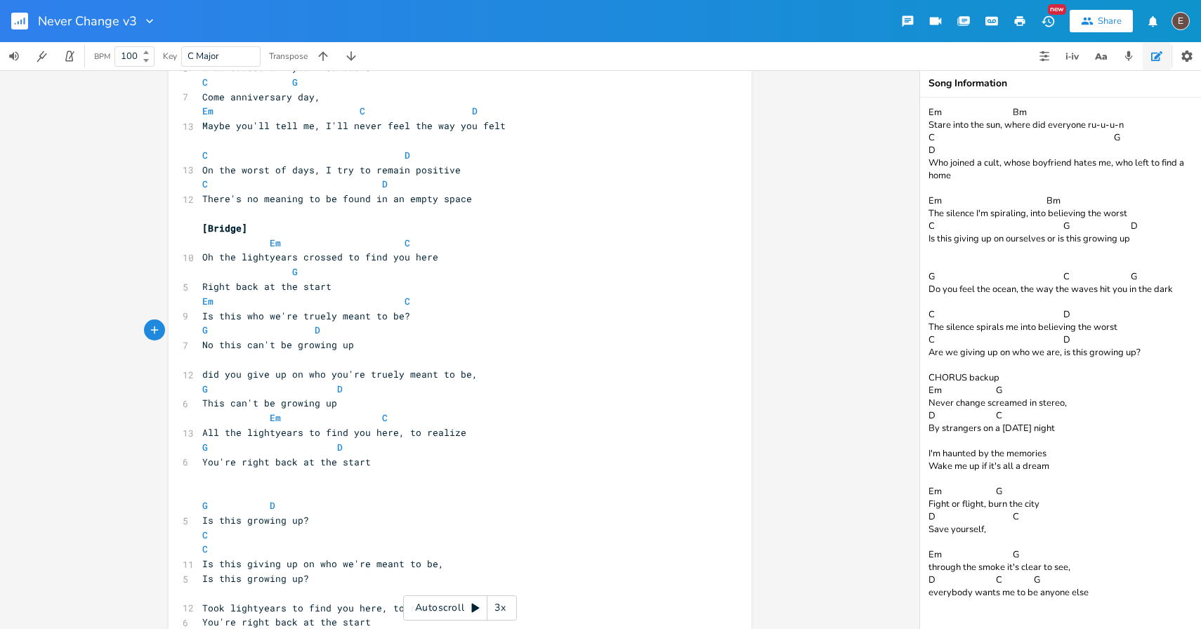
click at [283, 278] on span at bounding box center [281, 272] width 22 height 15
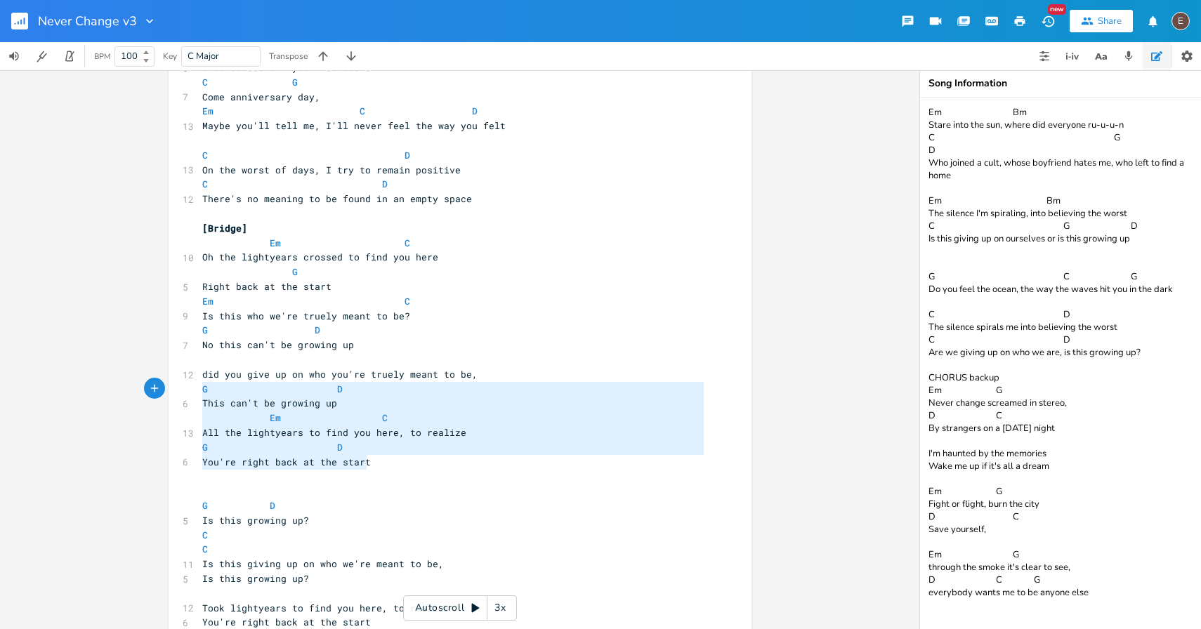
type textarea "did you give up on who you're truely meant to be, G D This can't be growing up …"
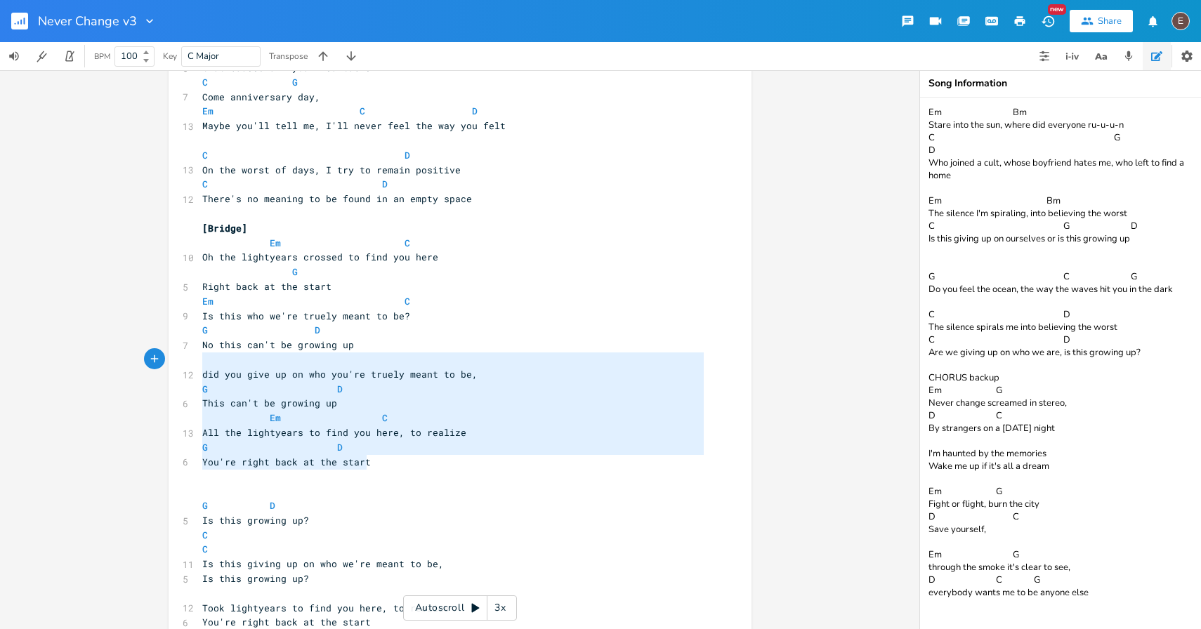
drag, startPoint x: 397, startPoint y: 463, endPoint x: 161, endPoint y: 367, distance: 253.8
click at [161, 367] on div "did you give up on who you're truely meant to be, G D This can't be growing up …" at bounding box center [459, 349] width 919 height 559
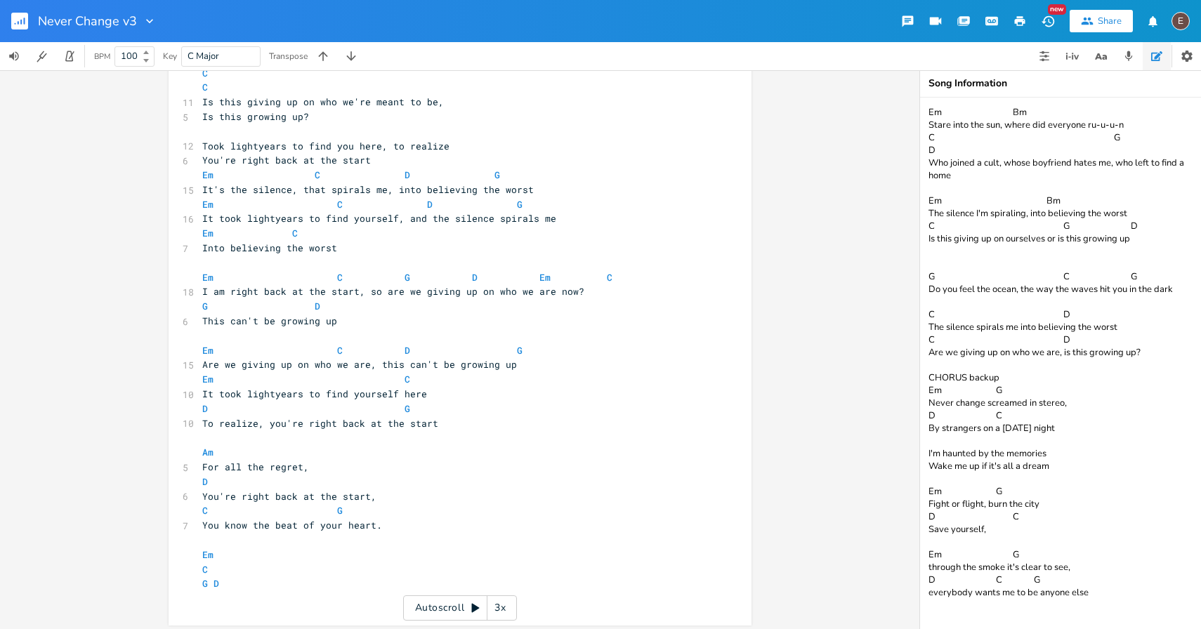
scroll to position [1372, 0]
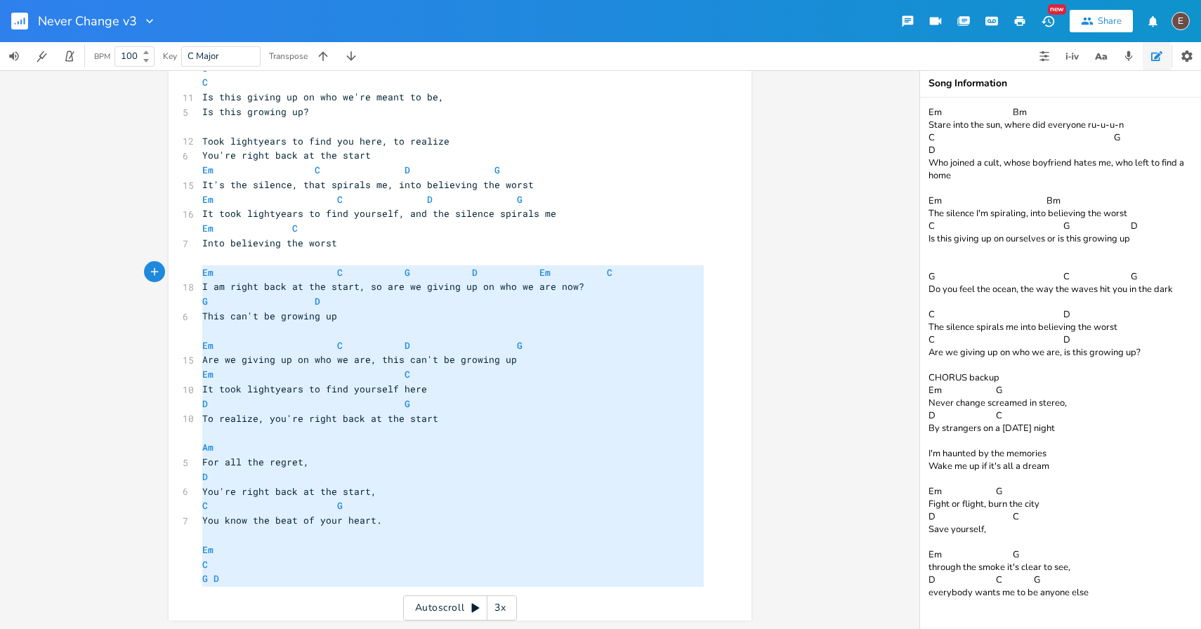
type textarea "Em C G D Em C I am right back at the start, so are we giving up on who we are n…"
drag, startPoint x: 251, startPoint y: 599, endPoint x: 192, endPoint y: 265, distance: 338.8
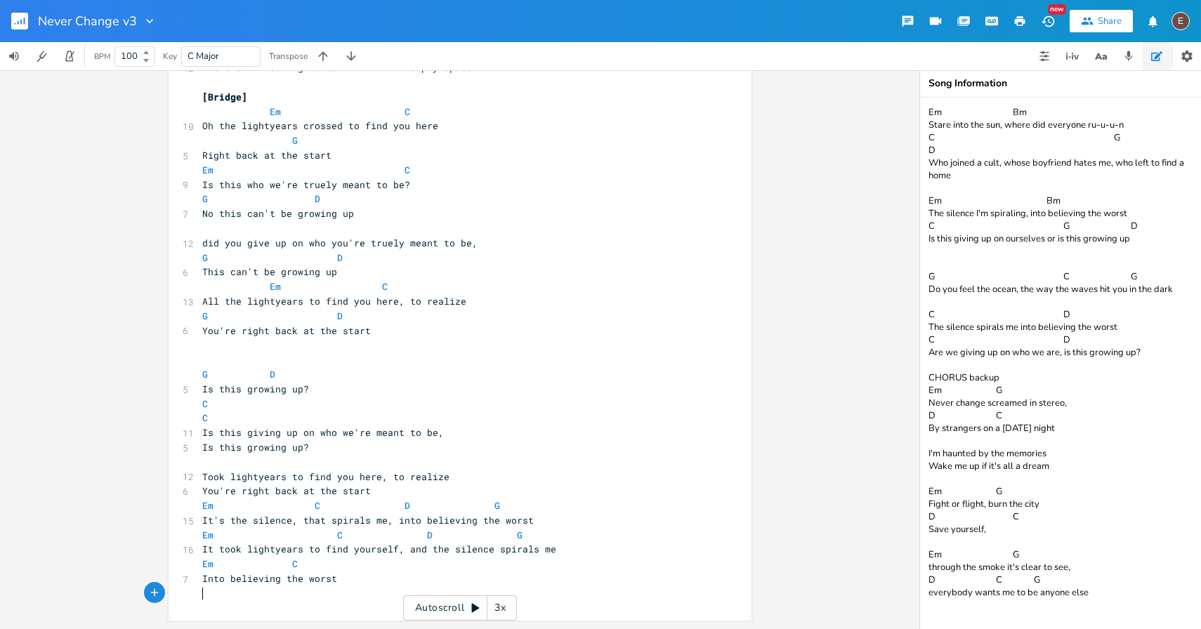
scroll to position [1036, 0]
click at [1113, 588] on textarea "Em Bm Stare into the sun, where did everyone ru-u-u-n C G D Who joined a cult, …" at bounding box center [1060, 363] width 281 height 531
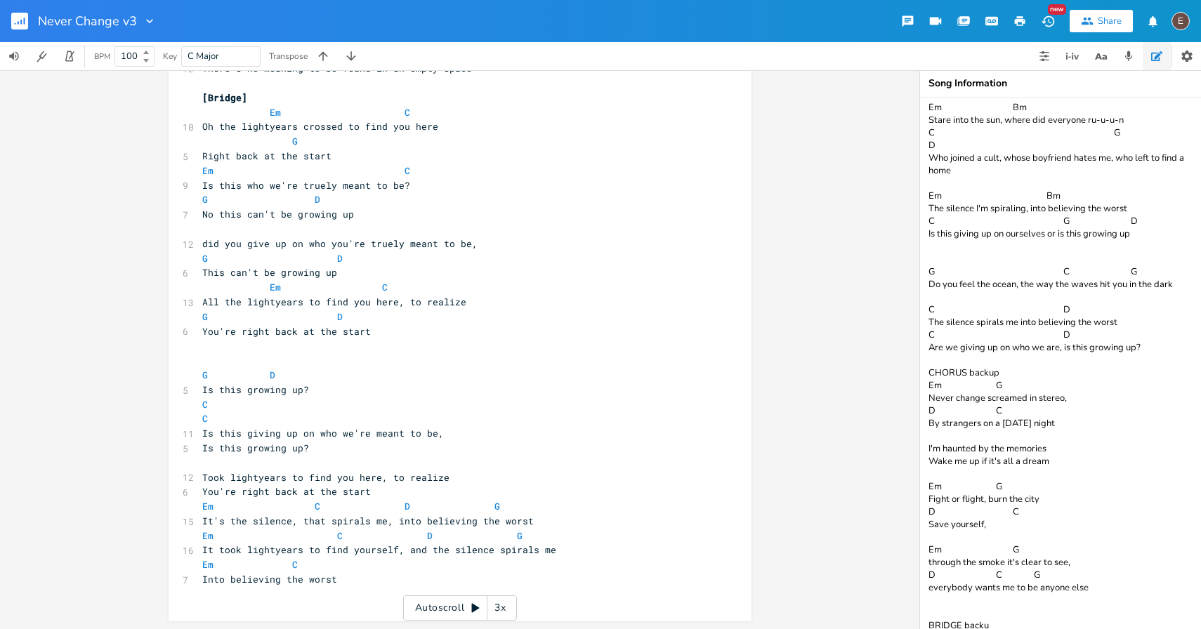
scroll to position [18, 0]
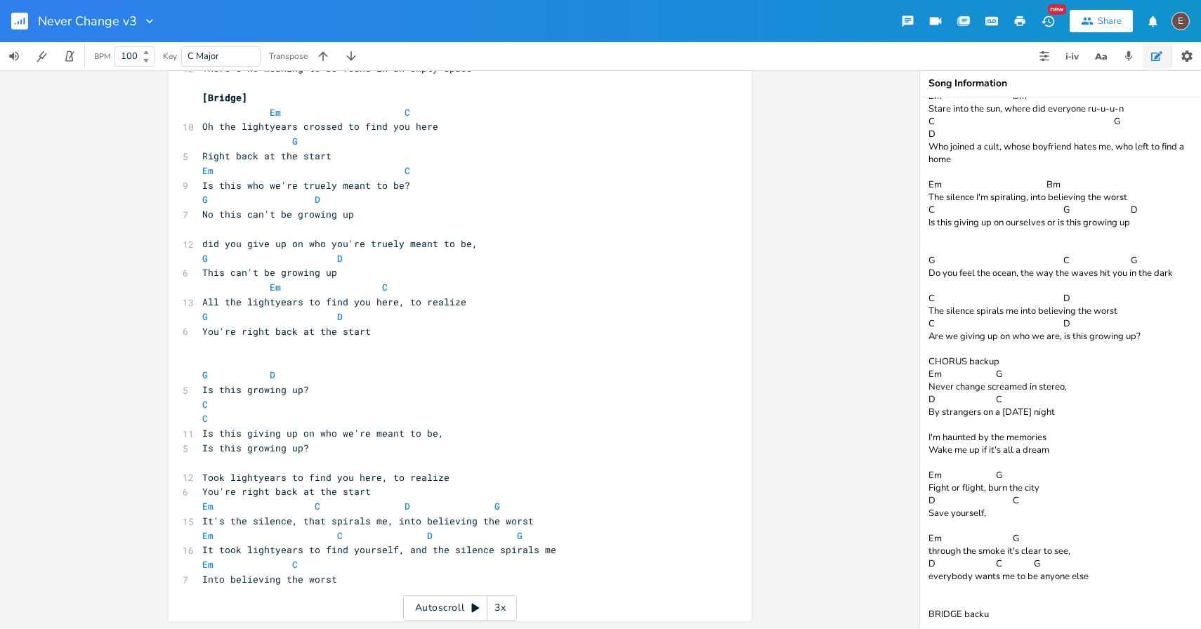
paste textarea "Em C G D Em C I am right back at the start, so are we giving up on who we are n…"
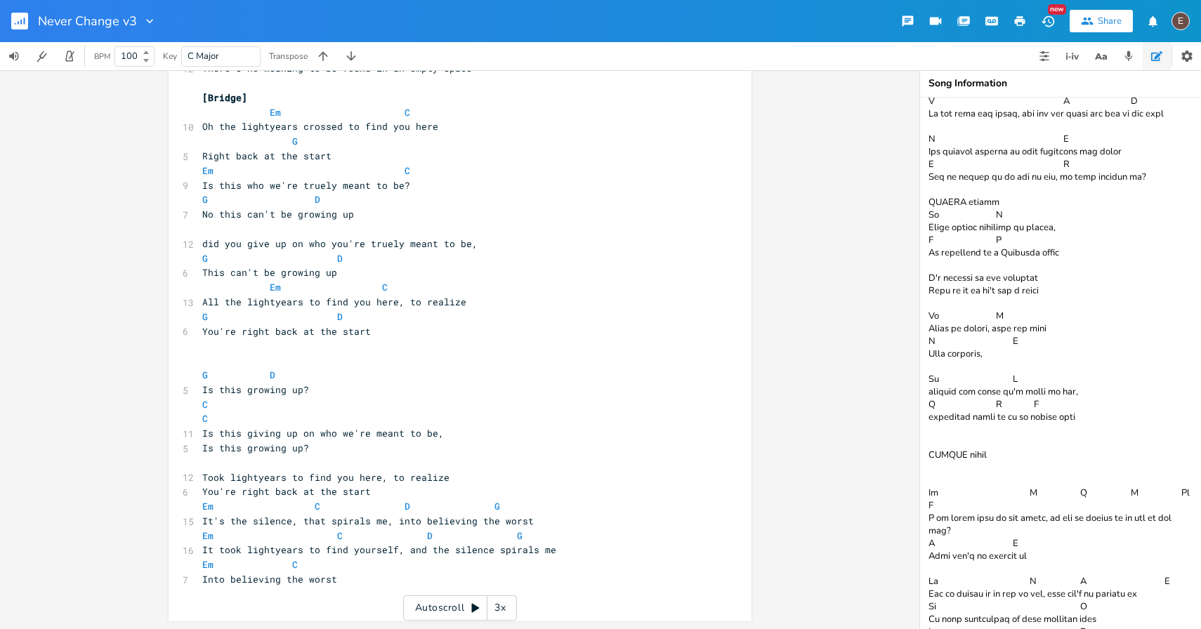
scroll to position [345, 0]
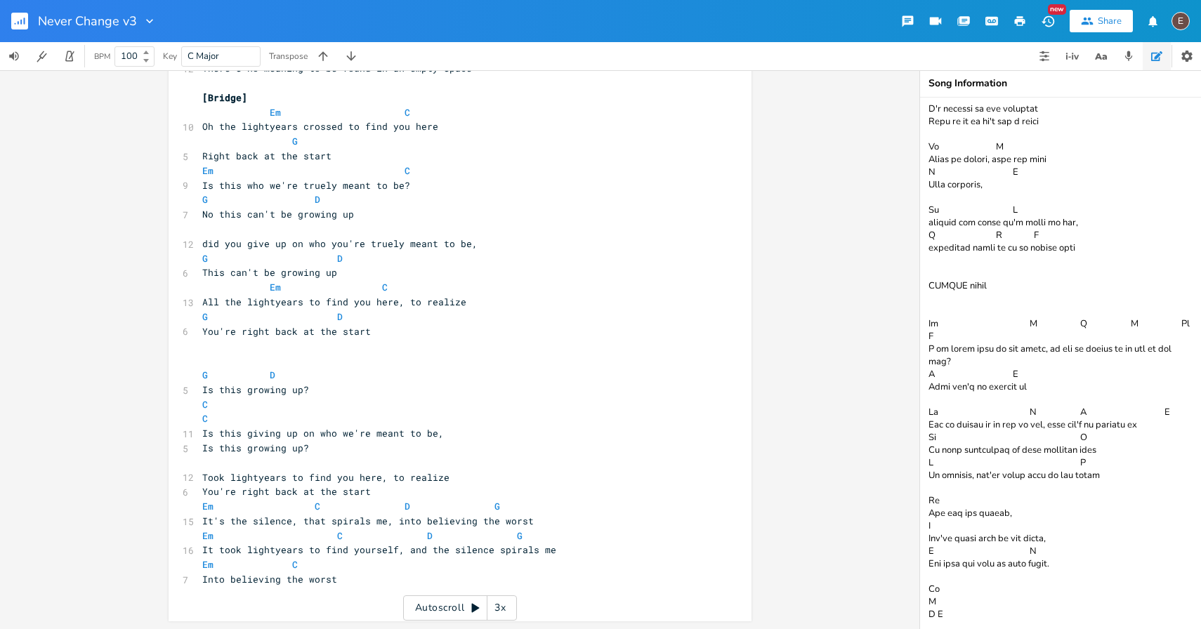
click at [1003, 602] on textarea at bounding box center [1060, 363] width 281 height 531
click at [934, 289] on textarea at bounding box center [1060, 363] width 281 height 531
type textarea "Em Bm Stare into the sun, where did everyone ru-u-u-n C G D Who joined a cult, …"
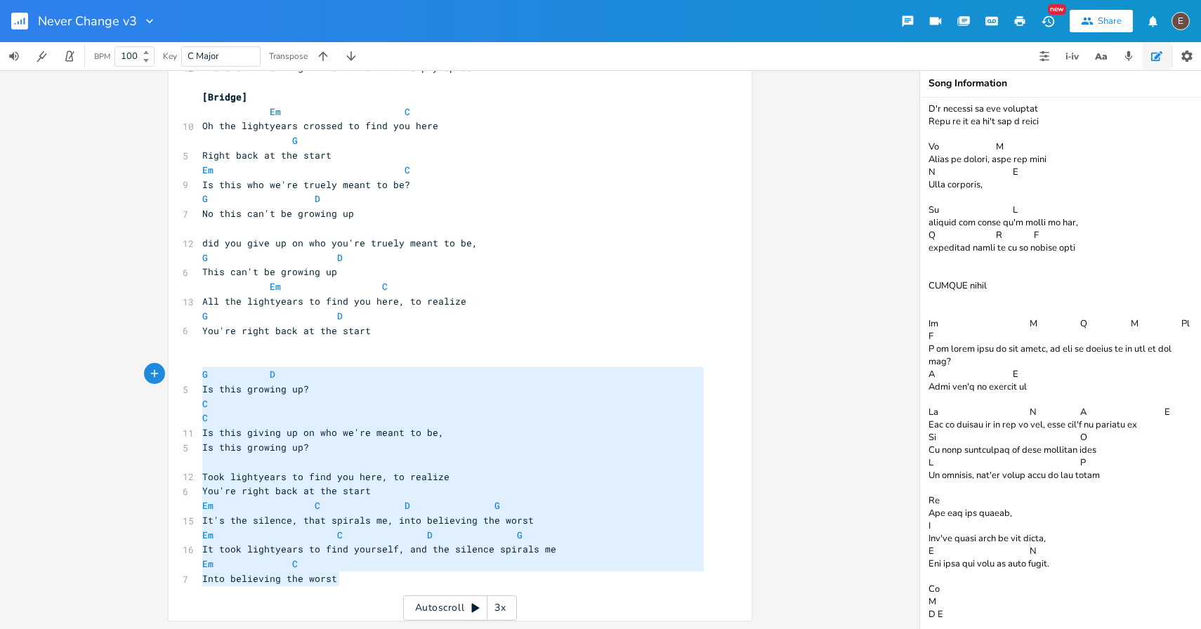
type textarea "G D Is this growing up? C C Is this giving up on who we're meant to be, Is this…"
drag, startPoint x: 344, startPoint y: 580, endPoint x: 192, endPoint y: 364, distance: 264.5
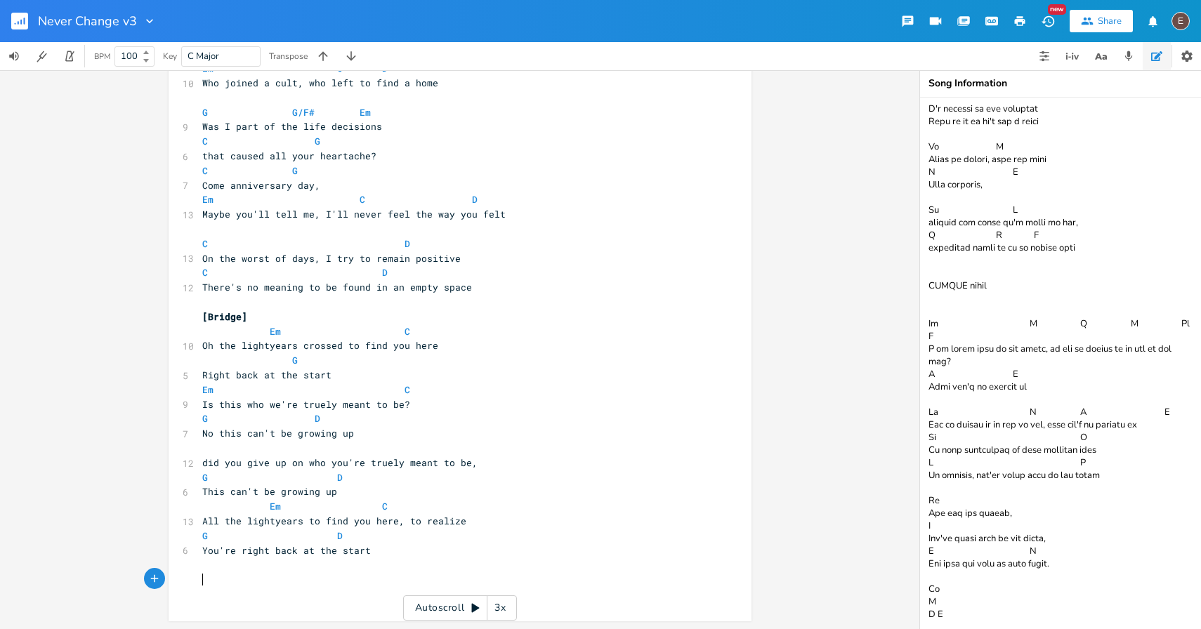
scroll to position [802, 0]
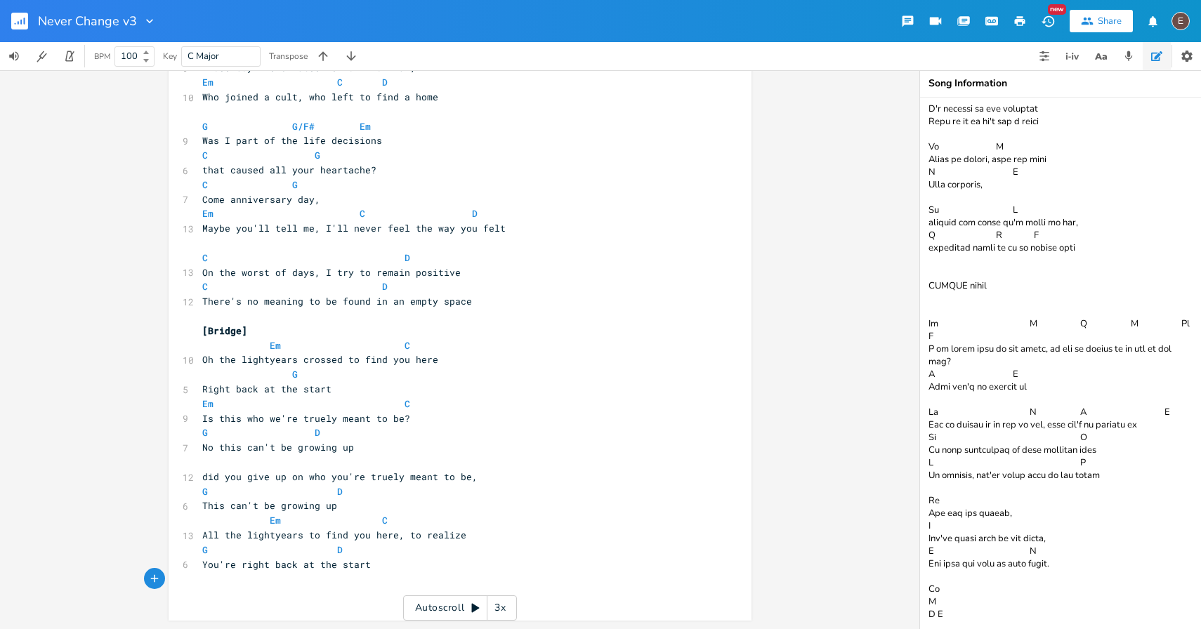
click at [978, 291] on textarea at bounding box center [1060, 363] width 281 height 531
paste textarea "G D Is this growing up? C C Is this giving up on who we're meant to be, Is this…"
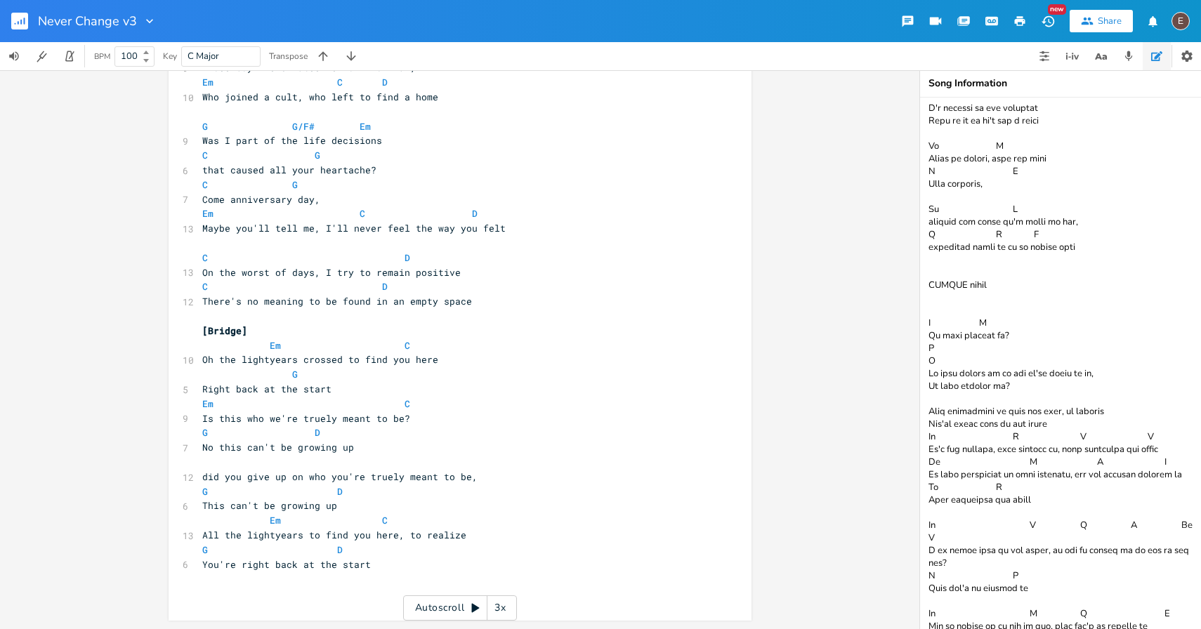
type textarea "Em Bm Stare into the sun, where did everyone ru-u-u-n C G D Who joined a cult, …"
click at [265, 595] on pre "​" at bounding box center [452, 593] width 507 height 15
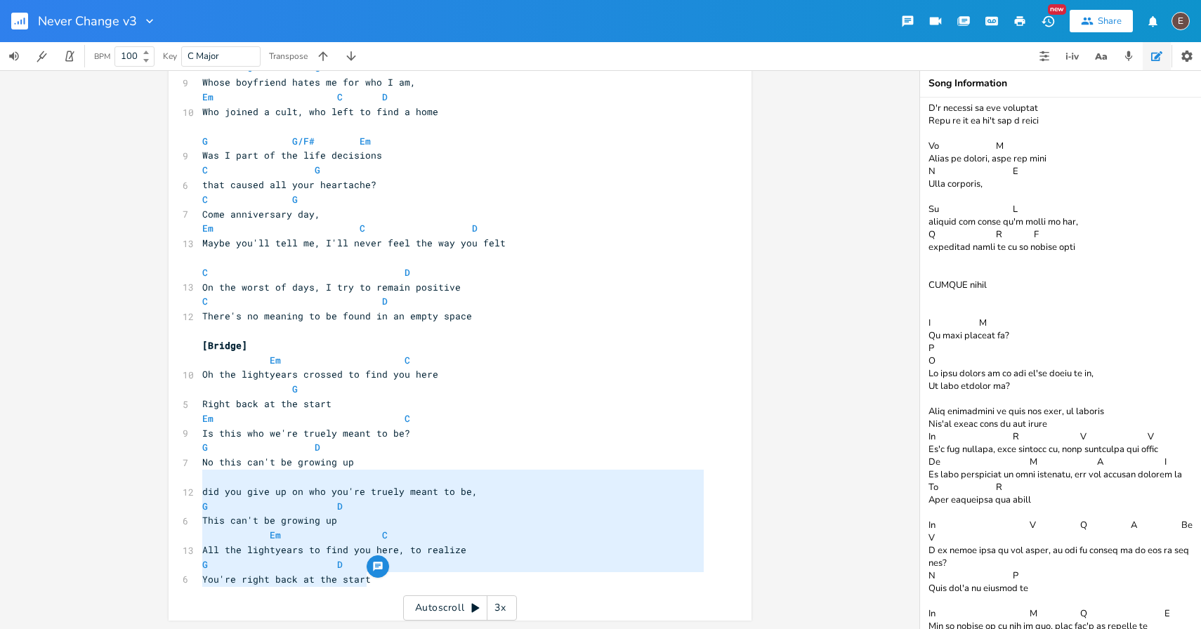
type textarea "did you give up on who you're truely meant to be, G D This can't be growing up …"
drag, startPoint x: 382, startPoint y: 586, endPoint x: 161, endPoint y: 485, distance: 242.2
click at [161, 485] on div "did you give up on who you're truely meant to be, G D This can't be growing up …" at bounding box center [459, 349] width 919 height 559
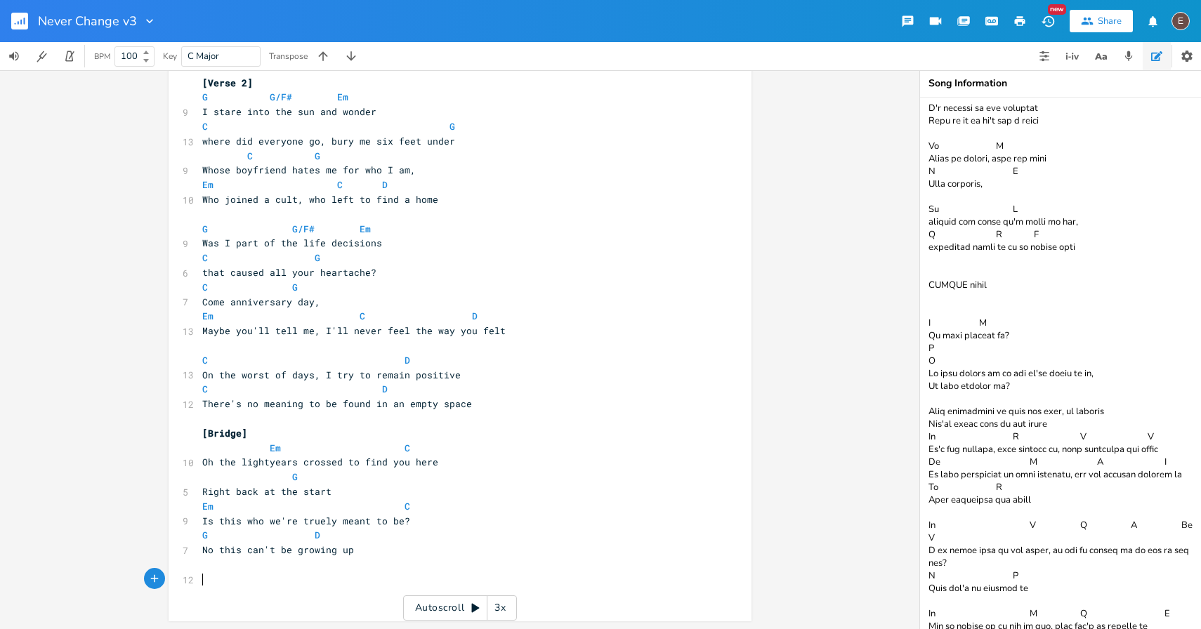
scroll to position [685, 0]
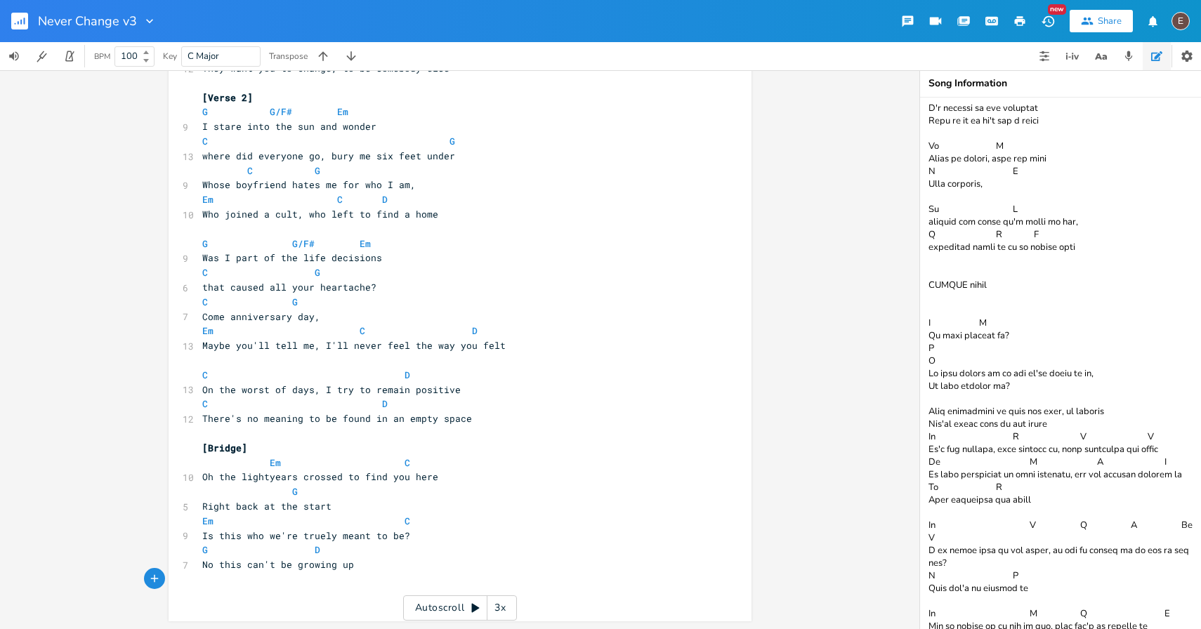
click at [978, 296] on textarea at bounding box center [1060, 363] width 281 height 531
paste textarea "did you give up on who you're truely meant to be, G D This can't be growing up …"
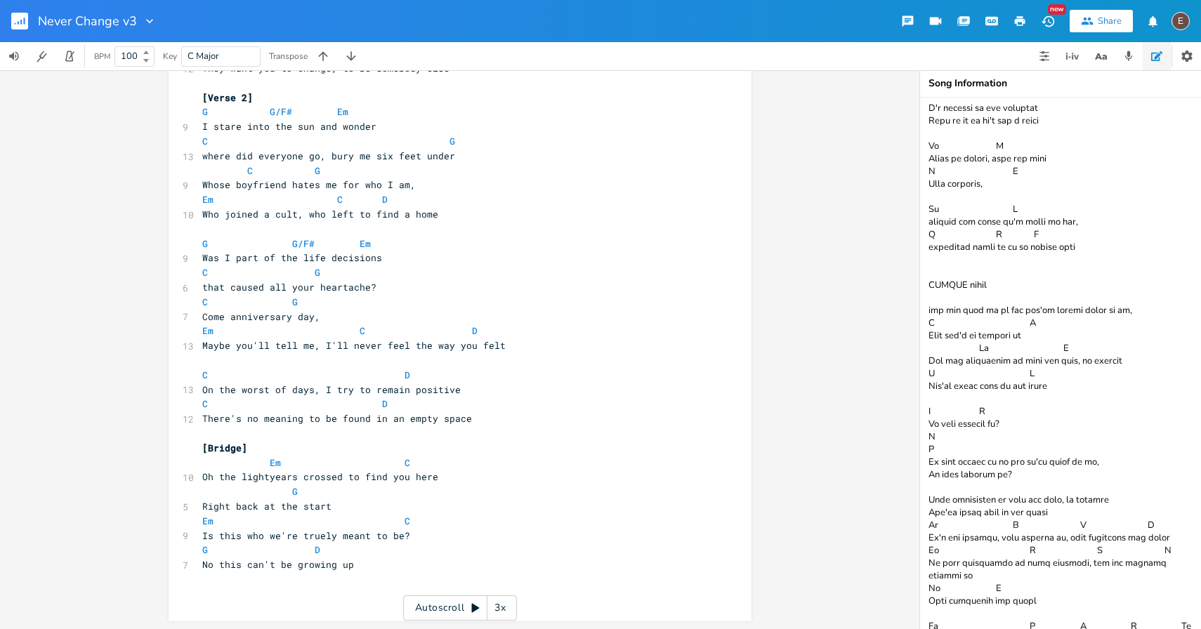
type textarea "Em Bm Stare into the sun, where did everyone ru-u-u-n C G D Who joined a cult, …"
click at [319, 578] on pre "​" at bounding box center [452, 579] width 507 height 15
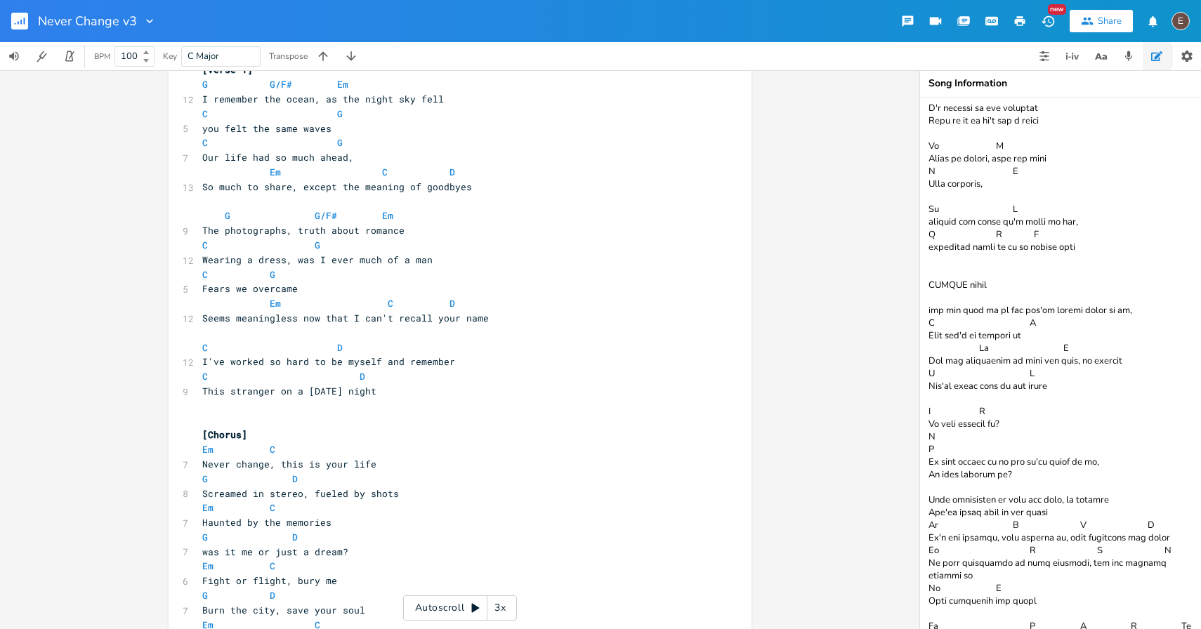
scroll to position [0, 0]
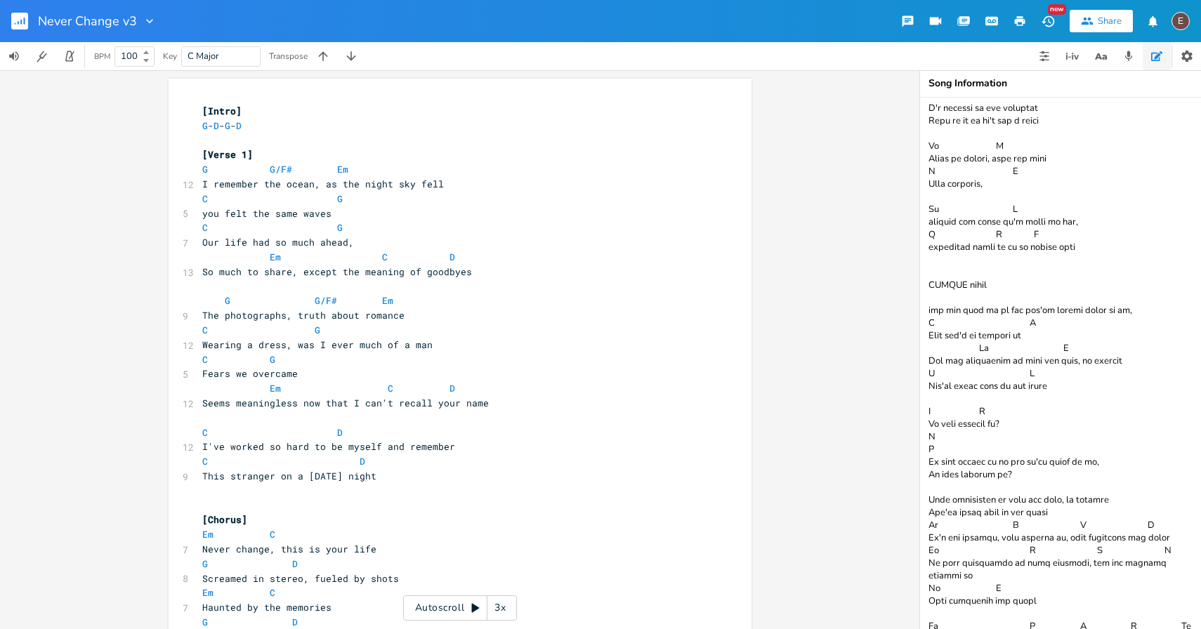
click at [365, 513] on pre "[Chorus]" at bounding box center [452, 520] width 507 height 15
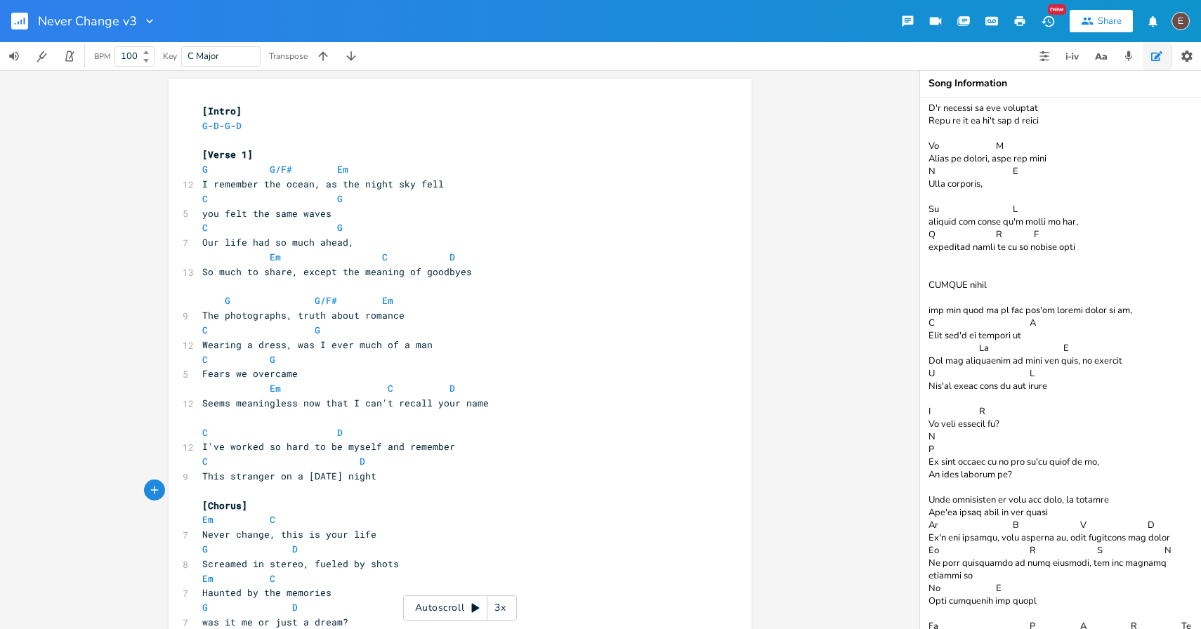
click at [359, 418] on pre "​" at bounding box center [452, 418] width 507 height 15
click at [1026, 25] on button "button" at bounding box center [1019, 20] width 28 height 25
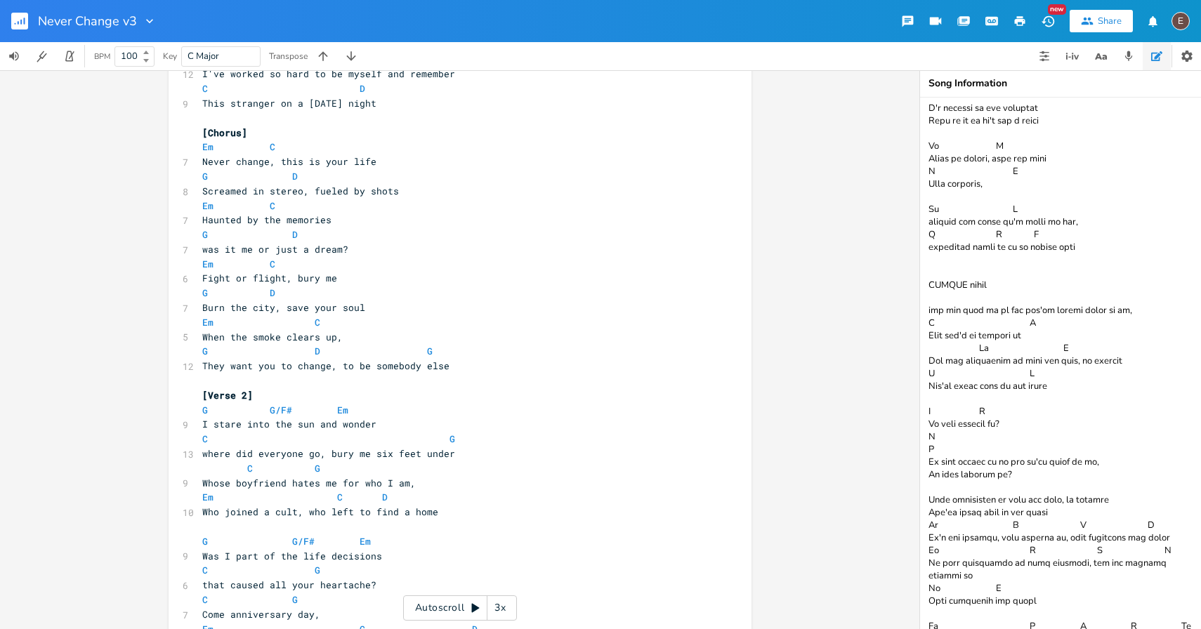
scroll to position [385, 0]
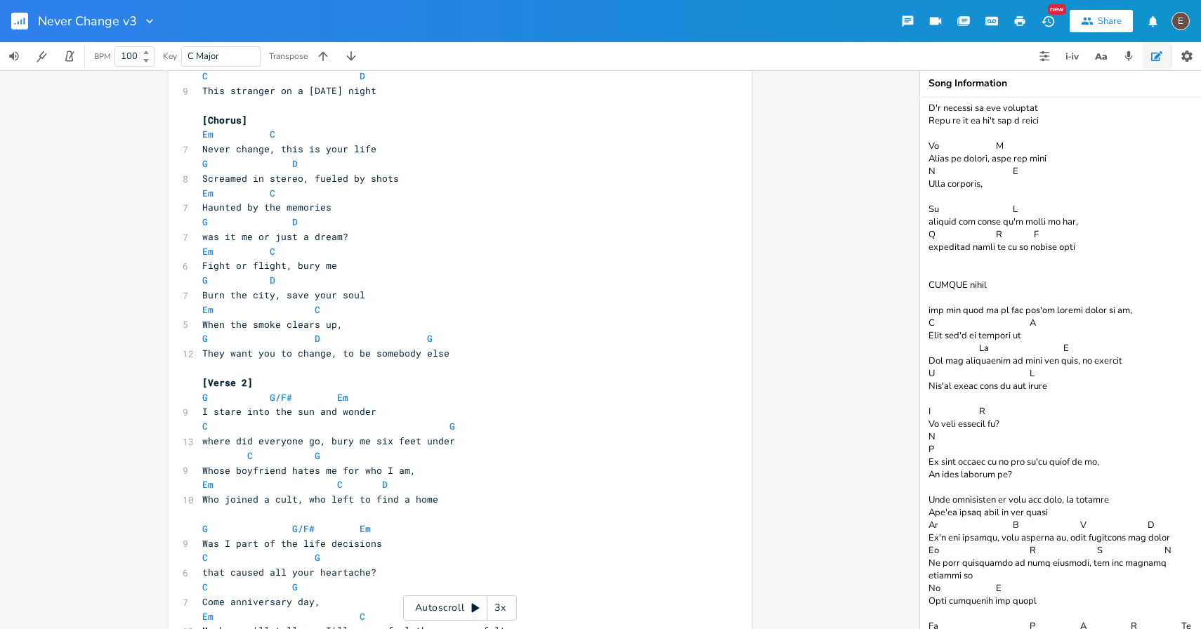
click at [477, 346] on pre "They want you to change, to be somebody else" at bounding box center [452, 353] width 507 height 15
click at [475, 355] on pre "They want you to change, to be somebody else" at bounding box center [452, 353] width 507 height 15
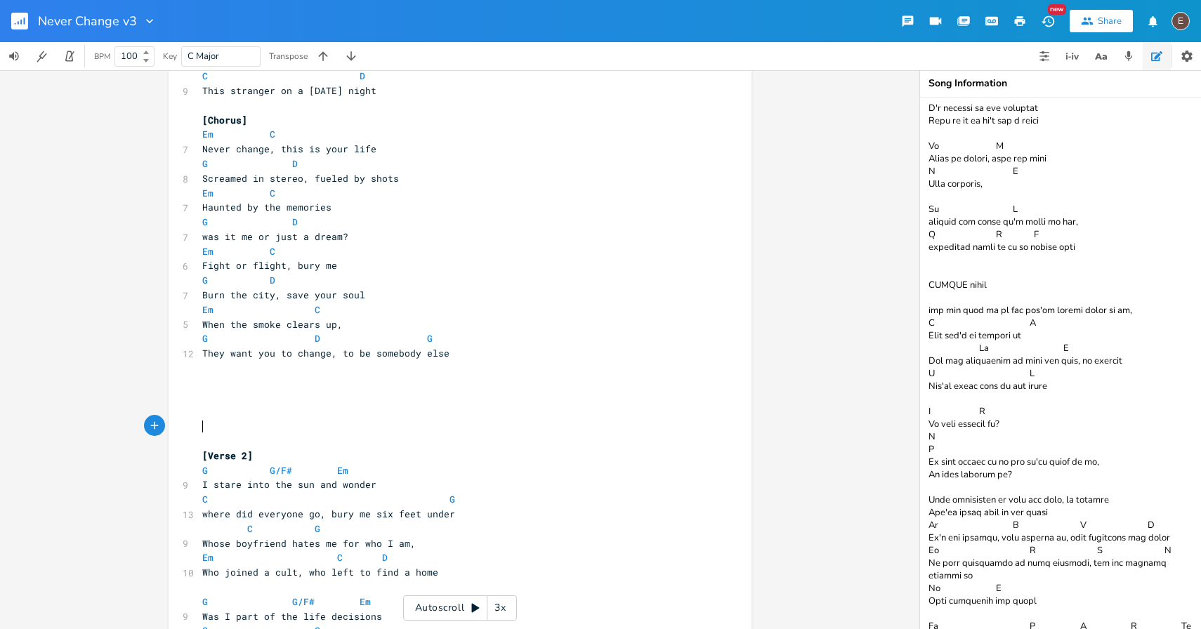
click at [1018, 22] on icon "button" at bounding box center [1019, 21] width 13 height 13
click at [392, 409] on pre "​" at bounding box center [452, 411] width 507 height 15
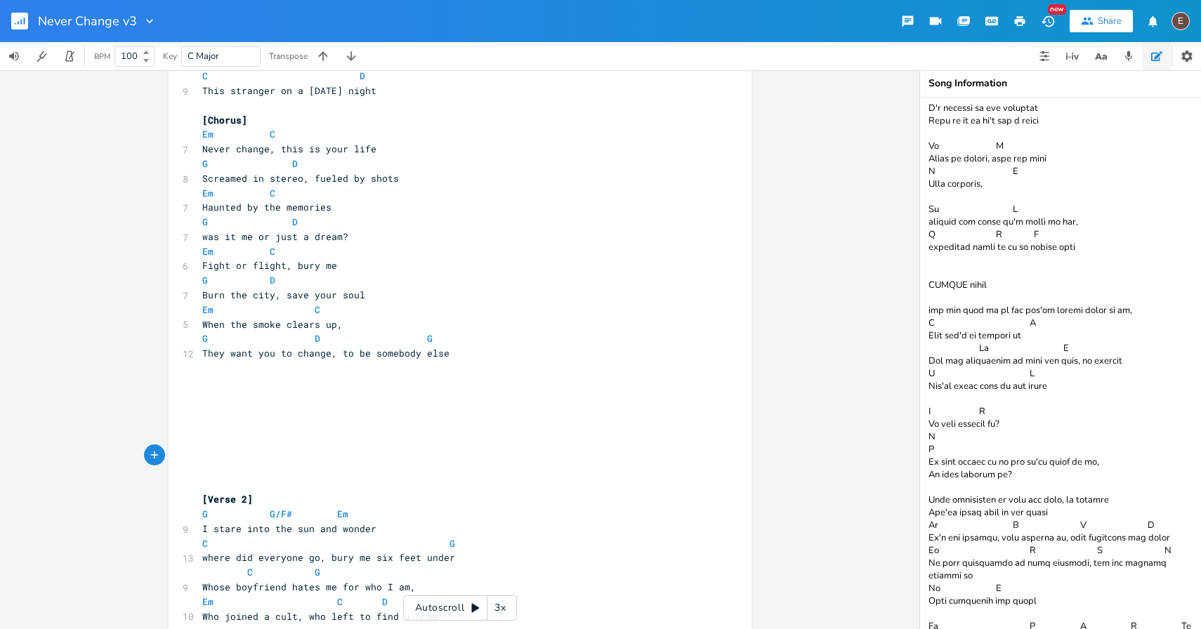
click at [1026, 20] on icon "button" at bounding box center [1019, 21] width 13 height 13
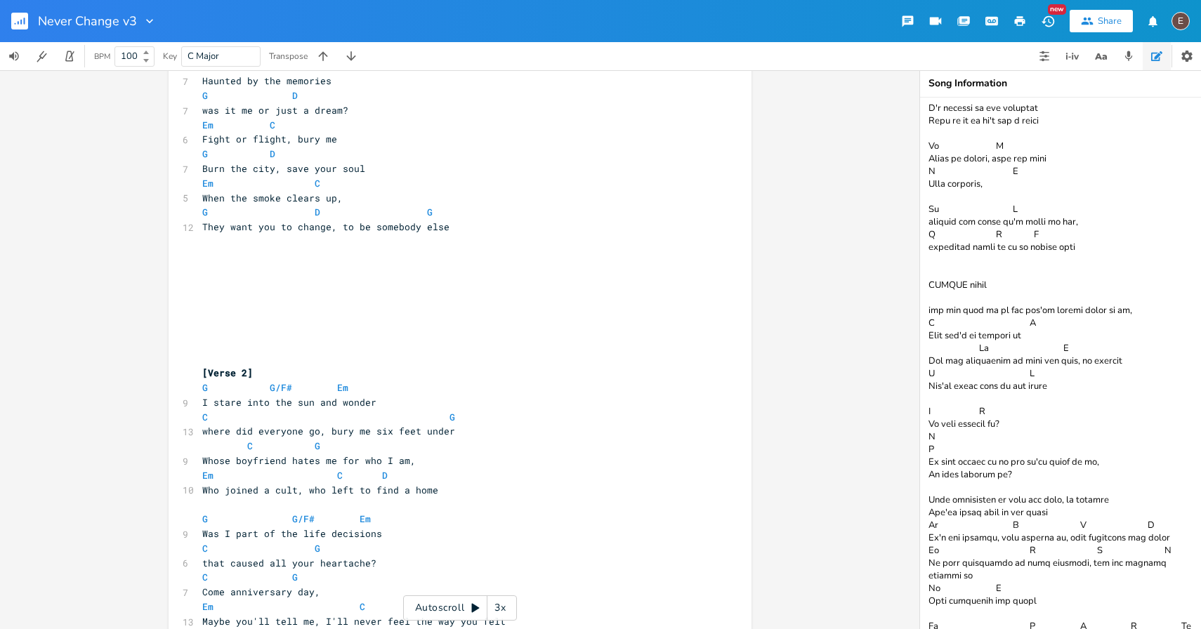
scroll to position [513, 0]
click at [279, 310] on pre "​" at bounding box center [452, 313] width 507 height 15
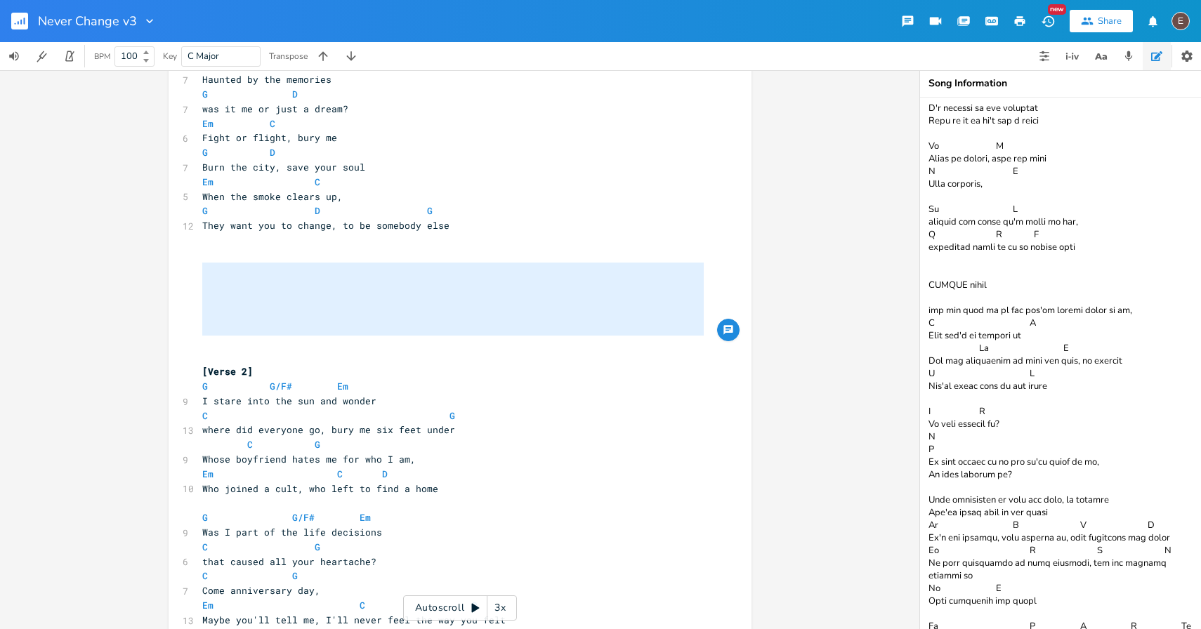
drag, startPoint x: 277, startPoint y: 345, endPoint x: 250, endPoint y: 268, distance: 81.3
click at [250, 268] on div "[Intro] G - D - G - D ​ [Verse 1] G G/F# Em 12 I remember the ocean, as the nig…" at bounding box center [452, 226] width 507 height 1270
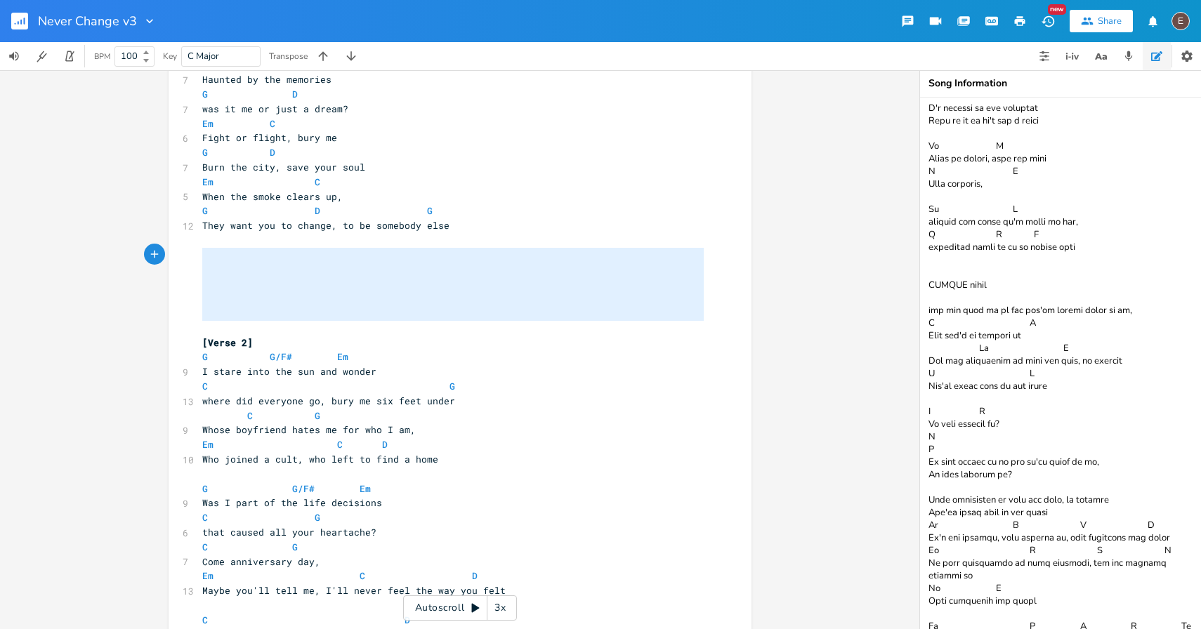
drag, startPoint x: 227, startPoint y: 329, endPoint x: 217, endPoint y: 256, distance: 74.4
click at [217, 256] on div "[Intro] G - D - G - D ​ [Verse 1] G G/F# Em 12 I remember the ocean, as the nig…" at bounding box center [452, 211] width 507 height 1241
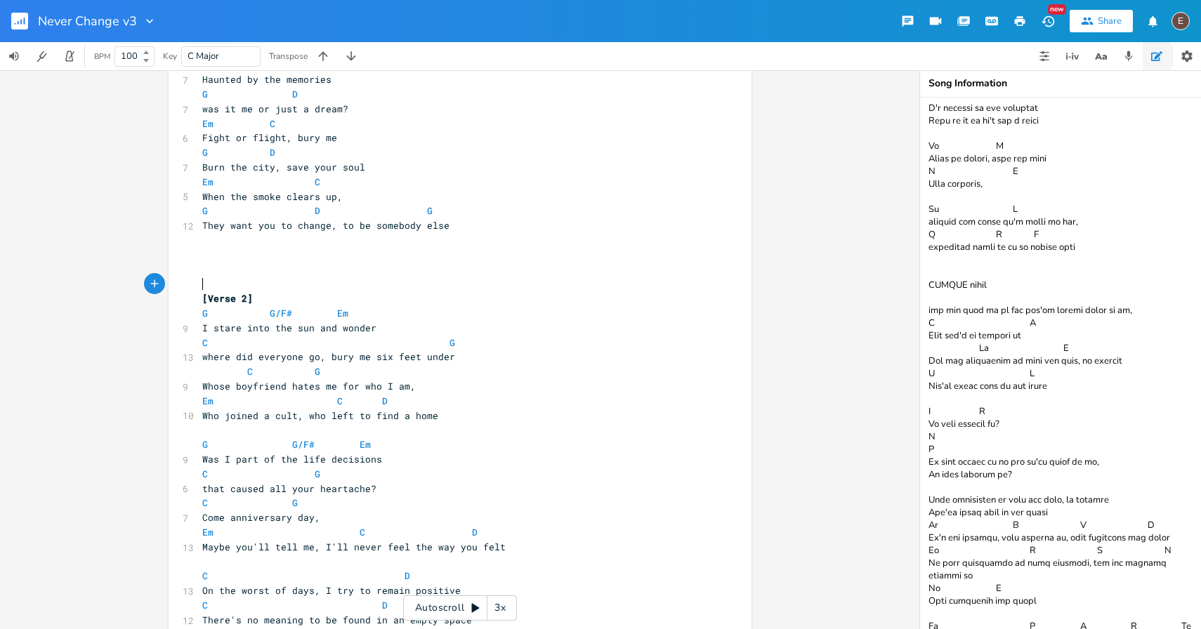
click at [213, 277] on pre "​" at bounding box center [452, 284] width 507 height 15
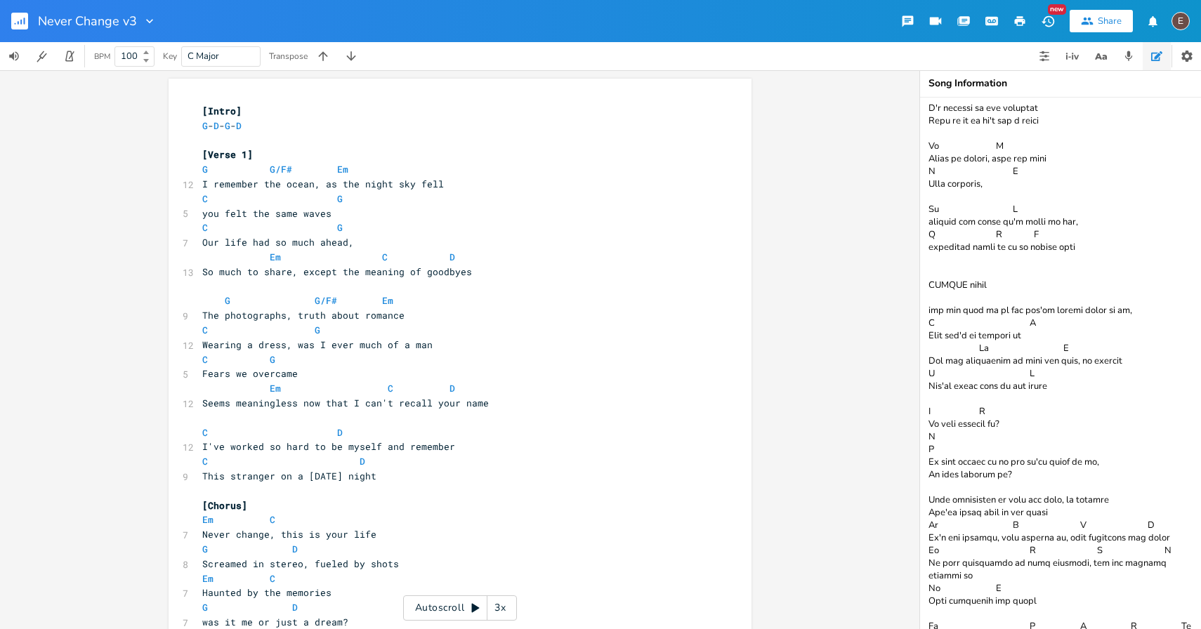
scroll to position [656, 0]
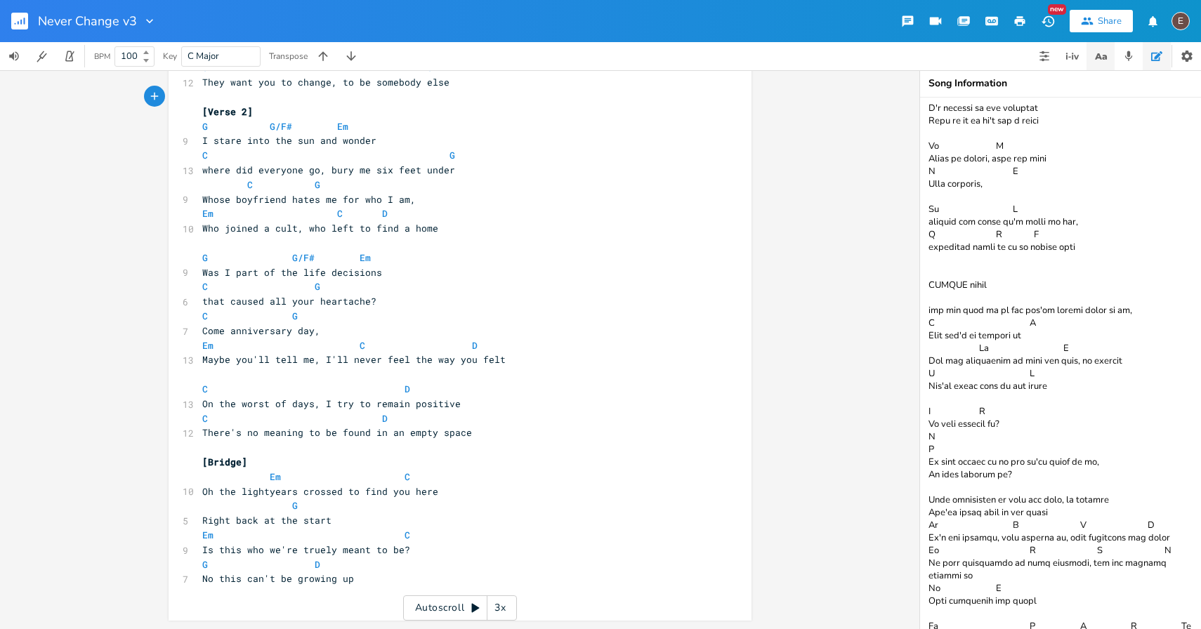
click at [1087, 55] on button "button" at bounding box center [1100, 56] width 28 height 28
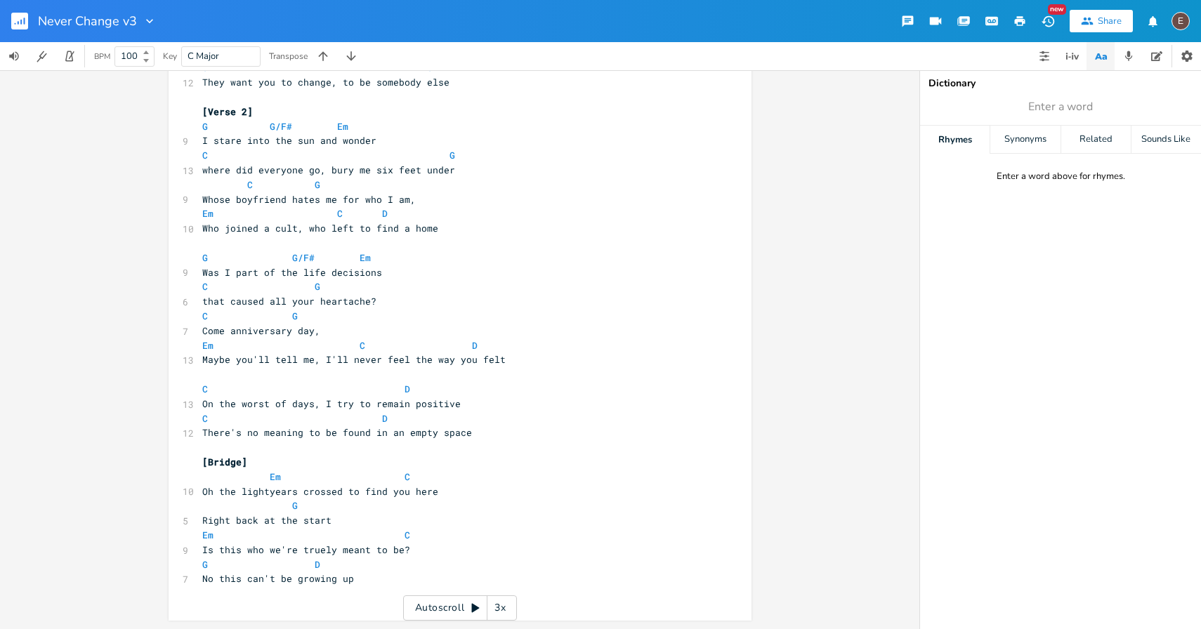
click at [1023, 107] on span "Enter a word" at bounding box center [1060, 106] width 281 height 25
click at [1020, 137] on div "Synonyms" at bounding box center [1025, 140] width 70 height 28
click at [978, 138] on div "Rhymes" at bounding box center [955, 140] width 70 height 28
type input "up"
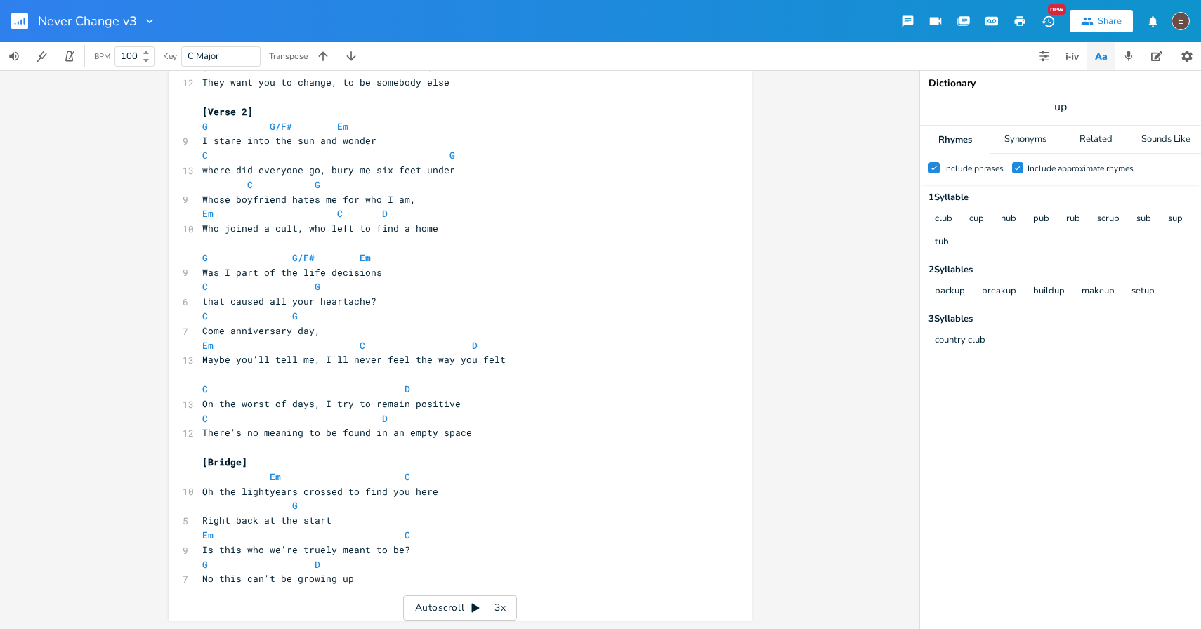
click at [428, 381] on pre "​" at bounding box center [452, 374] width 507 height 15
type textarea "[Intro] G - D - G - D [Verse 1] G G/F# Em I remember the ocean, as the night sk…"
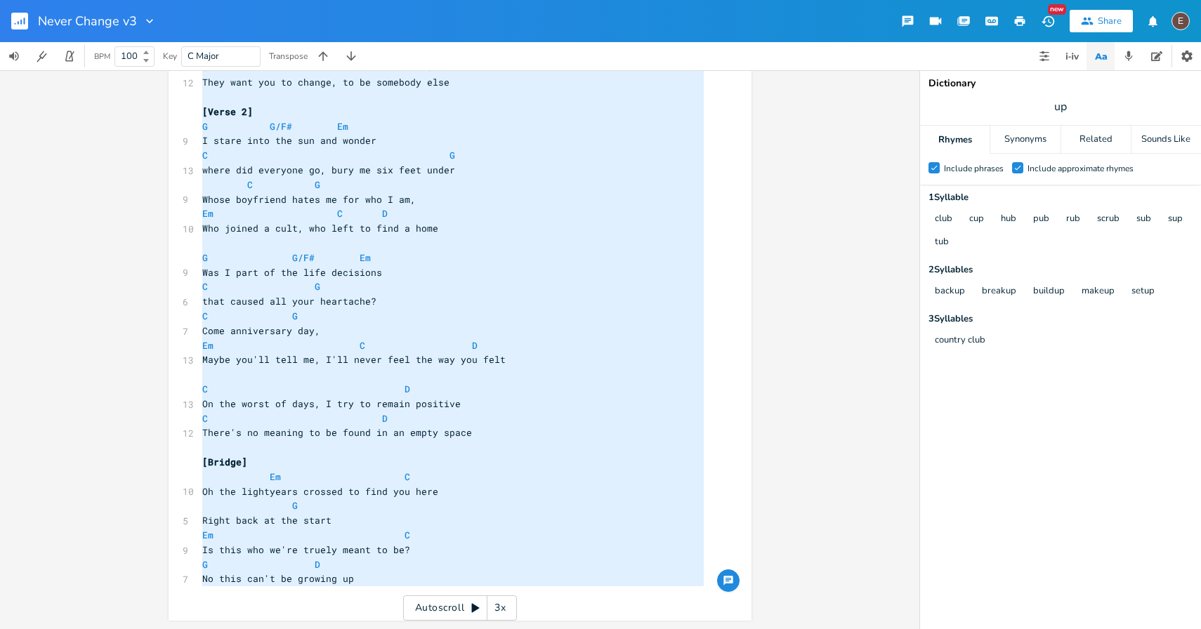
click at [428, 383] on pre "C D" at bounding box center [452, 389] width 507 height 15
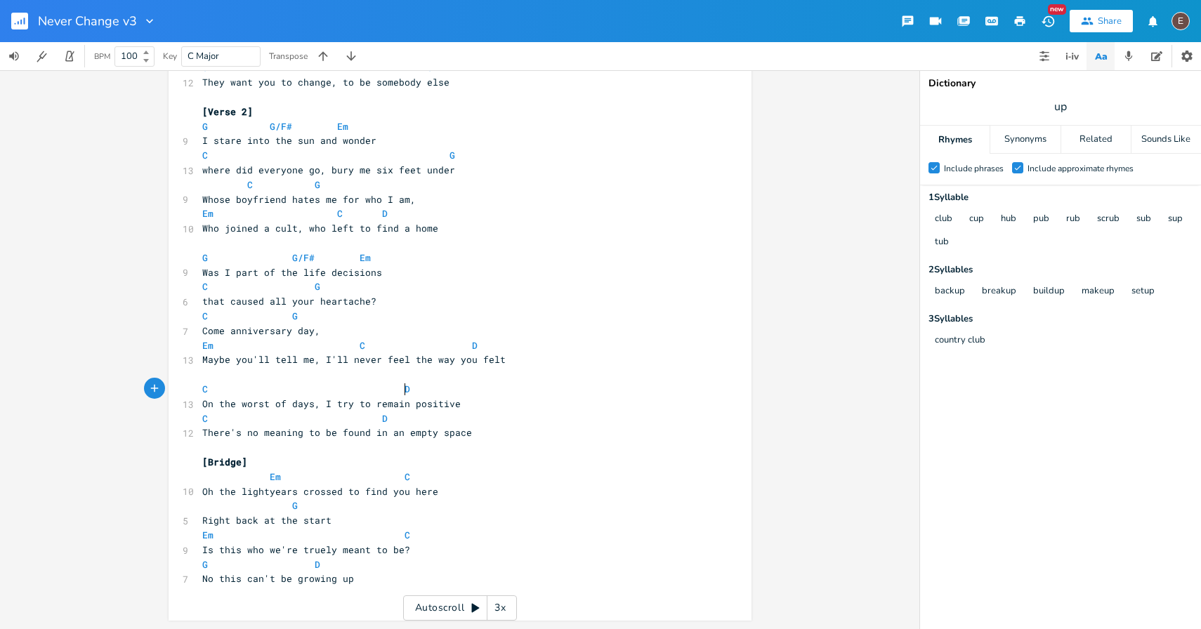
scroll to position [0, 0]
